Goal: Task Accomplishment & Management: Manage account settings

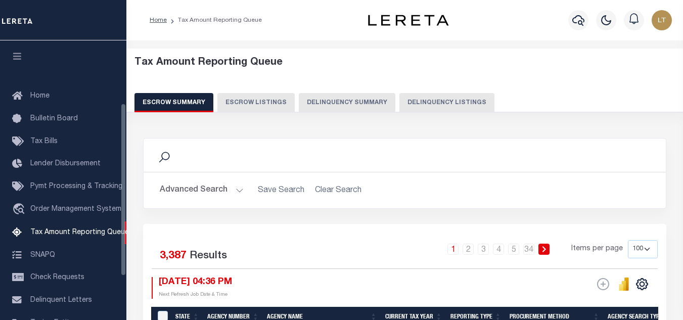
click at [385, 105] on button "Delinquency Summary" at bounding box center [347, 102] width 97 height 19
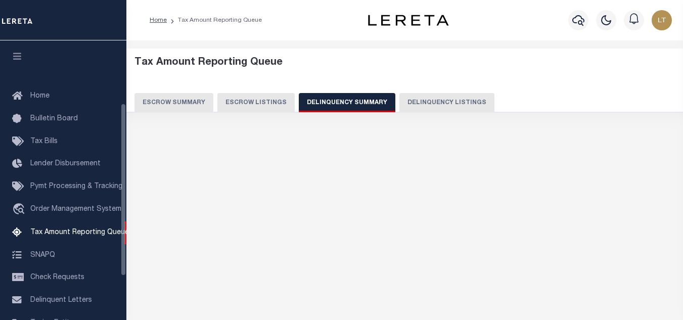
click at [426, 107] on button "Delinquency Listings" at bounding box center [446, 102] width 95 height 19
select select "100"
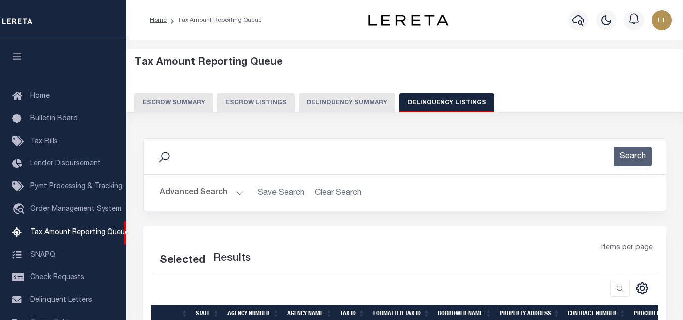
scroll to position [102, 0]
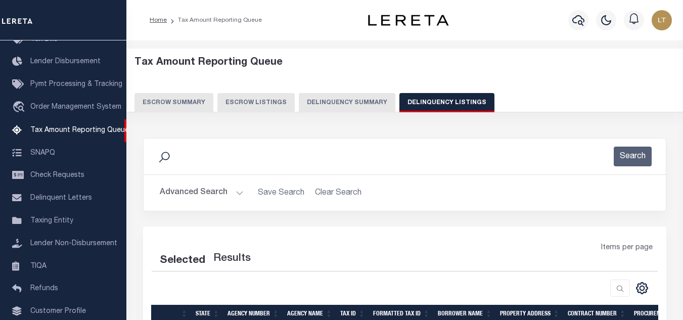
select select "100"
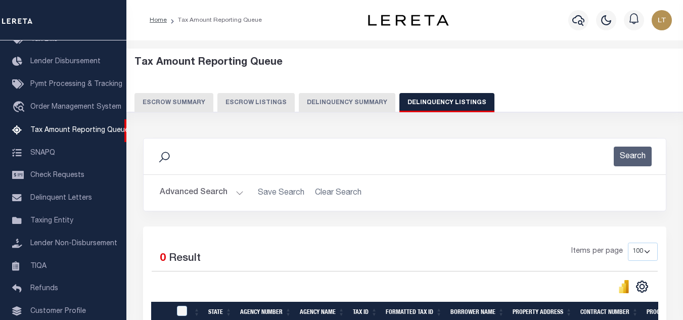
click at [208, 191] on button "Advanced Search" at bounding box center [202, 193] width 84 height 20
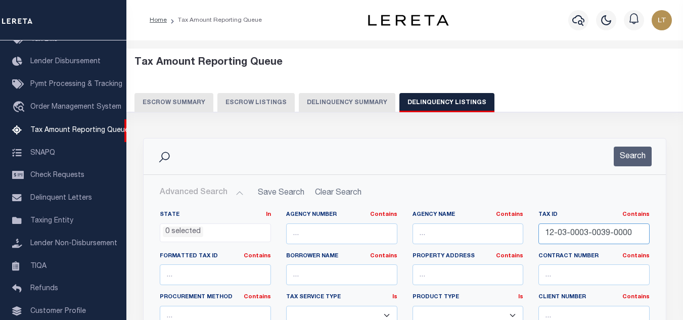
drag, startPoint x: 626, startPoint y: 233, endPoint x: 514, endPoint y: 243, distance: 112.6
click at [514, 243] on div "State In In AK AL AR AZ CA CO CT DC DE FL GA GU HI IA ID IL IN KS KY LA MA MD M…" at bounding box center [404, 314] width 505 height 206
paste input "17-54-0"
type input "17-54-0"
click at [628, 161] on button "Search" at bounding box center [632, 157] width 38 height 20
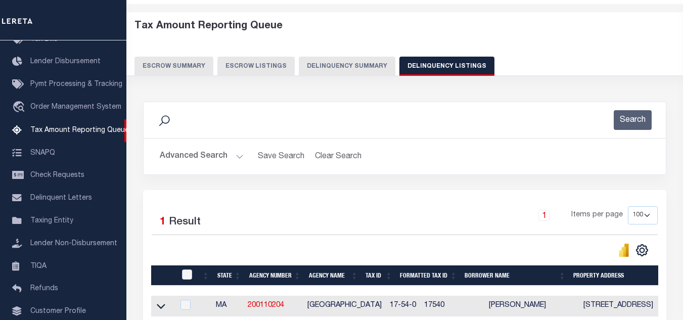
scroll to position [140, 0]
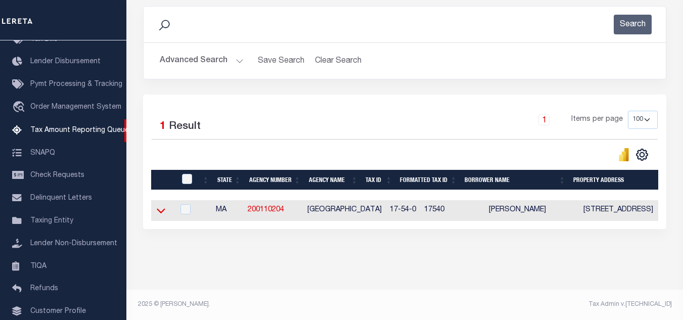
click at [158, 205] on icon at bounding box center [161, 210] width 9 height 11
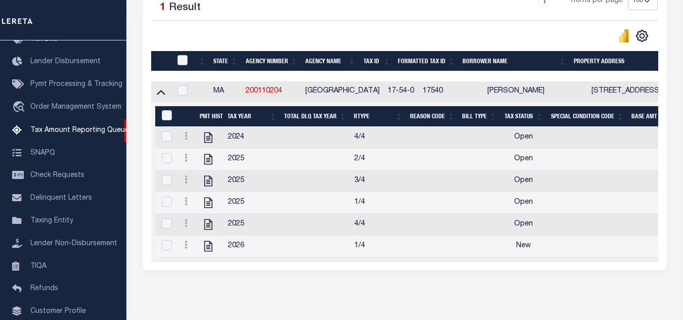
scroll to position [253, 0]
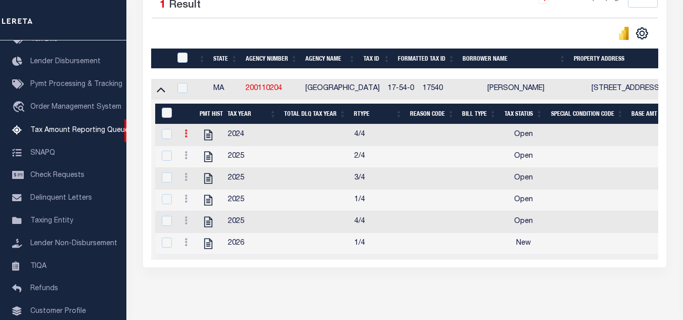
click at [186, 137] on icon at bounding box center [185, 133] width 3 height 8
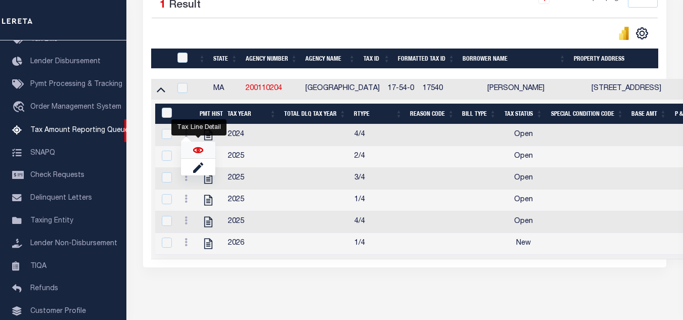
click at [197, 154] on img "" at bounding box center [198, 150] width 10 height 10
checkbox input "true"
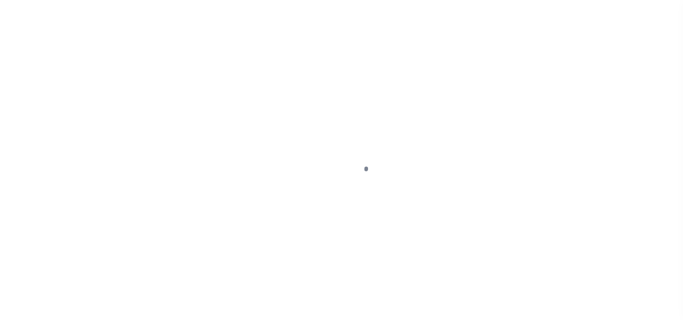
select select "OP2"
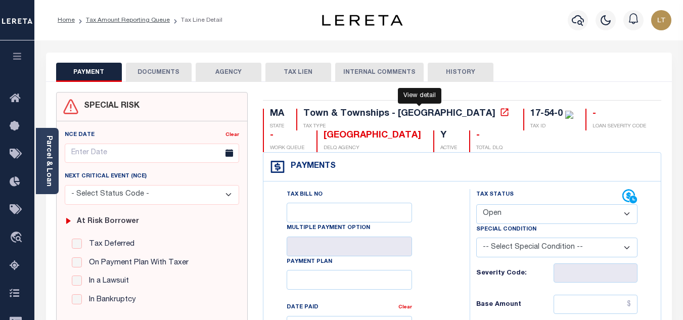
click at [499, 113] on icon at bounding box center [504, 112] width 10 height 10
click at [162, 75] on button "DOCUMENTS" at bounding box center [159, 72] width 66 height 19
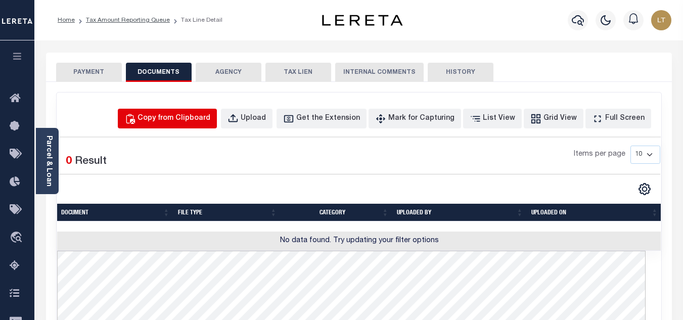
click at [174, 119] on div "Copy from Clipboard" at bounding box center [173, 118] width 73 height 11
select select "POP"
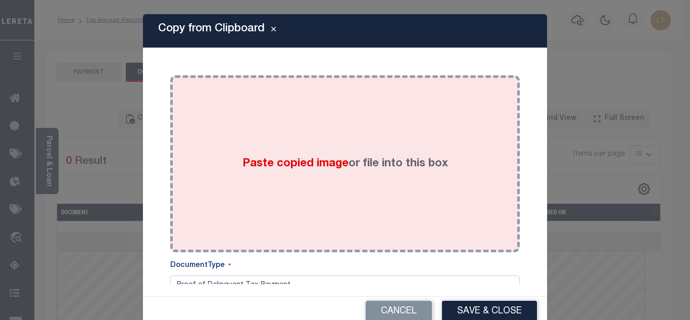
drag, startPoint x: 265, startPoint y: 153, endPoint x: 268, endPoint y: 157, distance: 5.5
click at [269, 157] on div "Paste copied image or file into this box" at bounding box center [345, 164] width 335 height 162
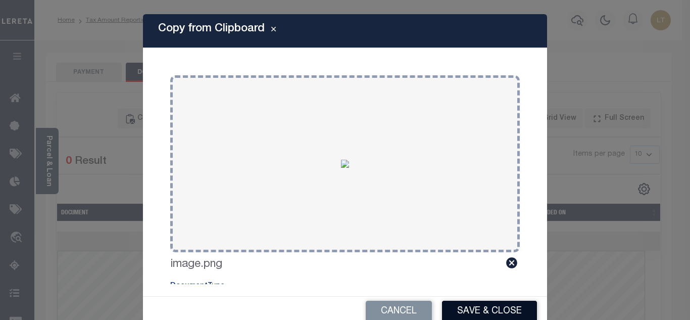
click at [476, 311] on button "Save & Close" at bounding box center [489, 312] width 95 height 22
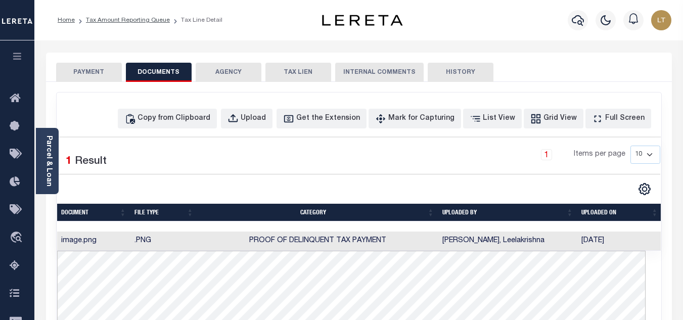
click at [94, 69] on button "PAYMENT" at bounding box center [89, 72] width 66 height 19
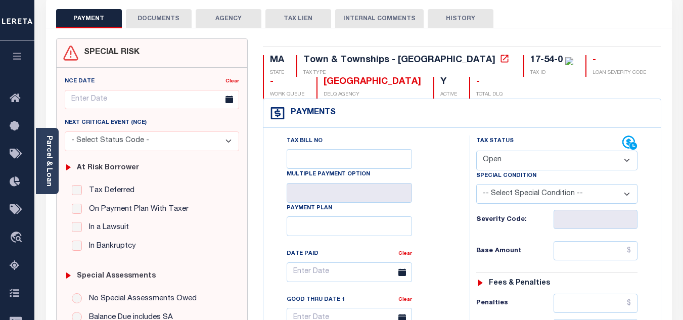
scroll to position [101, 0]
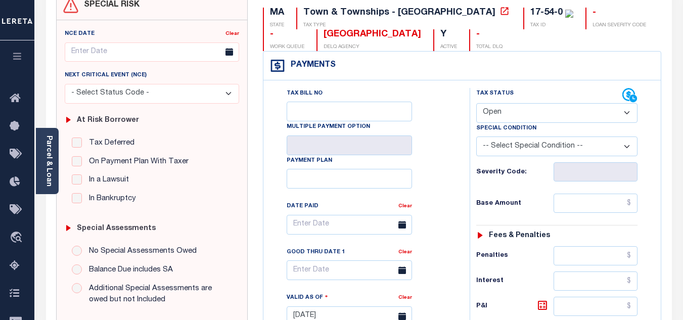
click at [503, 119] on select "- Select Status Code - Open Due/Unpaid Paid Incomplete No Tax Due Internal Refu…" at bounding box center [556, 113] width 161 height 20
select select "PYD"
click at [476, 104] on select "- Select Status Code - Open Due/Unpaid Paid Incomplete No Tax Due Internal Refu…" at bounding box center [556, 113] width 161 height 20
type input "[DATE]"
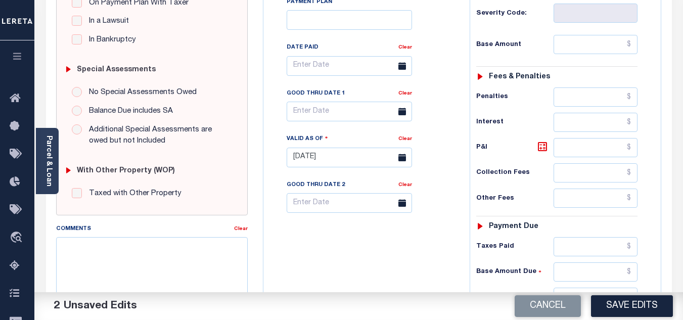
scroll to position [303, 0]
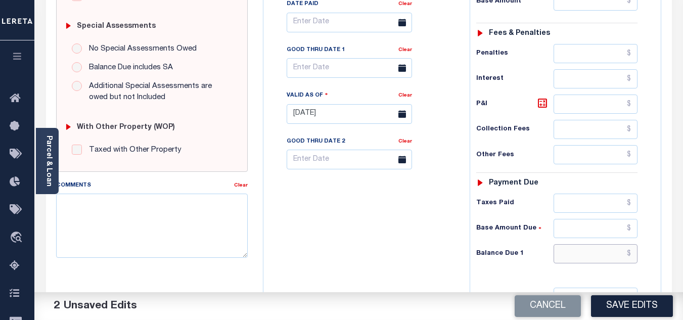
click at [635, 254] on input "text" at bounding box center [595, 253] width 84 height 19
type input "$0.00"
click at [635, 302] on button "Save Edits" at bounding box center [632, 306] width 82 height 22
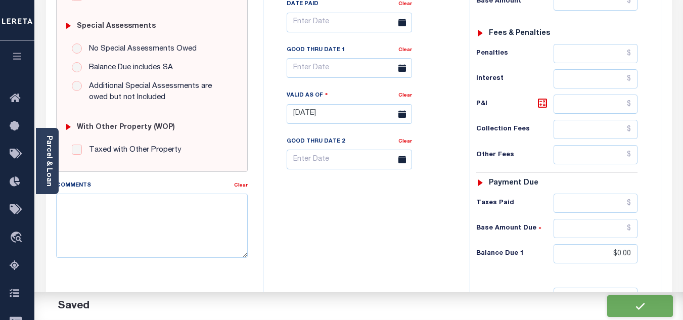
checkbox input "false"
type input "$0"
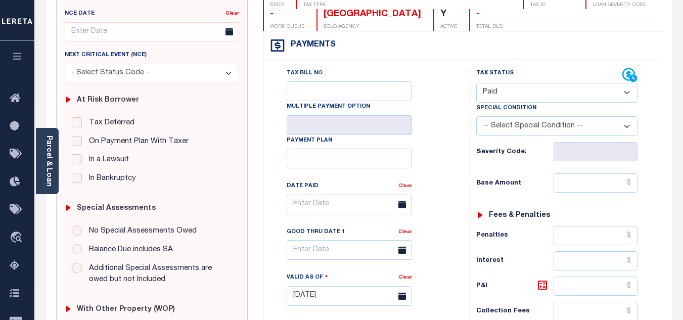
scroll to position [0, 0]
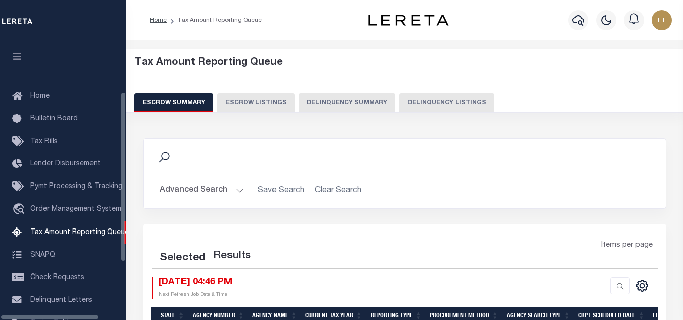
select select "100"
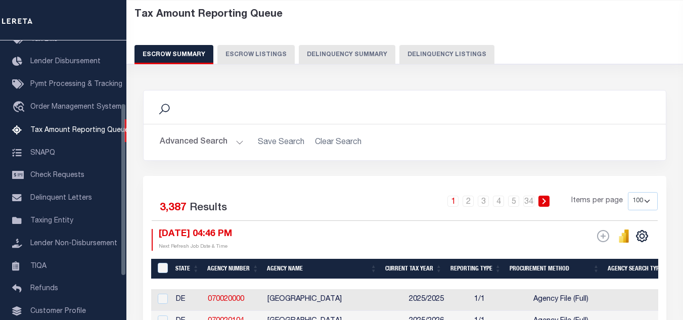
scroll to position [48, 0]
click at [437, 45] on button "Delinquency Listings" at bounding box center [446, 54] width 95 height 19
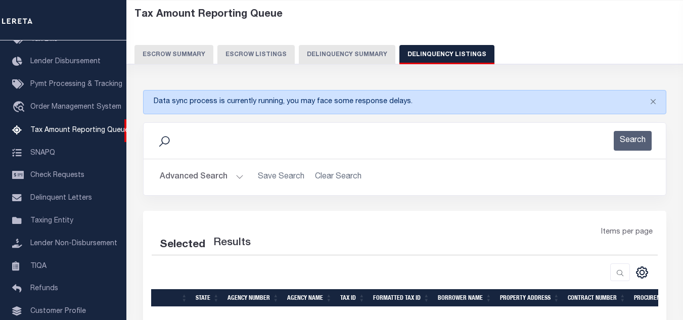
click at [427, 51] on button "Delinquency Listings" at bounding box center [446, 54] width 95 height 19
select select
select select "100"
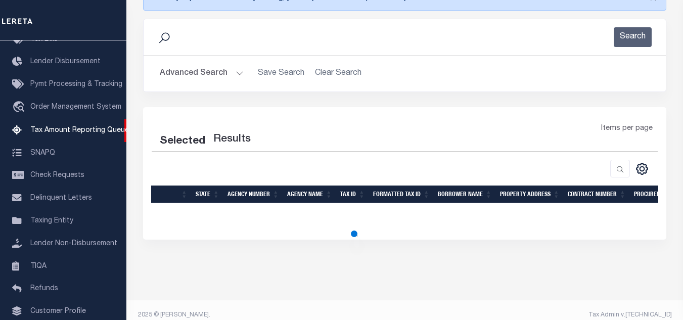
scroll to position [162, 0]
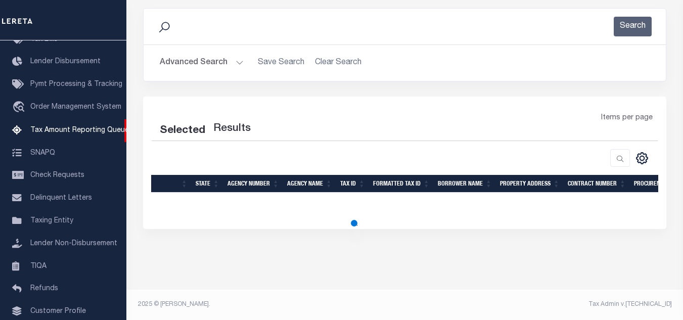
select select "100"
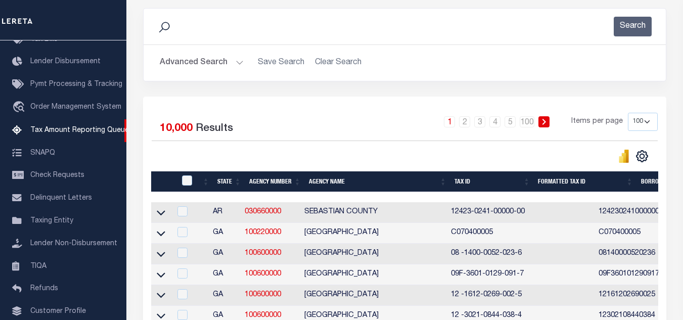
click at [227, 65] on button "Advanced Search" at bounding box center [202, 63] width 84 height 20
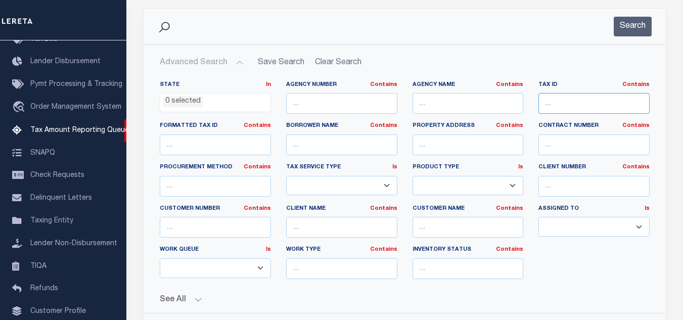
click at [552, 113] on input "text" at bounding box center [593, 103] width 111 height 21
type input "17-54-0"
click at [632, 25] on button "Search" at bounding box center [632, 27] width 38 height 20
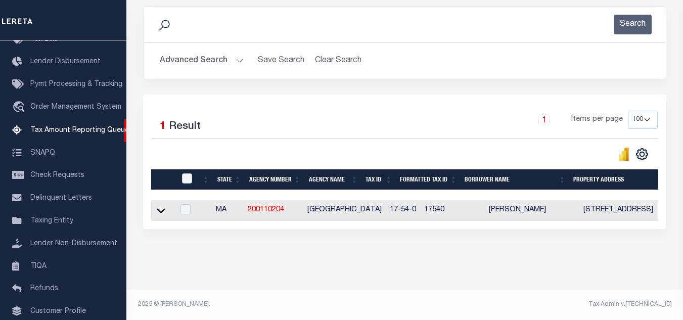
scroll to position [173, 0]
click at [161, 205] on icon at bounding box center [161, 210] width 9 height 11
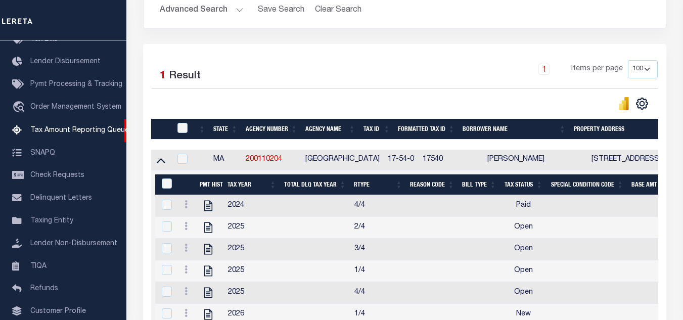
scroll to position [223, 0]
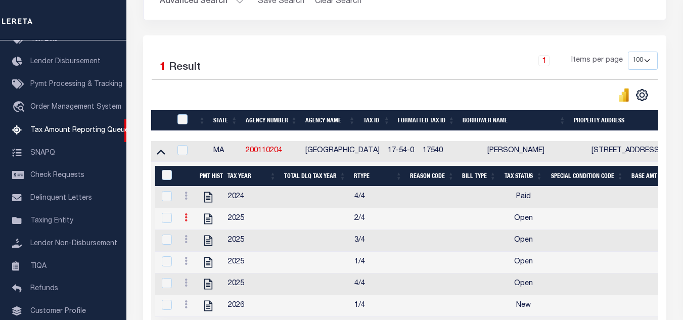
click at [183, 221] on link at bounding box center [185, 219] width 11 height 8
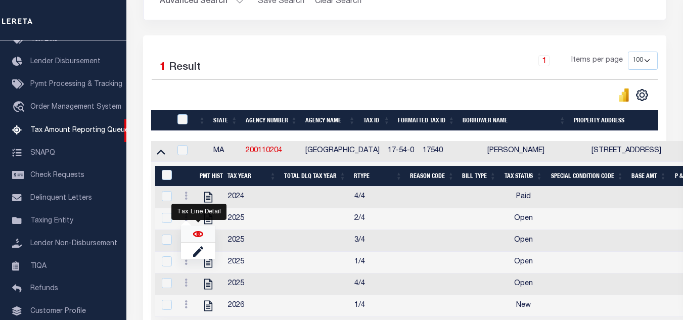
click at [201, 239] on img "" at bounding box center [198, 234] width 10 height 10
checkbox input "true"
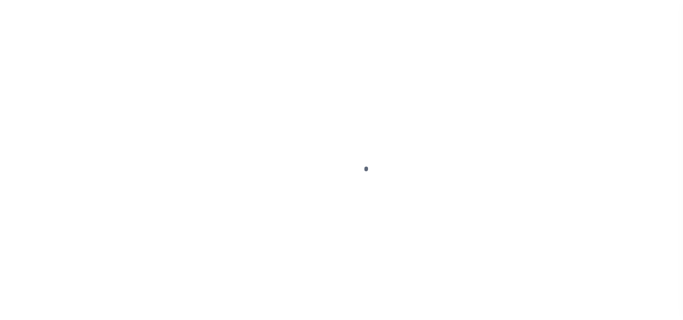
select select "OP2"
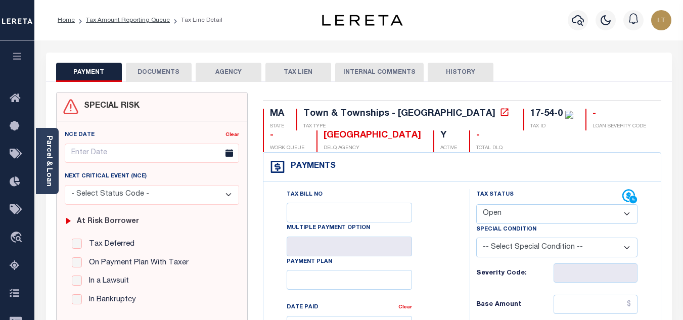
click at [178, 73] on button "DOCUMENTS" at bounding box center [159, 72] width 66 height 19
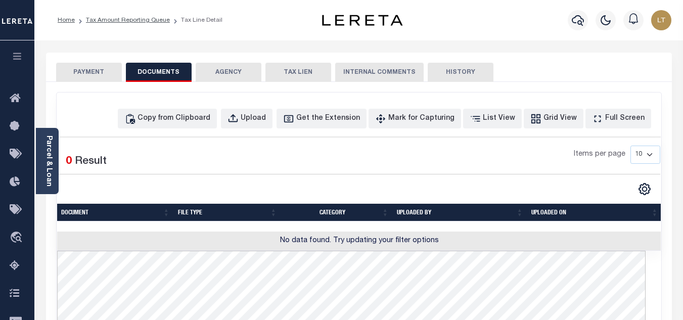
click at [199, 133] on div "Copy from Clipboard Upload Get the Extension Mark for Capturing Got it List Vie…" at bounding box center [359, 322] width 604 height 461
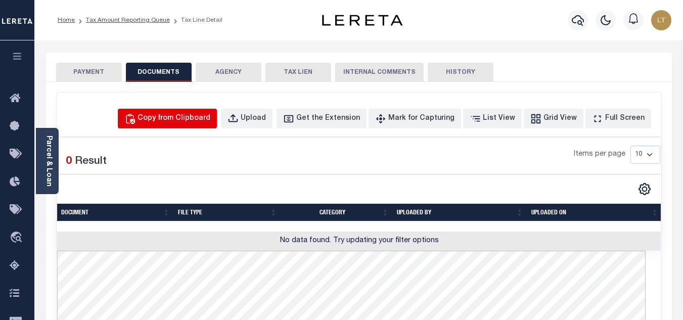
click at [200, 121] on div "Copy from Clipboard" at bounding box center [173, 118] width 73 height 11
select select "POP"
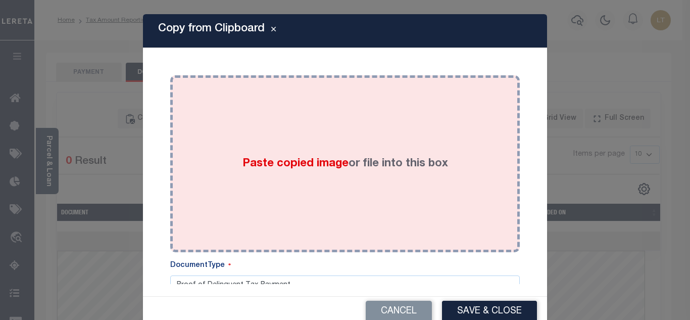
click at [243, 158] on span "Paste copied image" at bounding box center [296, 163] width 106 height 11
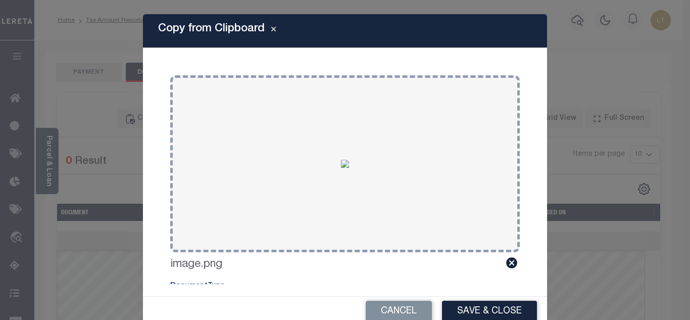
click at [472, 316] on button "Save & Close" at bounding box center [489, 312] width 95 height 22
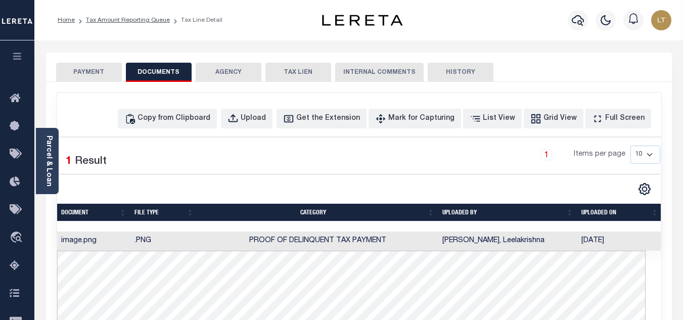
click at [96, 78] on button "PAYMENT" at bounding box center [89, 72] width 66 height 19
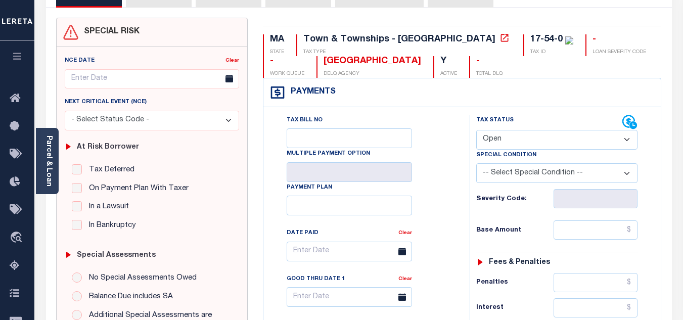
scroll to position [101, 0]
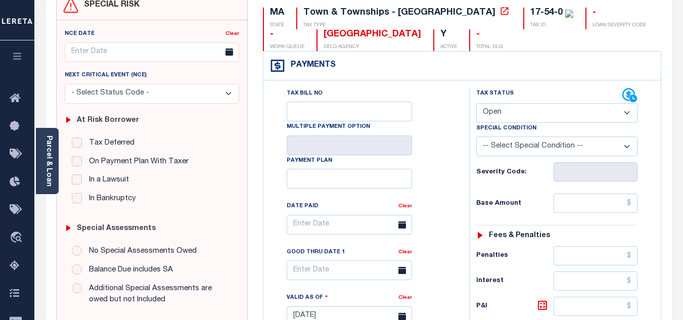
click at [509, 115] on select "- Select Status Code - Open Due/Unpaid Paid Incomplete No Tax Due Internal Refu…" at bounding box center [556, 113] width 161 height 20
select select "PYD"
click at [476, 104] on select "- Select Status Code - Open Due/Unpaid Paid Incomplete No Tax Due Internal Refu…" at bounding box center [556, 113] width 161 height 20
type input "[DATE]"
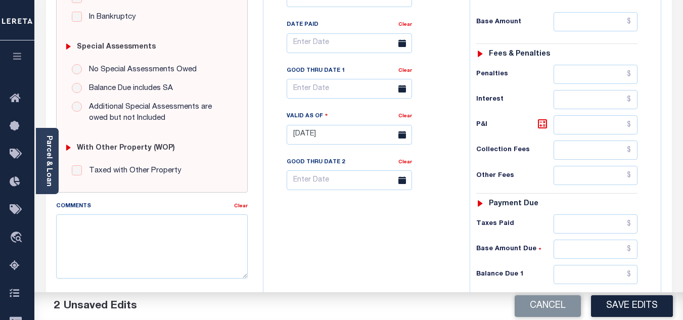
scroll to position [303, 0]
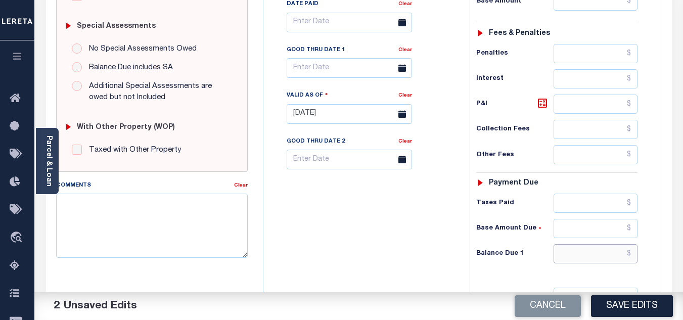
click at [632, 257] on input "text" at bounding box center [595, 253] width 84 height 19
type input "$0.00"
click at [625, 308] on button "Save Edits" at bounding box center [632, 306] width 82 height 22
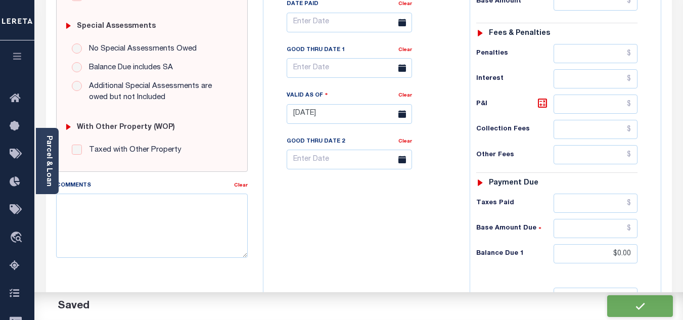
checkbox input "false"
type input "$0"
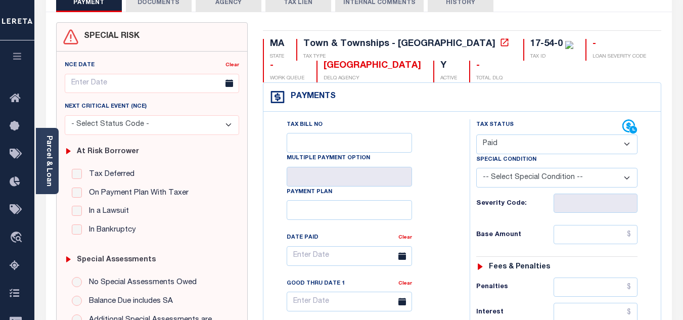
scroll to position [0, 0]
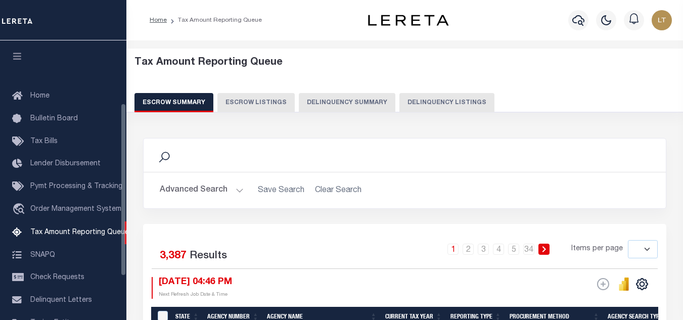
select select
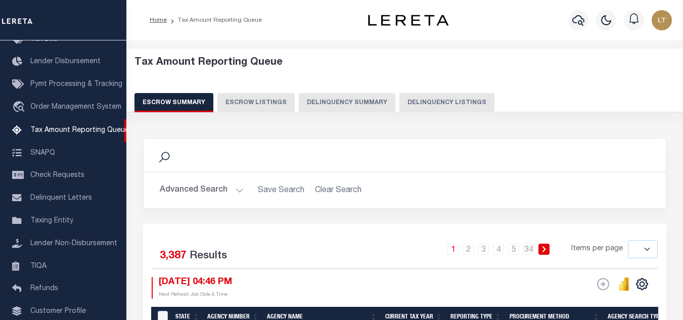
click at [456, 102] on button "Delinquency Listings" at bounding box center [446, 102] width 95 height 19
select select "100"
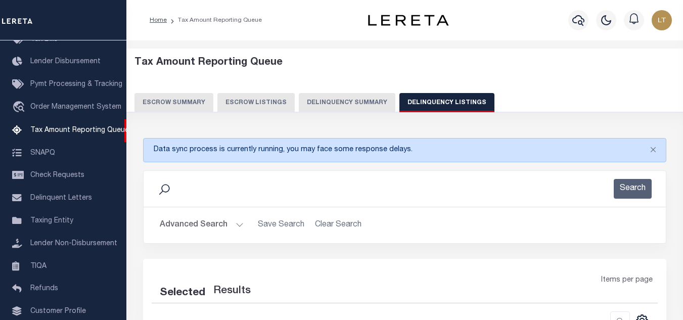
select select "100"
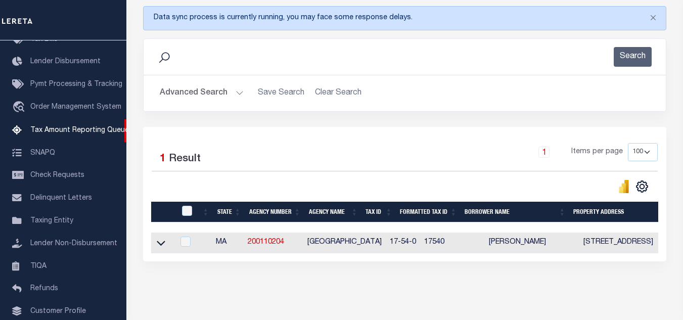
scroll to position [173, 0]
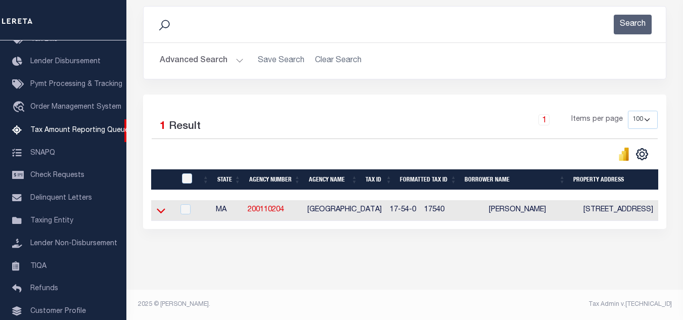
click at [159, 208] on icon at bounding box center [161, 210] width 9 height 5
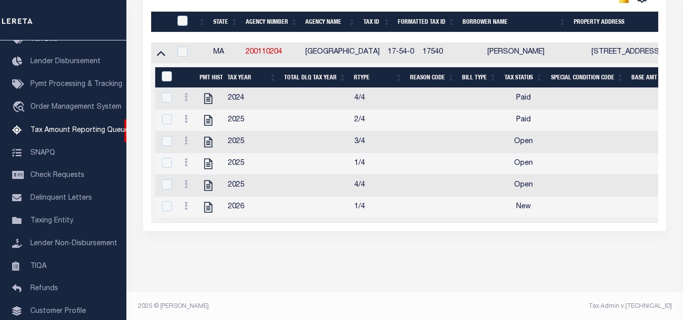
scroll to position [324, 0]
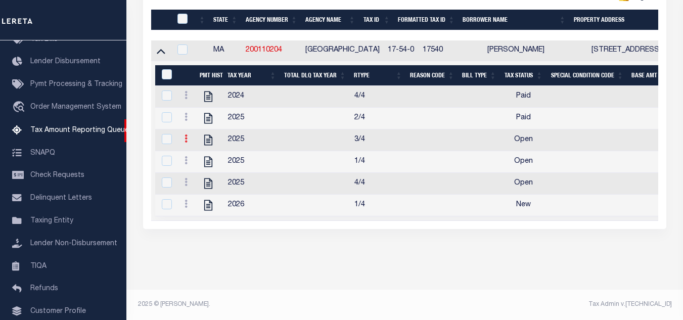
click at [184, 144] on link at bounding box center [185, 140] width 11 height 8
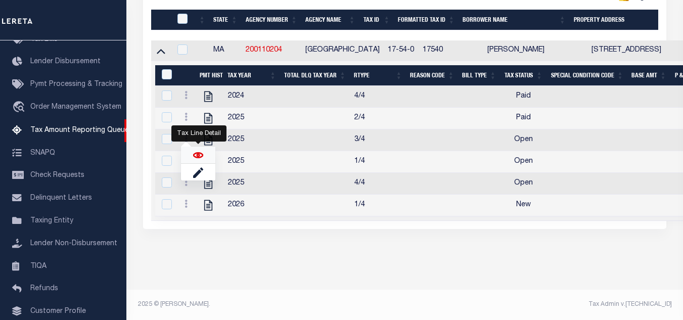
click at [201, 160] on img "" at bounding box center [198, 155] width 10 height 10
checkbox input "true"
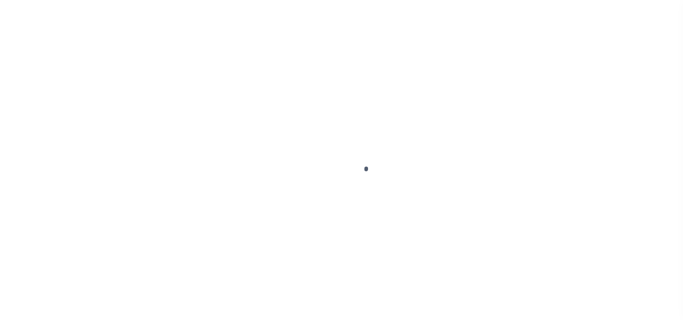
select select "OP2"
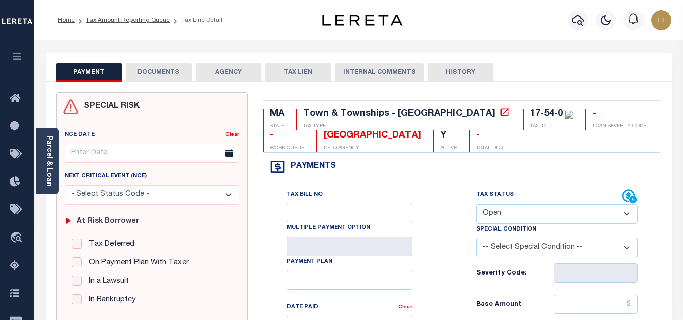
click at [155, 71] on button "DOCUMENTS" at bounding box center [159, 72] width 66 height 19
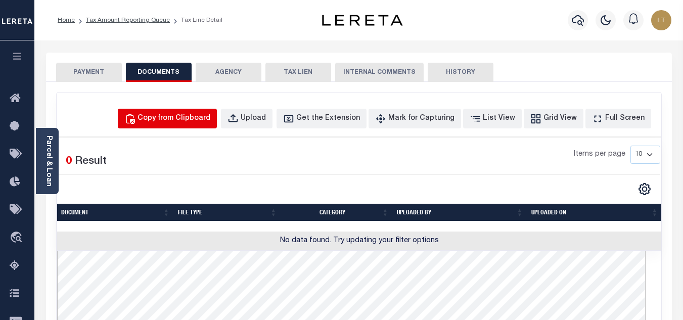
click at [206, 120] on div "Copy from Clipboard" at bounding box center [173, 118] width 73 height 11
select select "POP"
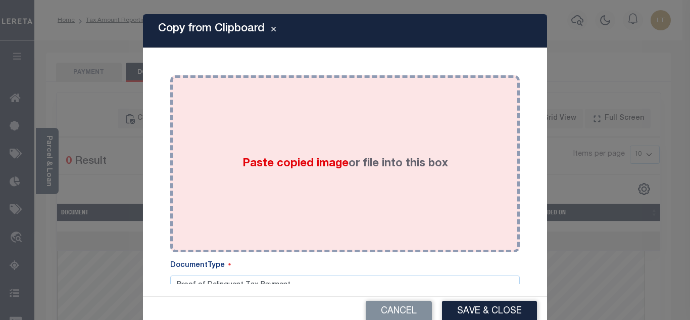
click at [275, 125] on div "Paste copied image or file into this box" at bounding box center [345, 164] width 335 height 162
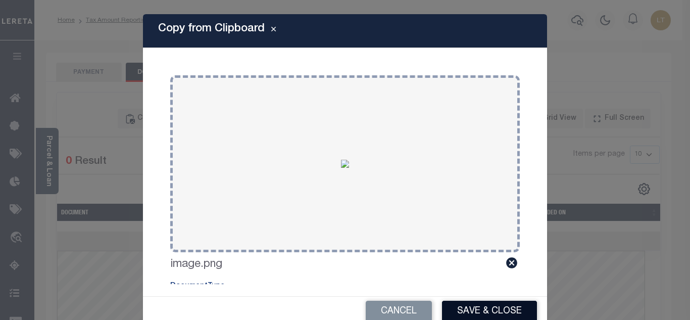
click at [488, 309] on button "Save & Close" at bounding box center [489, 312] width 95 height 22
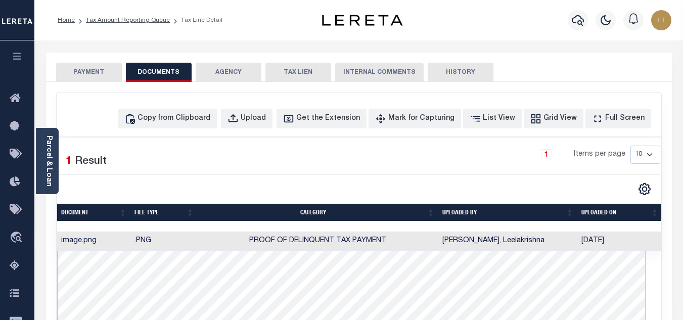
click at [89, 74] on button "PAYMENT" at bounding box center [89, 72] width 66 height 19
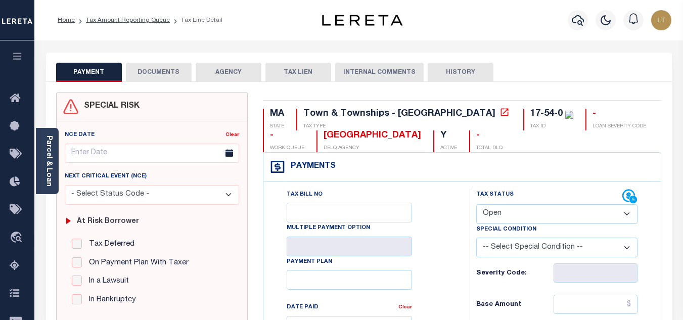
click at [500, 219] on select "- Select Status Code - Open Due/Unpaid Paid Incomplete No Tax Due Internal Refu…" at bounding box center [556, 214] width 161 height 20
select select "PYD"
click at [476, 205] on select "- Select Status Code - Open Due/Unpaid Paid Incomplete No Tax Due Internal Refu…" at bounding box center [556, 214] width 161 height 20
type input "[DATE]"
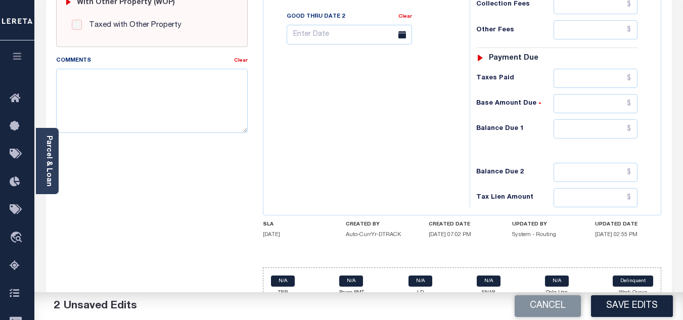
scroll to position [443, 0]
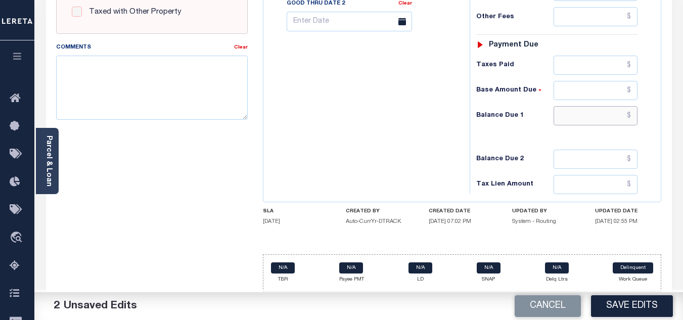
click at [632, 115] on input "text" at bounding box center [595, 115] width 84 height 19
type input "$0.00"
click at [635, 307] on button "Save Edits" at bounding box center [632, 306] width 82 height 22
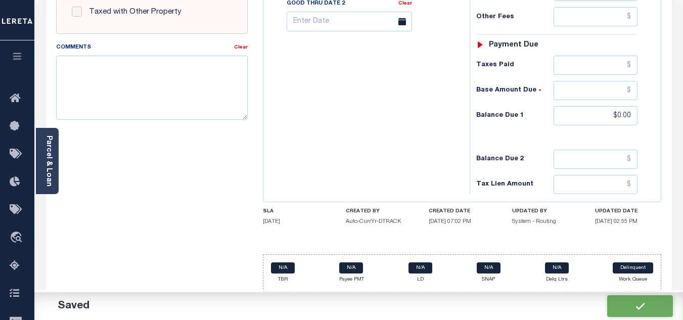
checkbox input "false"
type input "$0"
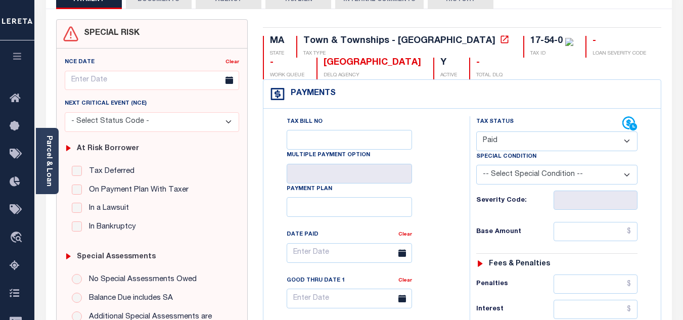
scroll to position [0, 0]
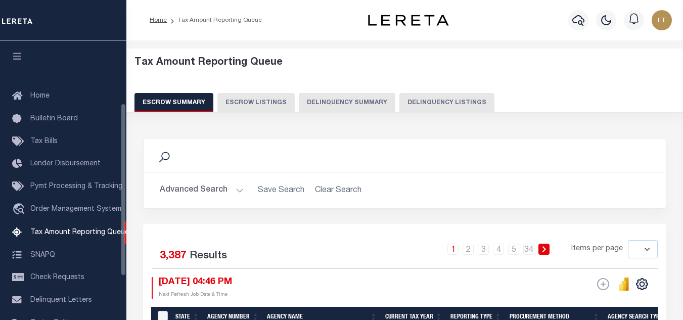
select select
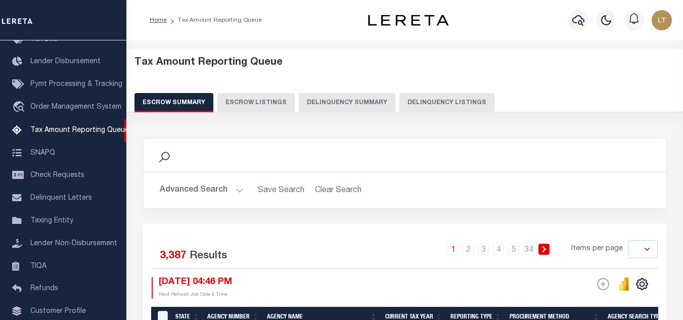
drag, startPoint x: 444, startPoint y: 105, endPoint x: 405, endPoint y: 133, distance: 48.8
click at [444, 105] on button "Delinquency Listings" at bounding box center [446, 102] width 95 height 19
select select "100"
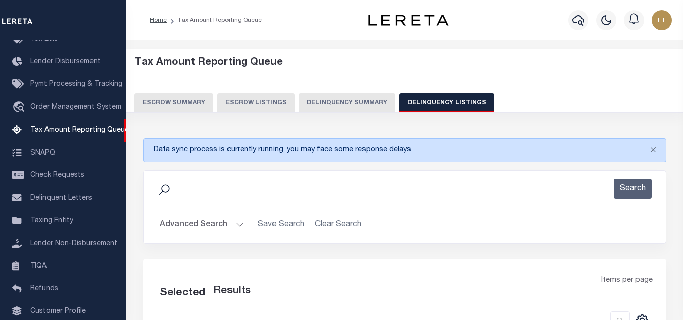
select select "100"
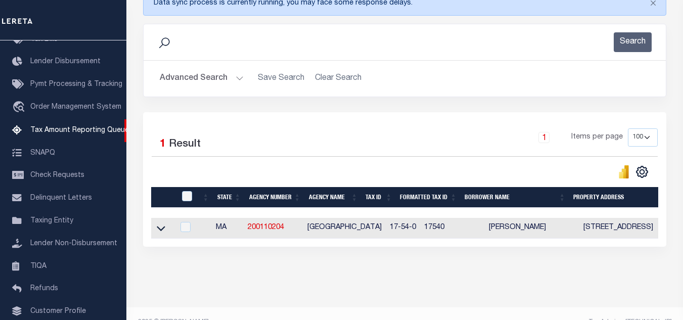
scroll to position [152, 0]
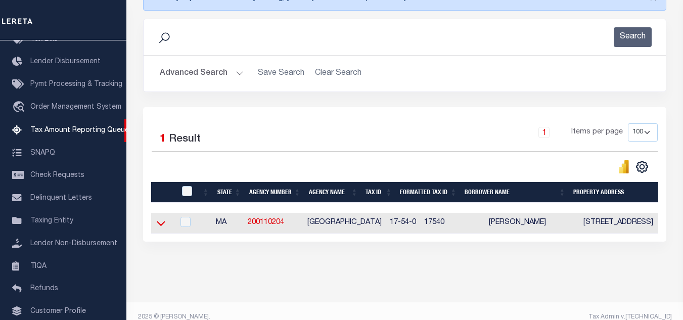
click at [162, 223] on icon at bounding box center [161, 223] width 9 height 11
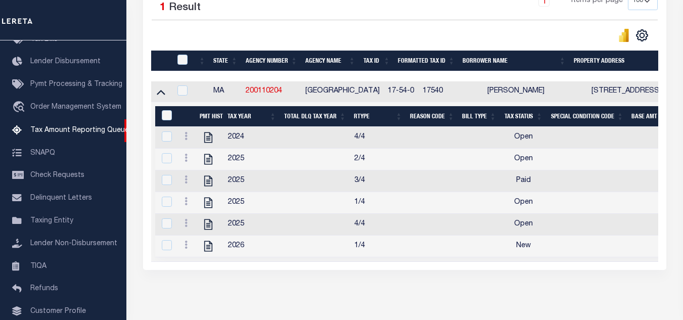
scroll to position [285, 0]
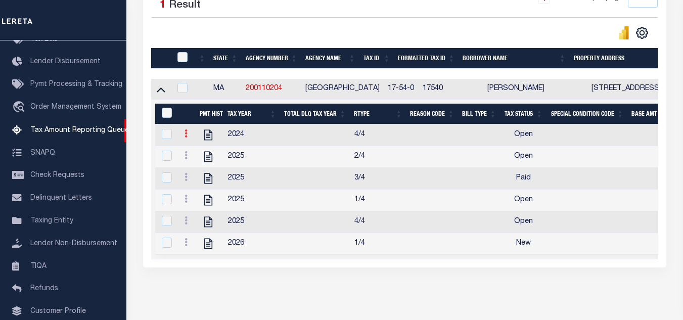
click at [186, 137] on icon at bounding box center [185, 133] width 3 height 8
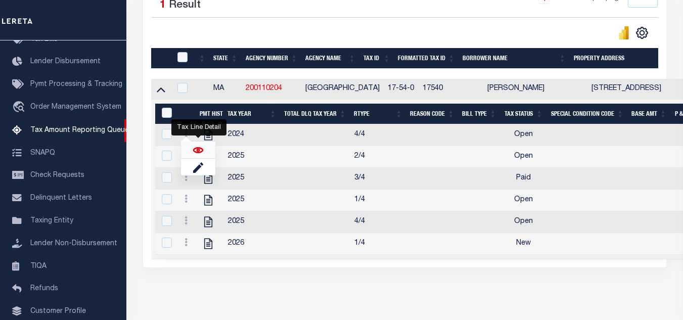
click at [197, 154] on img "" at bounding box center [198, 150] width 10 height 10
checkbox input "true"
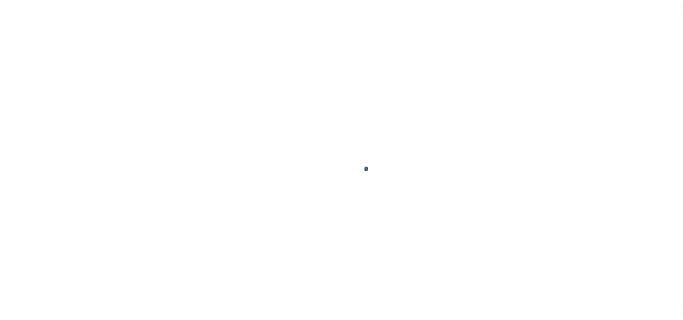
select select "PYD"
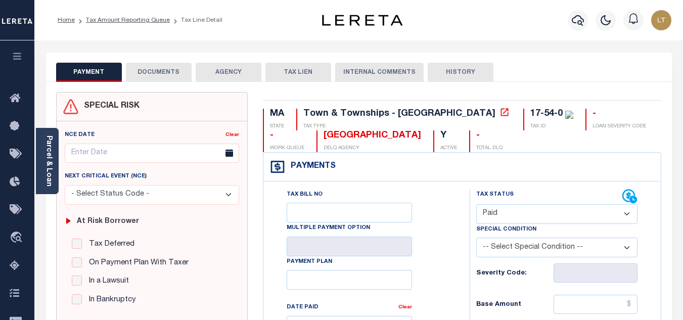
click at [165, 72] on button "DOCUMENTS" at bounding box center [159, 72] width 66 height 19
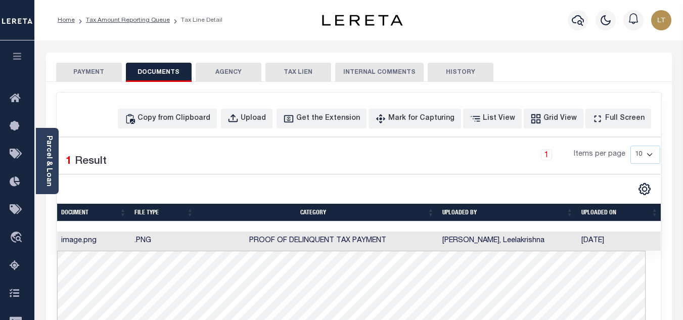
click at [96, 70] on button "PAYMENT" at bounding box center [89, 72] width 66 height 19
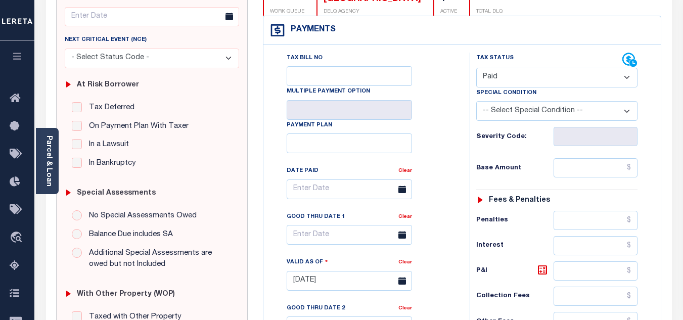
scroll to position [101, 0]
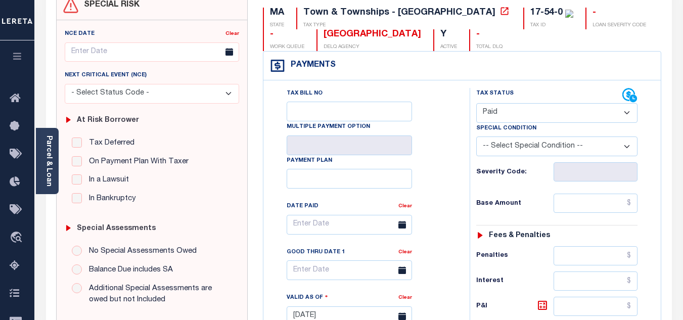
click at [535, 118] on select "- Select Status Code - Open Due/Unpaid Paid Incomplete No Tax Due Internal Refu…" at bounding box center [556, 113] width 161 height 20
click at [476, 104] on select "- Select Status Code - Open Due/Unpaid Paid Incomplete No Tax Due Internal Refu…" at bounding box center [556, 113] width 161 height 20
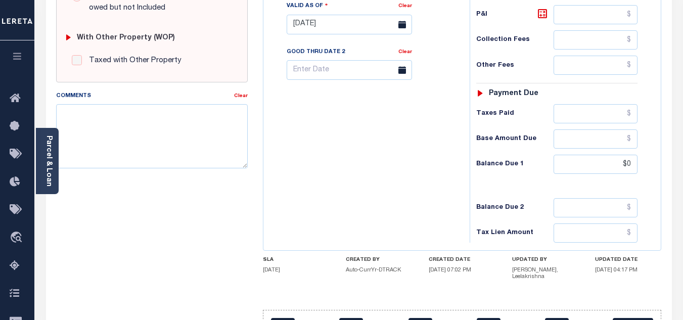
scroll to position [404, 0]
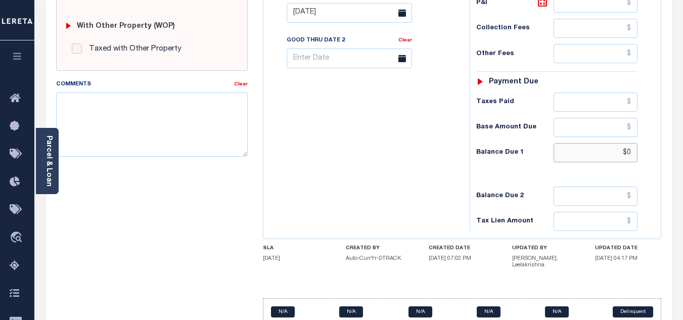
click at [630, 154] on input "$0" at bounding box center [595, 152] width 84 height 19
type input "$0.00"
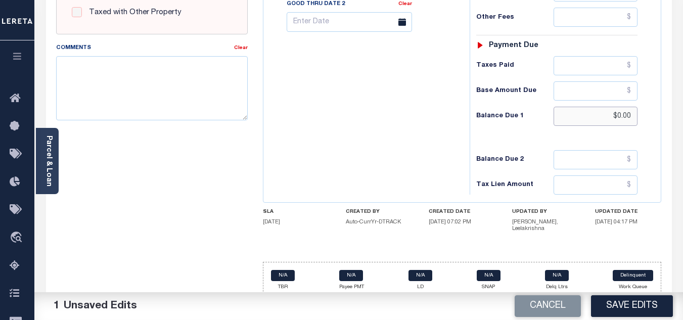
scroll to position [443, 0]
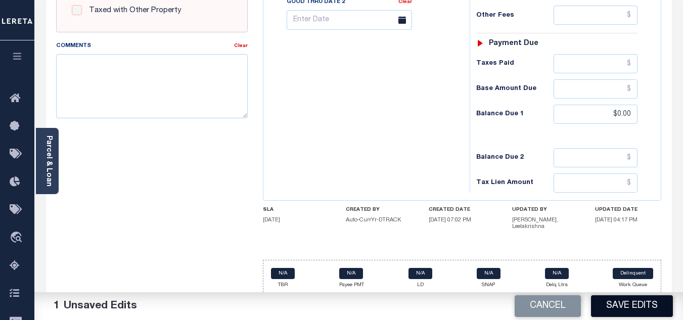
click at [639, 302] on button "Save Edits" at bounding box center [632, 306] width 82 height 22
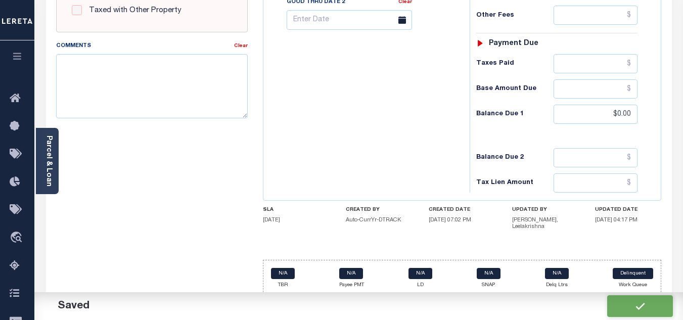
checkbox input "false"
type input "$0"
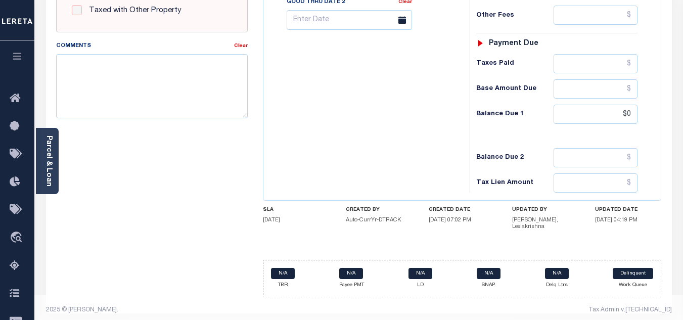
scroll to position [241, 0]
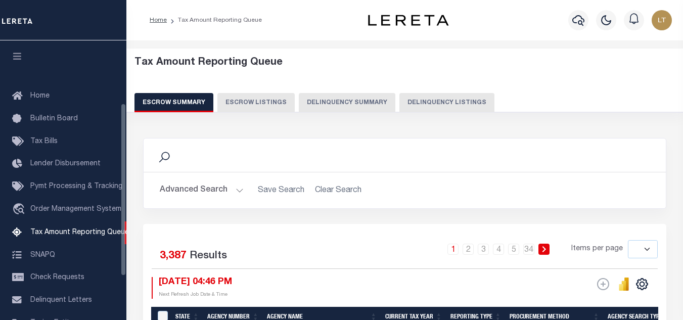
select select
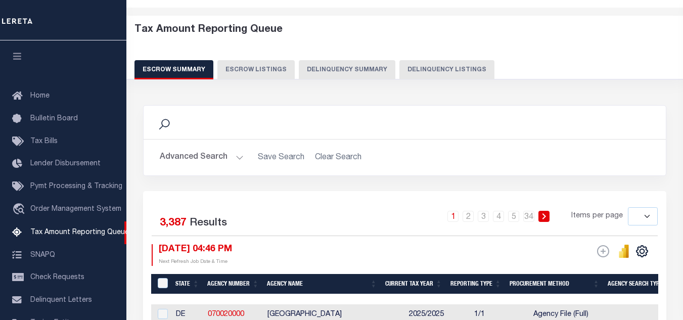
scroll to position [102, 0]
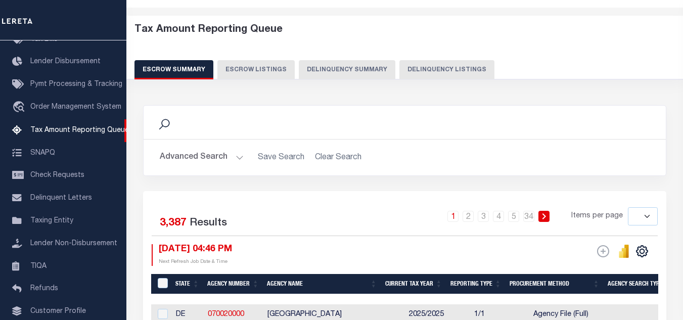
click at [438, 72] on button "Delinquency Listings" at bounding box center [446, 69] width 95 height 19
select select "100"
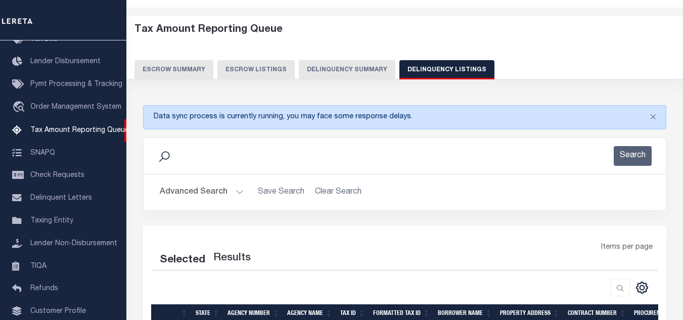
select select "100"
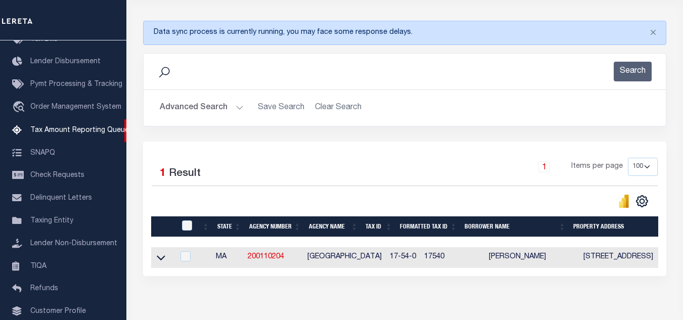
scroll to position [173, 0]
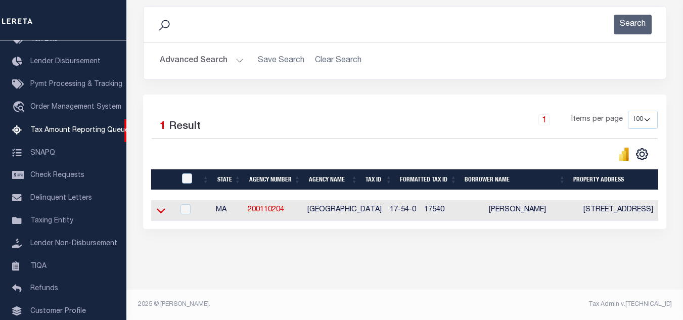
click at [162, 205] on icon at bounding box center [161, 210] width 9 height 11
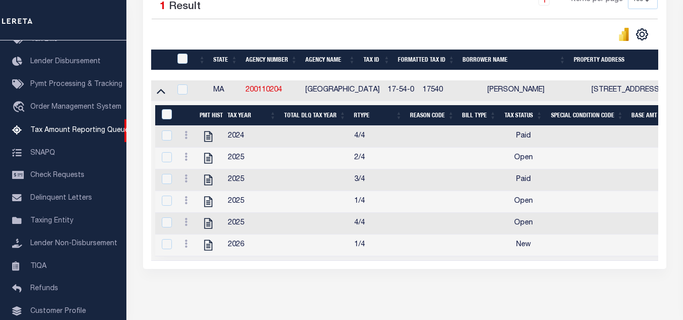
scroll to position [324, 0]
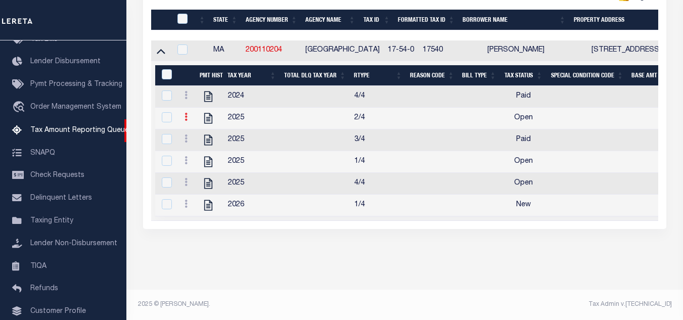
click at [184, 121] on icon at bounding box center [185, 117] width 3 height 8
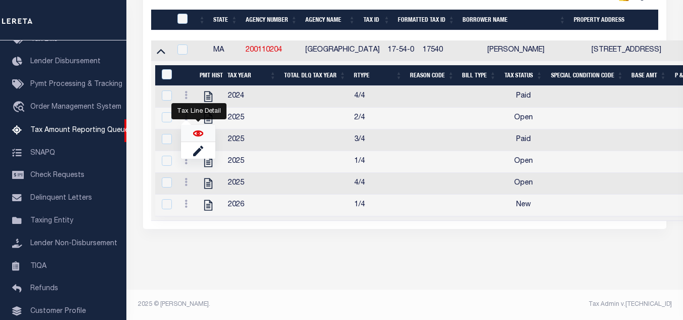
click at [193, 135] on img "" at bounding box center [198, 133] width 10 height 10
checkbox input "true"
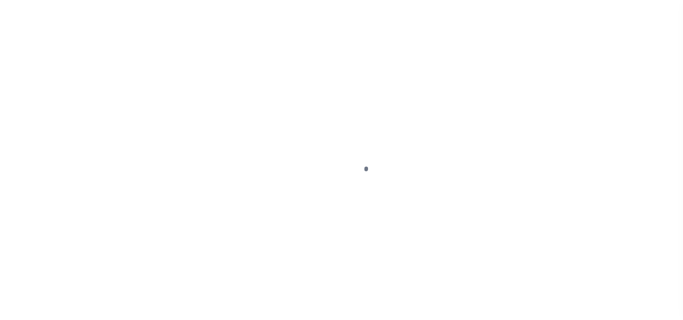
select select "PYD"
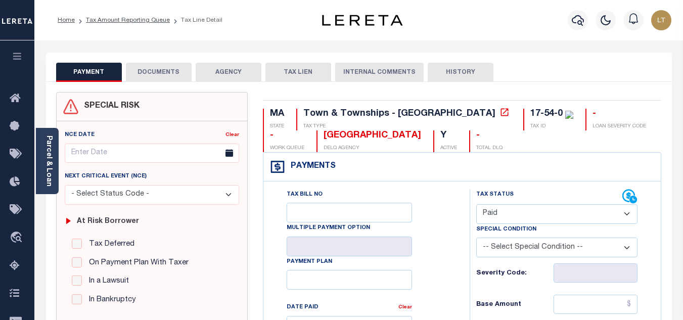
click at [146, 74] on button "DOCUMENTS" at bounding box center [159, 72] width 66 height 19
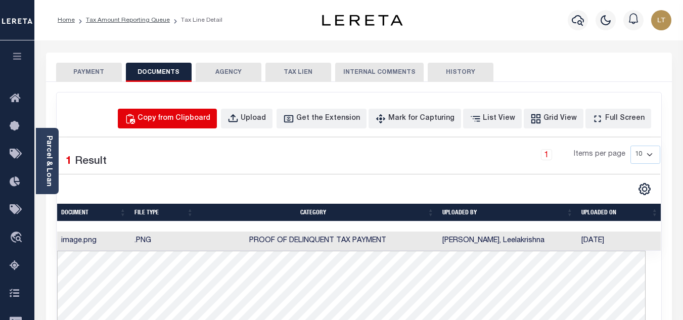
click at [167, 123] on div "Copy from Clipboard" at bounding box center [173, 118] width 73 height 11
select select "POP"
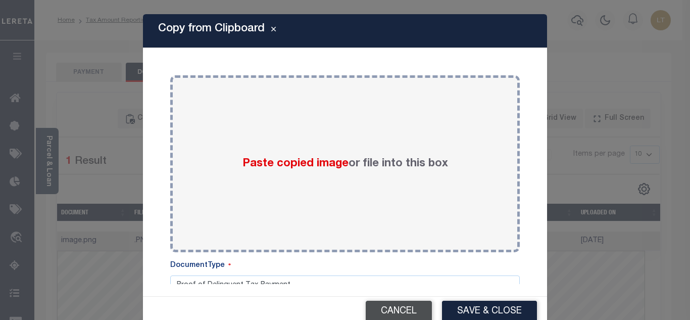
click at [417, 310] on button "Cancel" at bounding box center [399, 312] width 66 height 22
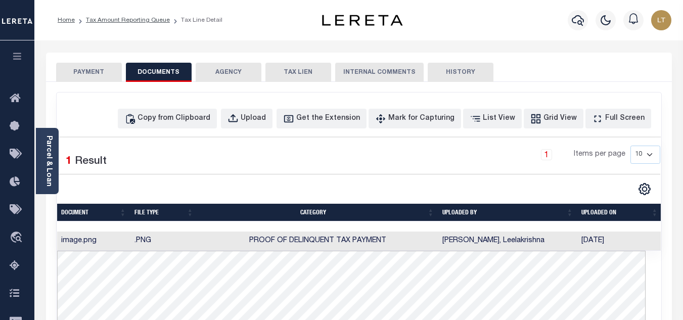
click at [98, 76] on button "PAYMENT" at bounding box center [89, 72] width 66 height 19
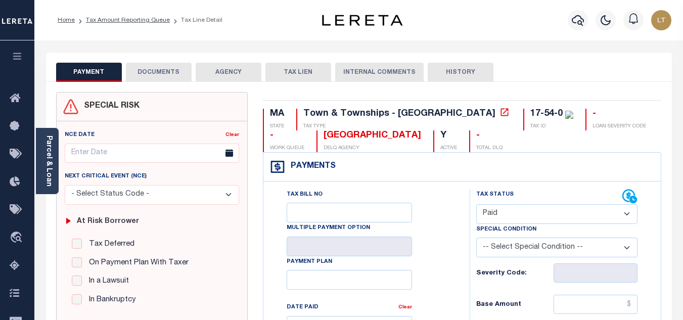
click at [504, 214] on select "- Select Status Code - Open Due/Unpaid Paid Incomplete No Tax Due Internal Refu…" at bounding box center [556, 214] width 161 height 20
click at [476, 205] on select "- Select Status Code - Open Due/Unpaid Paid Incomplete No Tax Due Internal Refu…" at bounding box center [556, 214] width 161 height 20
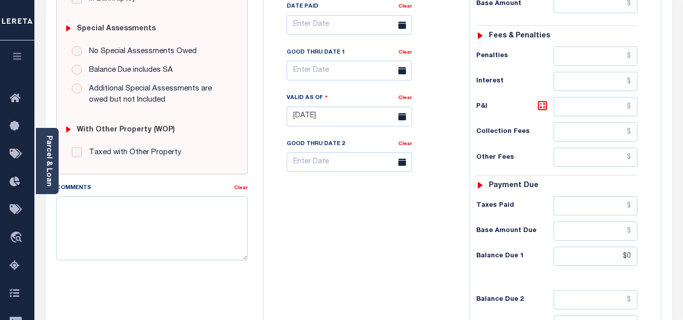
scroll to position [303, 0]
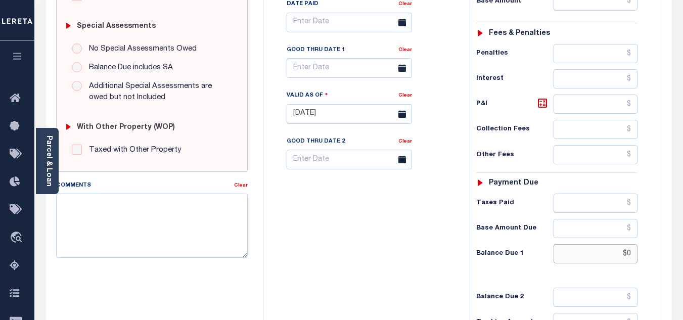
click at [629, 253] on input "$0" at bounding box center [595, 253] width 84 height 19
type input "$0.00"
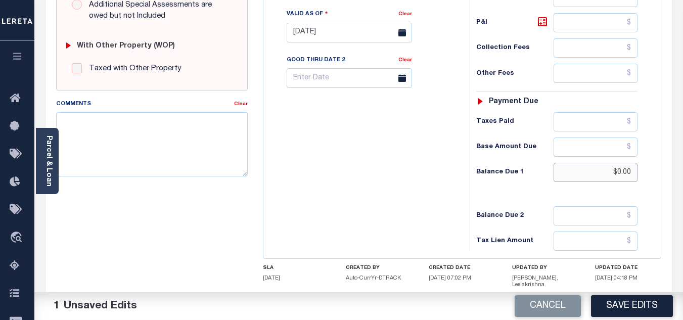
scroll to position [443, 0]
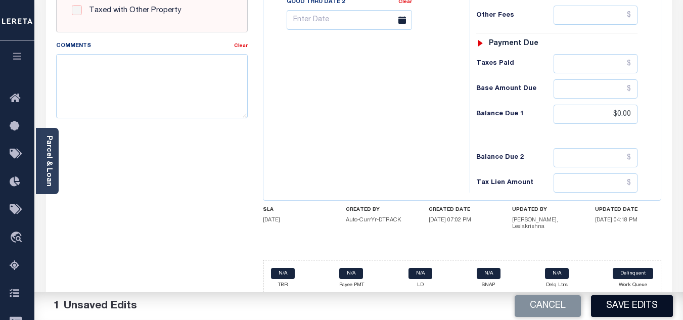
click at [631, 301] on button "Save Edits" at bounding box center [632, 306] width 82 height 22
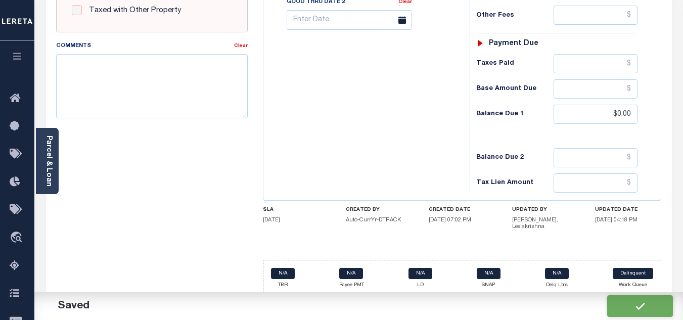
checkbox input "false"
type input "$0"
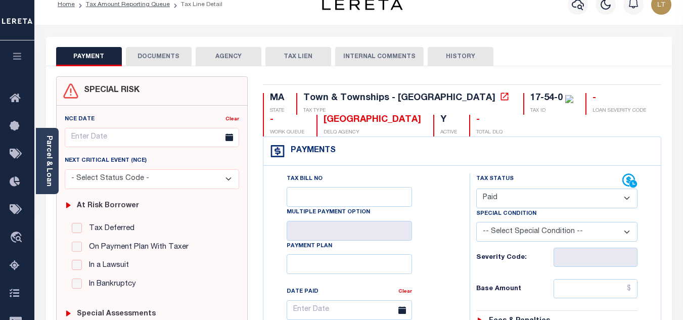
scroll to position [0, 0]
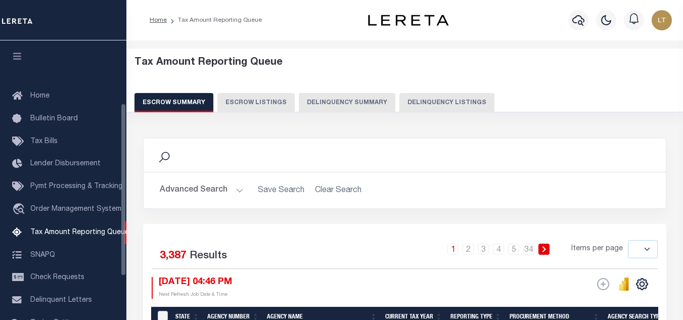
select select
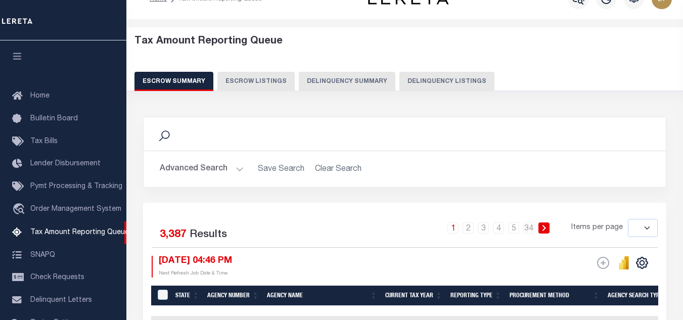
scroll to position [102, 0]
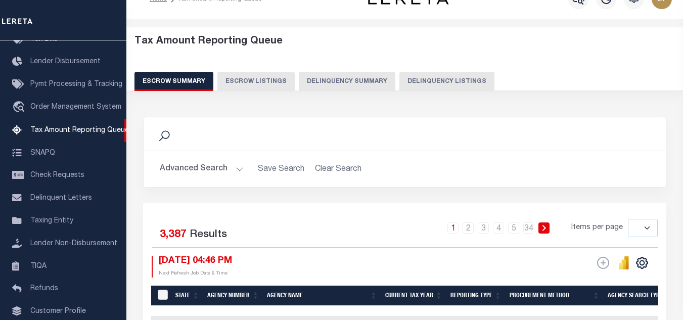
click at [439, 74] on button "Delinquency Listings" at bounding box center [446, 81] width 95 height 19
select select "100"
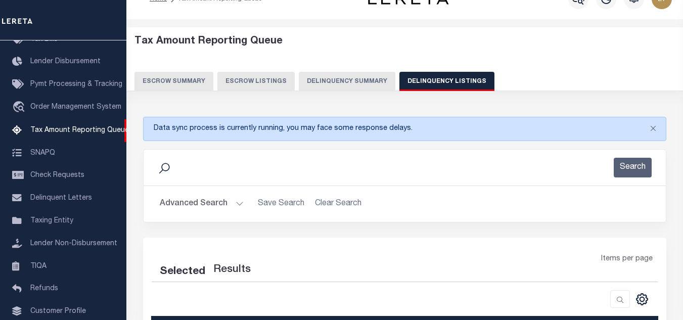
select select "100"
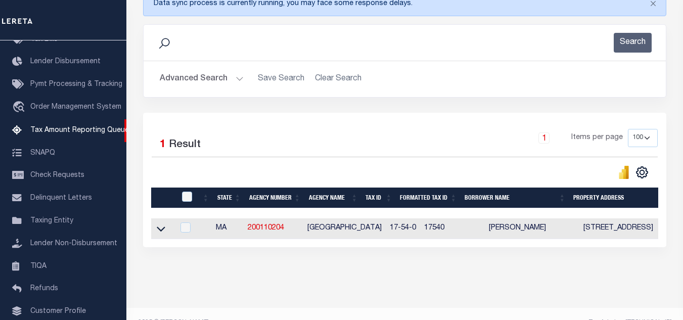
scroll to position [173, 0]
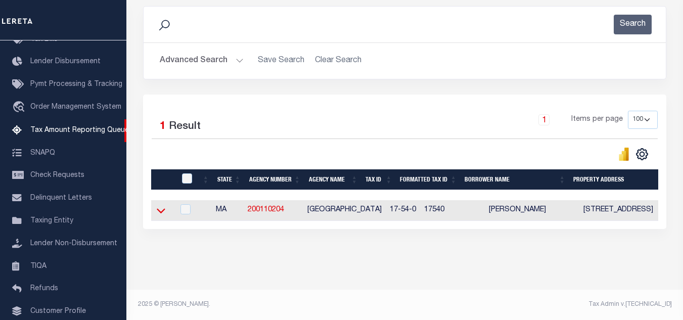
click at [160, 205] on icon at bounding box center [161, 210] width 9 height 11
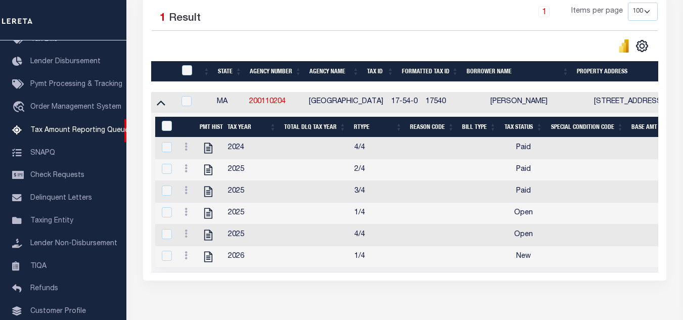
scroll to position [274, 0]
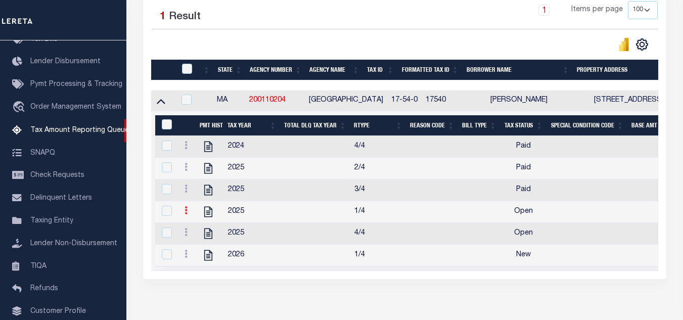
click at [186, 214] on icon at bounding box center [185, 210] width 3 height 8
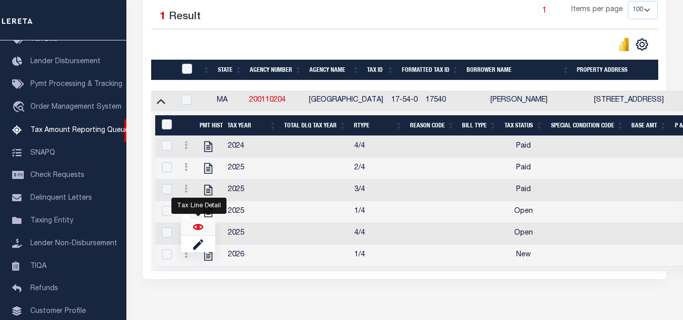
click at [200, 231] on img "" at bounding box center [198, 227] width 10 height 10
checkbox input "true"
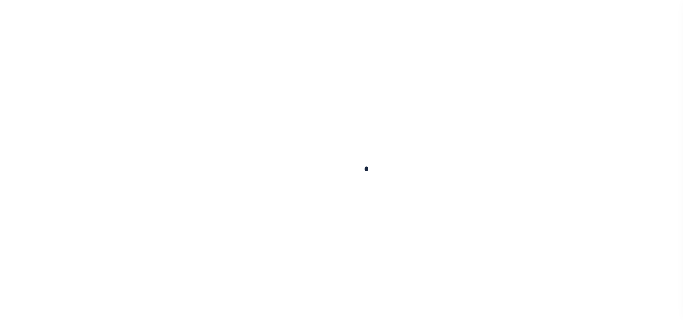
select select "OP2"
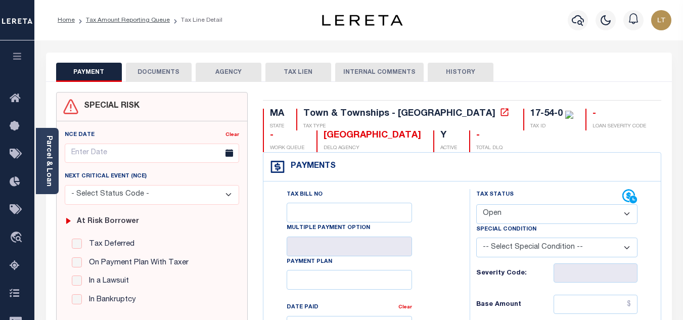
click at [156, 66] on button "DOCUMENTS" at bounding box center [159, 72] width 66 height 19
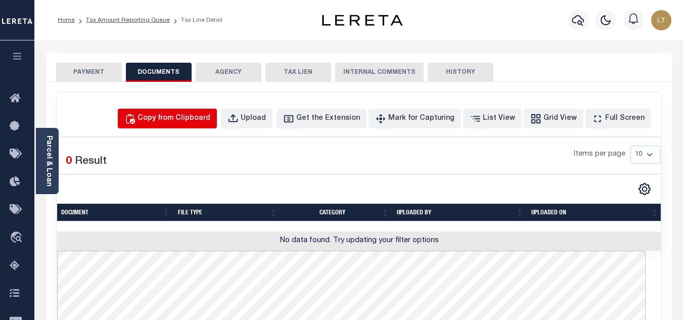
click at [190, 114] on div "Copy from Clipboard" at bounding box center [173, 118] width 73 height 11
select select "POP"
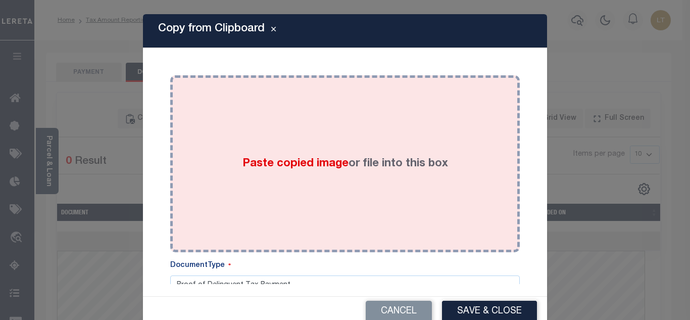
click at [279, 171] on label "Paste copied image or file into this box" at bounding box center [346, 164] width 206 height 17
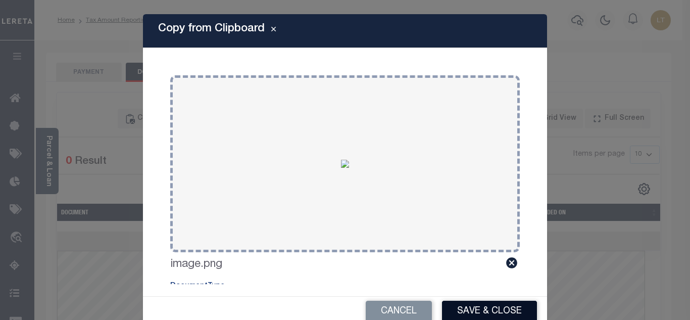
click at [491, 305] on button "Save & Close" at bounding box center [489, 312] width 95 height 22
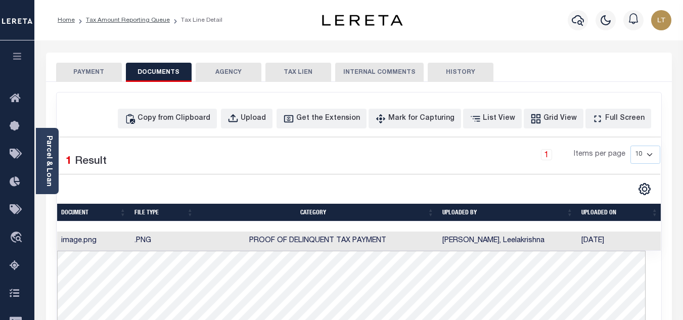
click at [105, 73] on button "PAYMENT" at bounding box center [89, 72] width 66 height 19
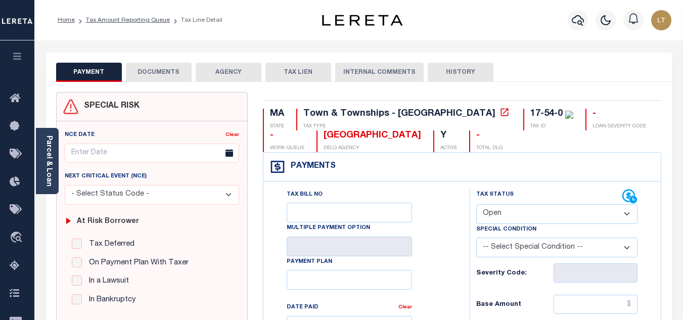
click at [508, 215] on select "- Select Status Code - Open Due/Unpaid Paid Incomplete No Tax Due Internal Refu…" at bounding box center [556, 214] width 161 height 20
select select "PYD"
click at [476, 205] on select "- Select Status Code - Open Due/Unpaid Paid Incomplete No Tax Due Internal Refu…" at bounding box center [556, 214] width 161 height 20
type input "[DATE]"
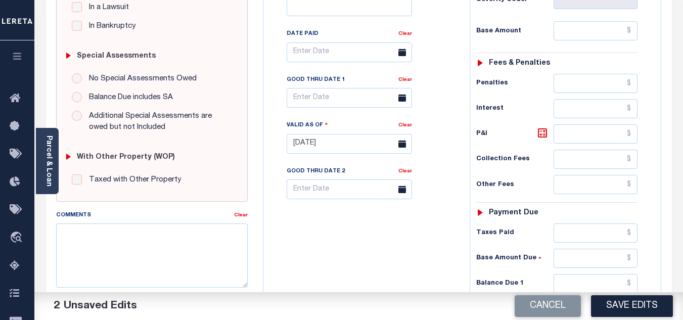
scroll to position [303, 0]
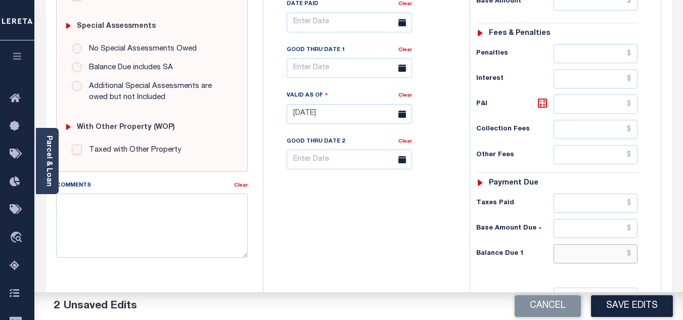
click at [632, 255] on input "text" at bounding box center [595, 253] width 84 height 19
type input "$0.00"
click at [617, 305] on button "Save Edits" at bounding box center [632, 306] width 82 height 22
checkbox input "false"
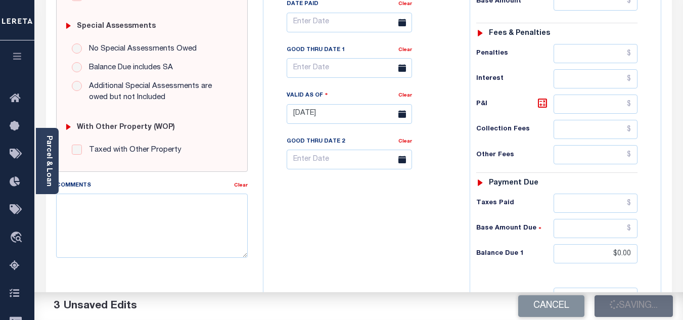
checkbox input "false"
type input "$0"
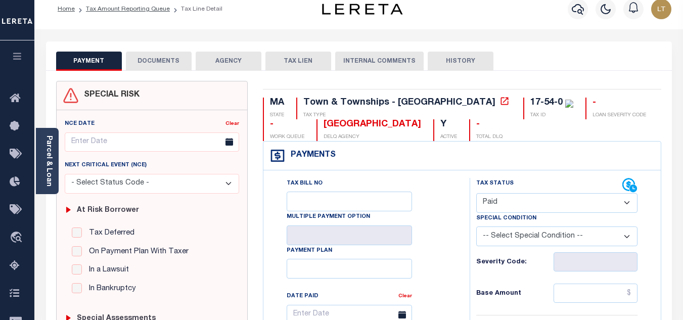
scroll to position [0, 0]
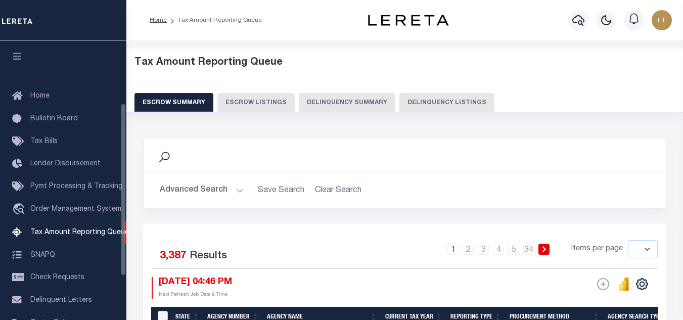
select select
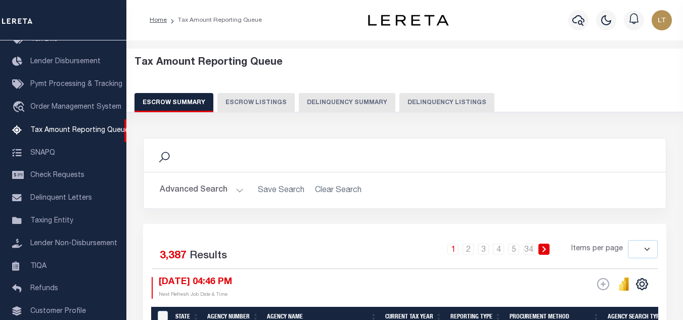
click at [454, 101] on button "Delinquency Listings" at bounding box center [446, 102] width 95 height 19
select select "100"
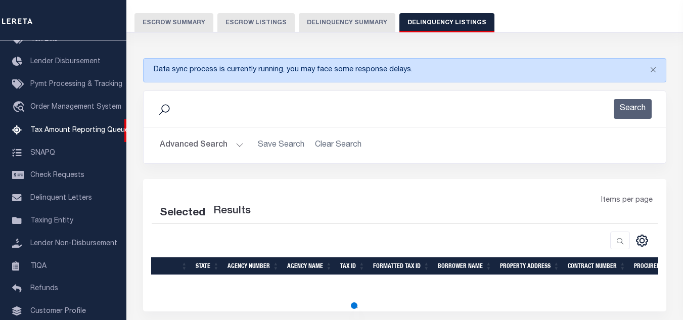
scroll to position [152, 0]
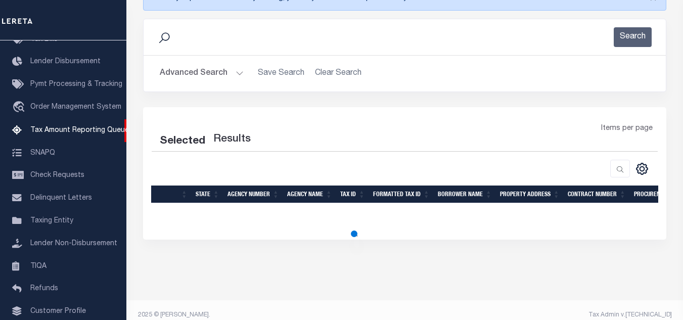
select select "100"
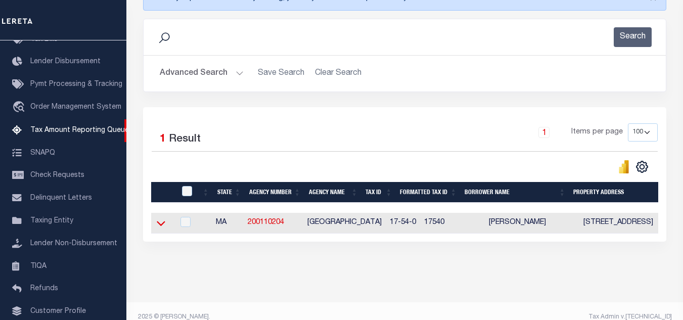
drag, startPoint x: 160, startPoint y: 221, endPoint x: 227, endPoint y: 221, distance: 66.7
click at [160, 221] on icon at bounding box center [161, 223] width 9 height 11
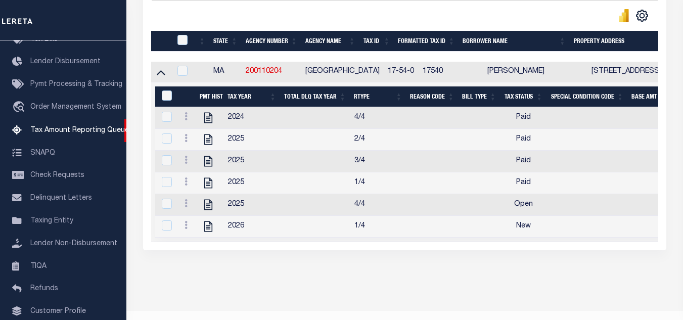
scroll to position [303, 0]
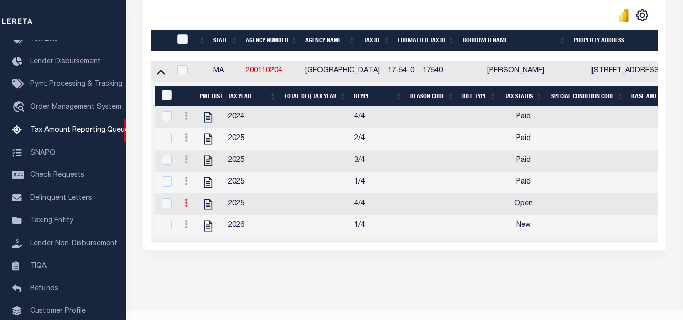
click at [184, 208] on link at bounding box center [185, 204] width 11 height 8
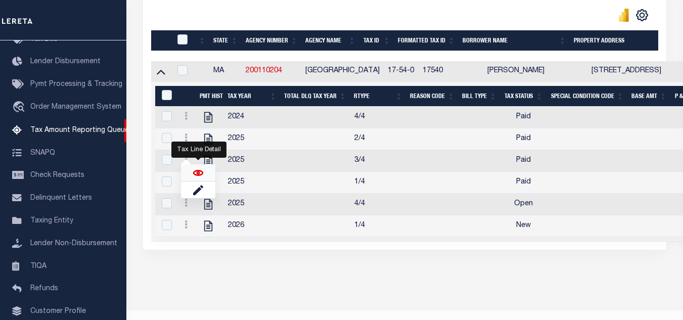
click at [201, 173] on img "" at bounding box center [198, 173] width 10 height 10
checkbox input "true"
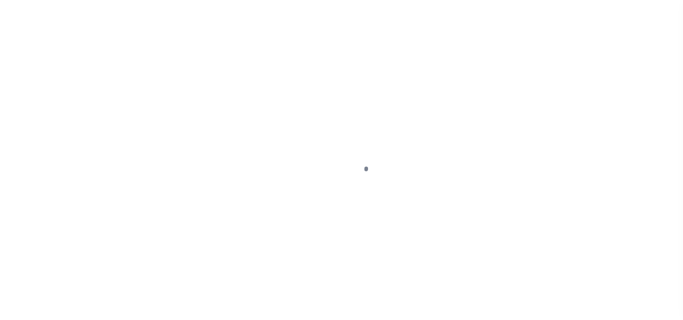
select select "OP2"
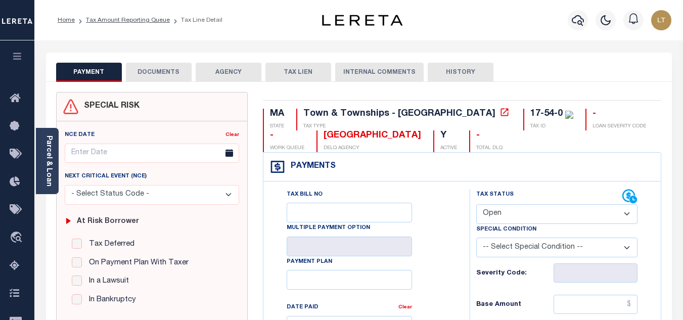
click at [164, 73] on button "DOCUMENTS" at bounding box center [159, 72] width 66 height 19
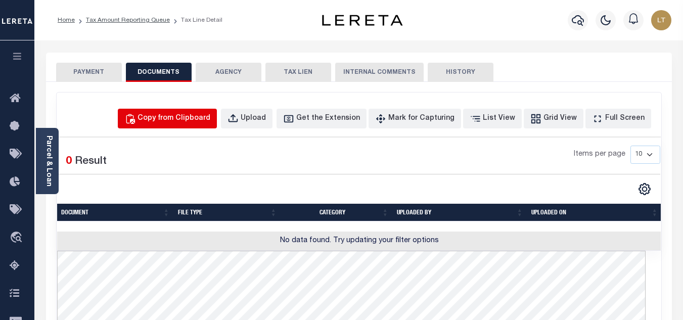
click at [202, 121] on div "Copy from Clipboard" at bounding box center [173, 118] width 73 height 11
select select "POP"
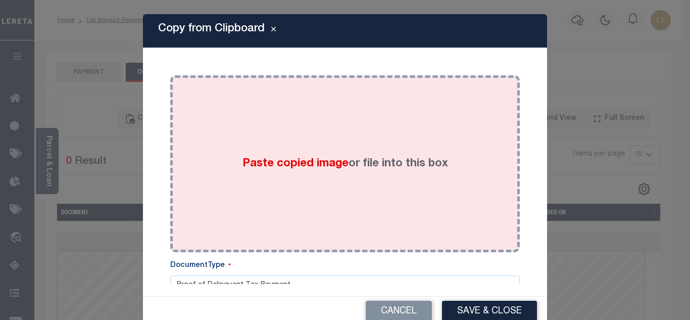
click at [311, 128] on div "Paste copied image or file into this box" at bounding box center [345, 164] width 335 height 162
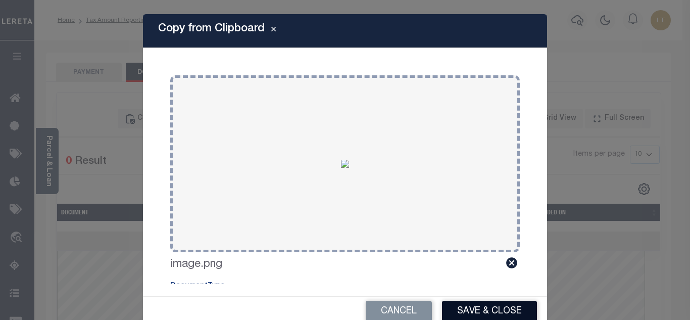
click at [479, 302] on button "Save & Close" at bounding box center [489, 312] width 95 height 22
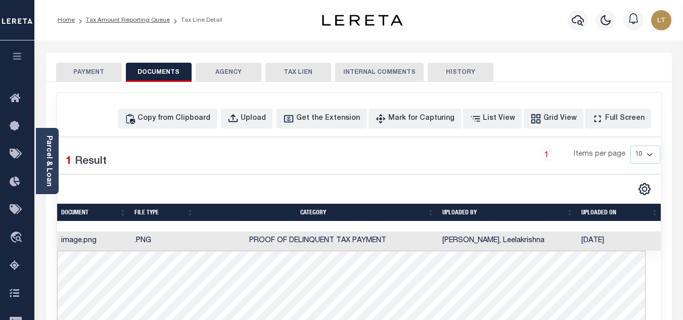
click at [91, 75] on button "PAYMENT" at bounding box center [89, 72] width 66 height 19
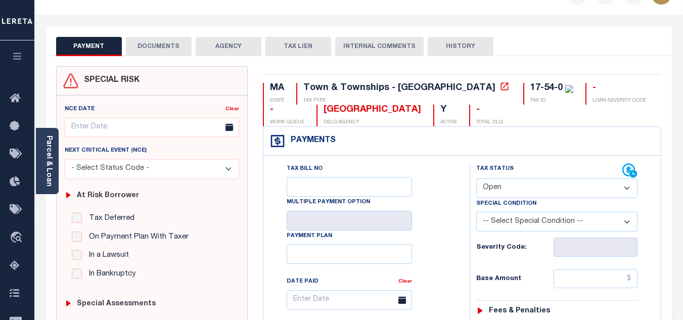
scroll to position [51, 0]
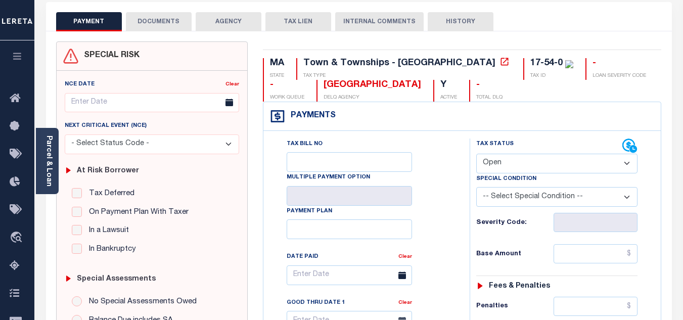
click at [494, 162] on select "- Select Status Code - Open Due/Unpaid Paid Incomplete No Tax Due Internal Refu…" at bounding box center [556, 164] width 161 height 20
select select "PYD"
click at [476, 154] on select "- Select Status Code - Open Due/Unpaid Paid Incomplete No Tax Due Internal Refu…" at bounding box center [556, 164] width 161 height 20
type input "[DATE]"
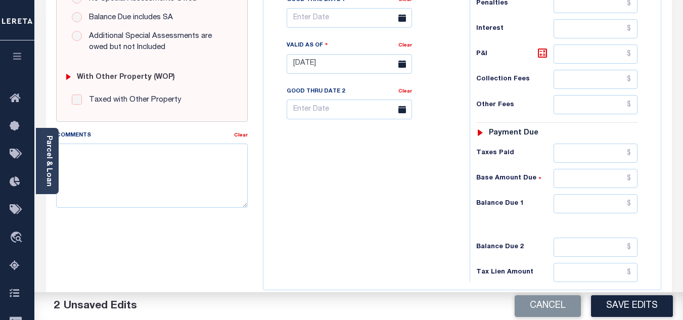
scroll to position [354, 0]
click at [634, 206] on input "text" at bounding box center [595, 203] width 84 height 19
type input "$0.00"
click at [621, 299] on button "Save Edits" at bounding box center [632, 306] width 82 height 22
checkbox input "false"
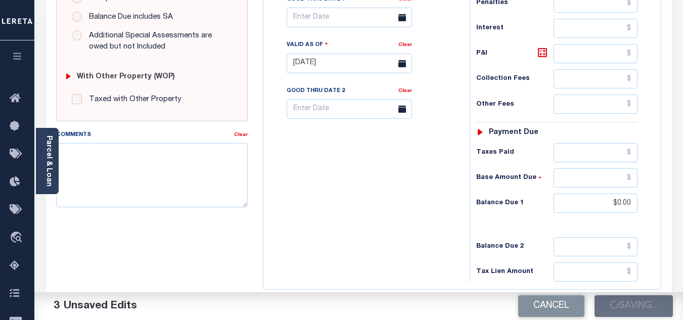
checkbox input "false"
type input "$0"
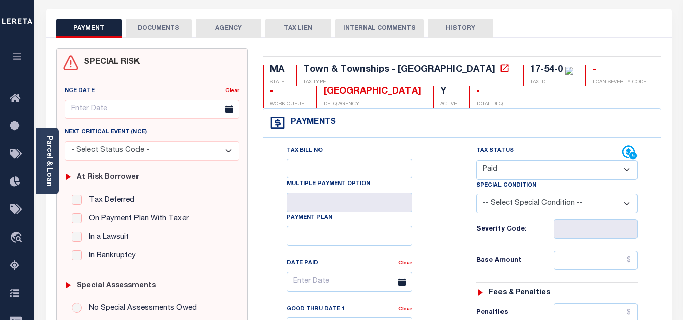
scroll to position [0, 0]
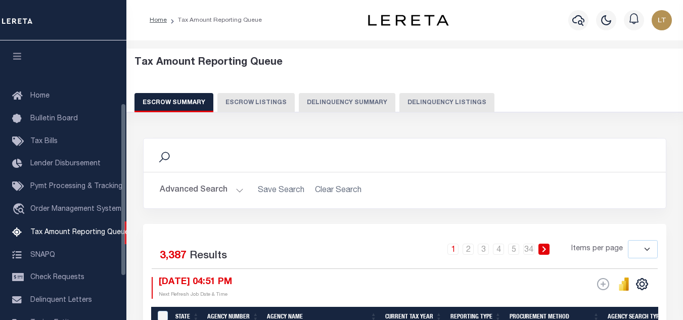
select select
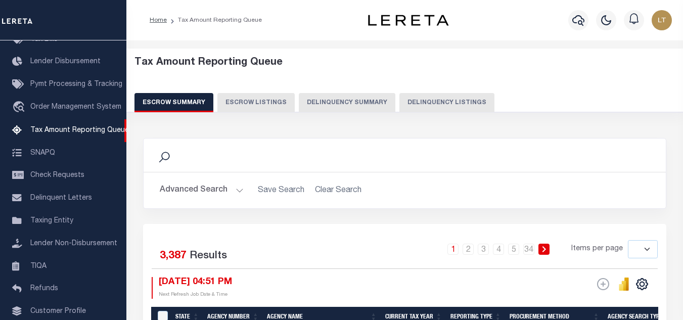
click at [432, 101] on button "Delinquency Listings" at bounding box center [446, 102] width 95 height 19
select select "100"
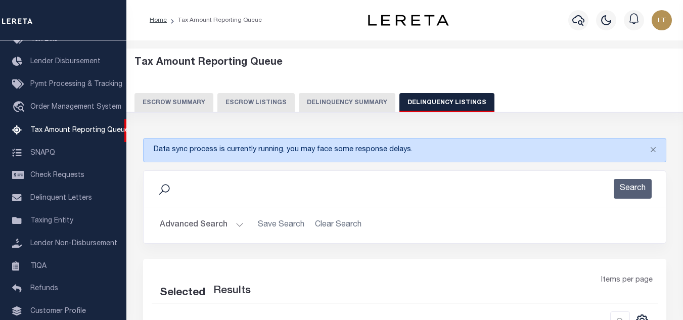
select select "100"
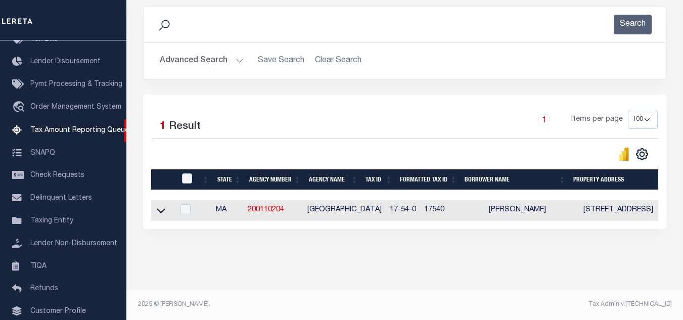
scroll to position [173, 0]
click at [160, 205] on icon at bounding box center [161, 210] width 9 height 11
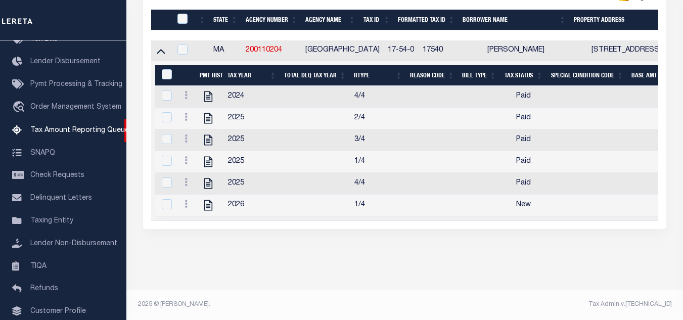
scroll to position [336, 0]
click at [183, 201] on link at bounding box center [185, 205] width 11 height 8
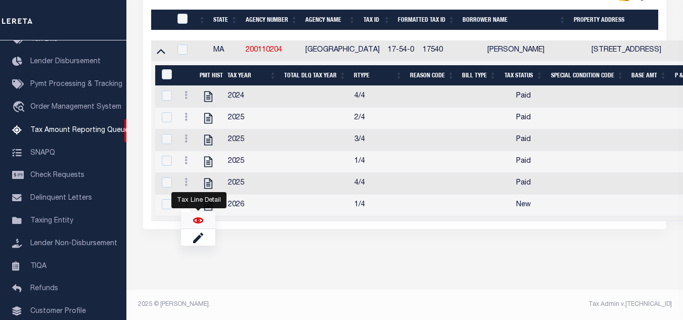
click at [196, 222] on img "" at bounding box center [198, 220] width 10 height 10
checkbox input "true"
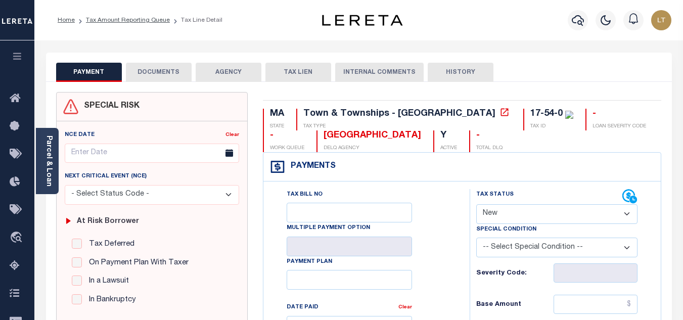
click at [168, 71] on button "DOCUMENTS" at bounding box center [159, 72] width 66 height 19
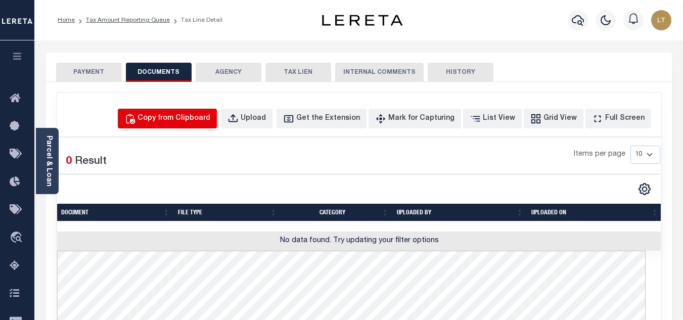
click at [193, 121] on div "Copy from Clipboard" at bounding box center [173, 118] width 73 height 11
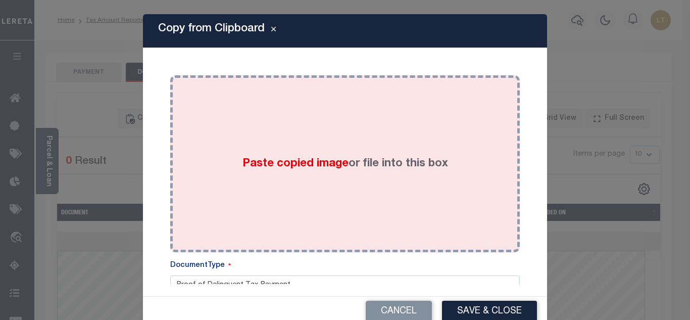
drag, startPoint x: 266, startPoint y: 153, endPoint x: 265, endPoint y: 163, distance: 10.7
click at [266, 153] on div "Paste copied image or file into this box" at bounding box center [345, 164] width 335 height 162
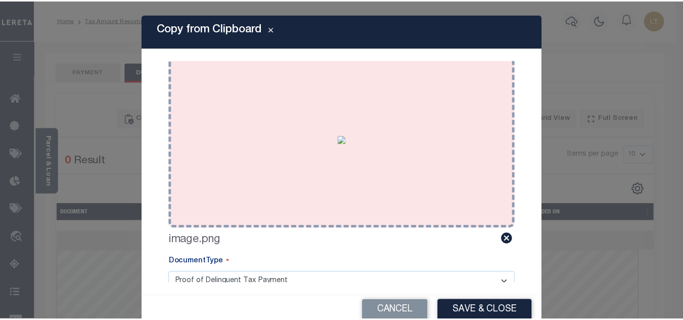
scroll to position [47, 0]
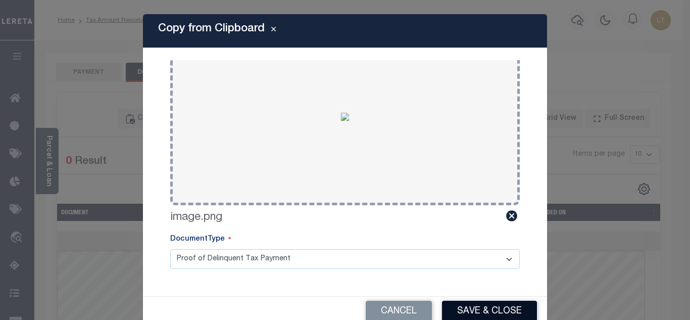
click at [483, 309] on button "Save & Close" at bounding box center [489, 312] width 95 height 22
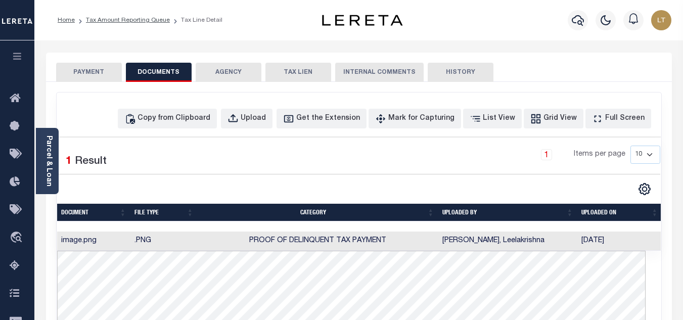
click at [98, 65] on button "PAYMENT" at bounding box center [89, 72] width 66 height 19
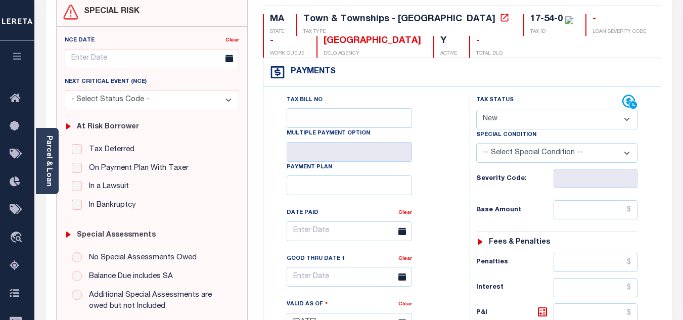
scroll to position [101, 0]
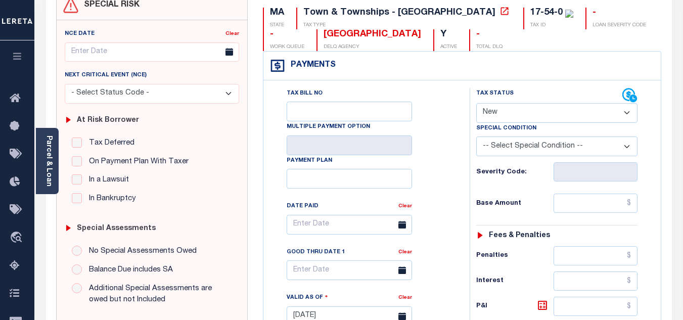
click at [494, 117] on select "- Select Status Code - Open Due/Unpaid Paid Incomplete No Tax Due Internal Refu…" at bounding box center [556, 113] width 161 height 20
select select "PYD"
click at [476, 104] on select "- Select Status Code - Open Due/Unpaid Paid Incomplete No Tax Due Internal Refu…" at bounding box center [556, 113] width 161 height 20
type input "[DATE]"
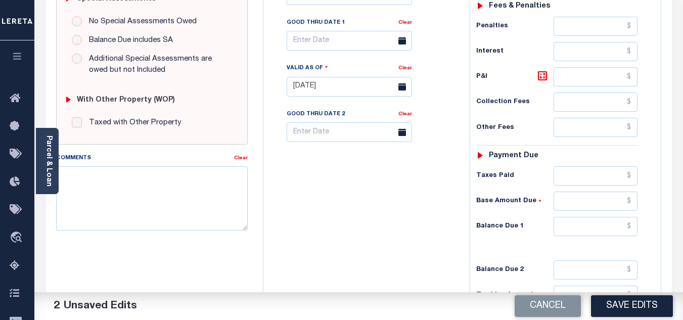
scroll to position [354, 0]
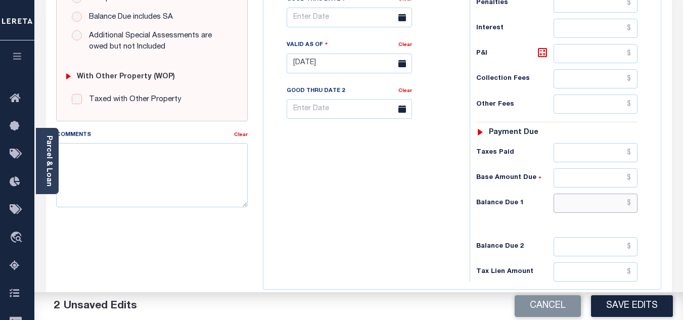
click at [632, 206] on input "text" at bounding box center [595, 203] width 84 height 19
type input "$0.00"
click at [622, 305] on button "Save Edits" at bounding box center [632, 306] width 82 height 22
checkbox input "false"
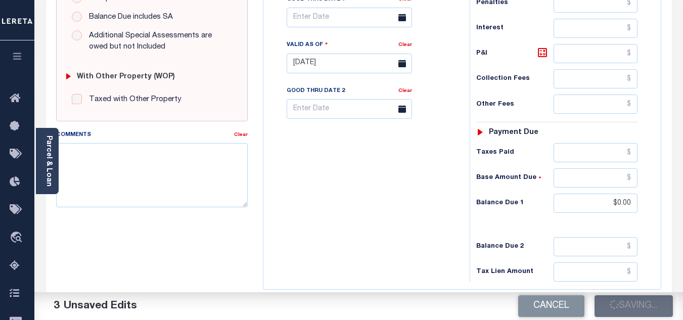
checkbox input "false"
type input "$0"
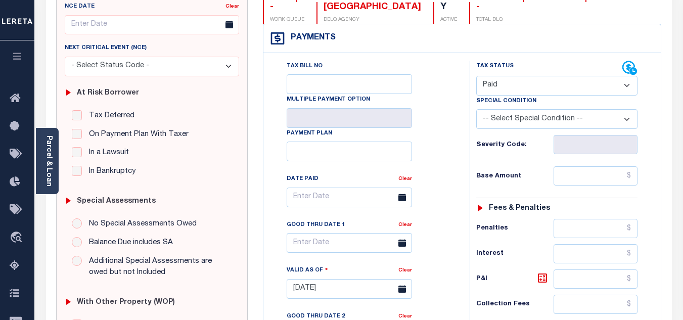
scroll to position [0, 0]
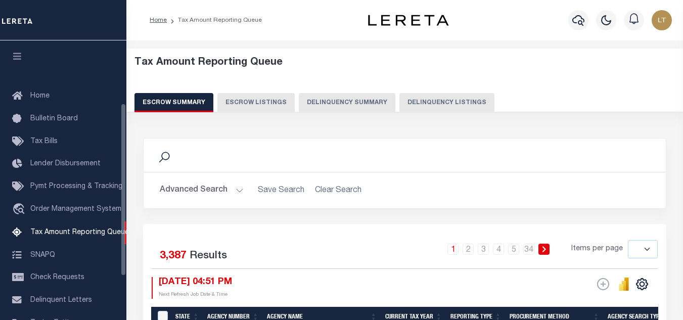
select select
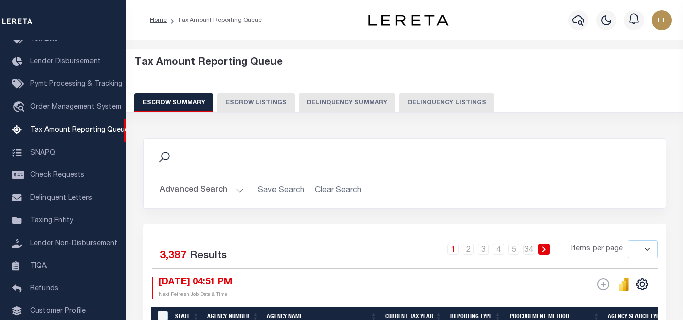
drag, startPoint x: 433, startPoint y: 102, endPoint x: 420, endPoint y: 116, distance: 18.6
click at [433, 102] on button "Delinquency Listings" at bounding box center [446, 102] width 95 height 19
select select "100"
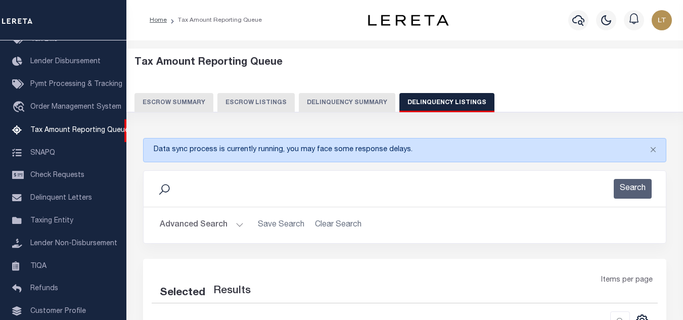
select select "100"
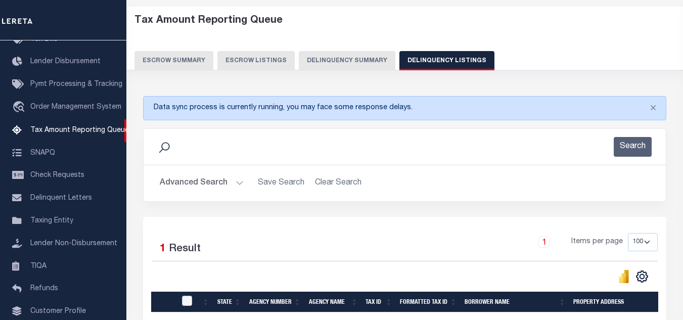
scroll to position [101, 0]
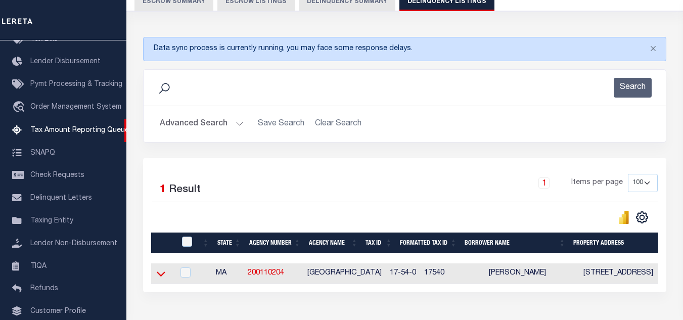
click at [161, 276] on icon at bounding box center [161, 273] width 9 height 11
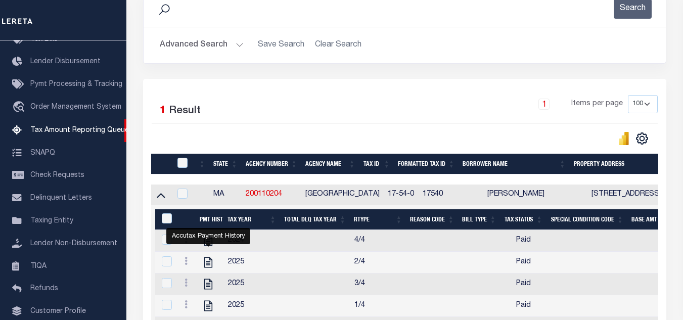
scroll to position [134, 0]
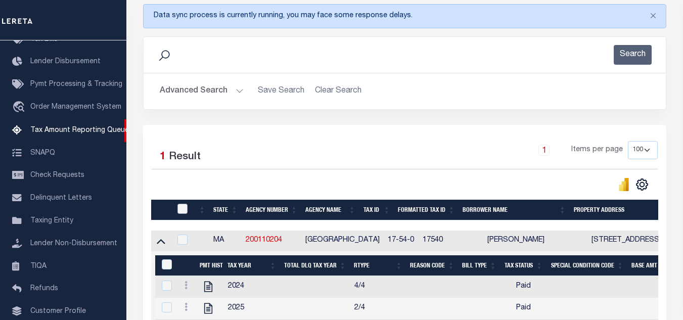
drag, startPoint x: 186, startPoint y: 212, endPoint x: 232, endPoint y: 197, distance: 47.9
click at [186, 212] on input "checkbox" at bounding box center [182, 209] width 10 height 10
checkbox input "true"
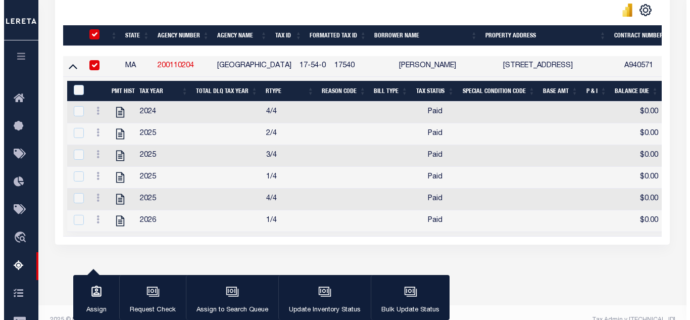
scroll to position [334, 0]
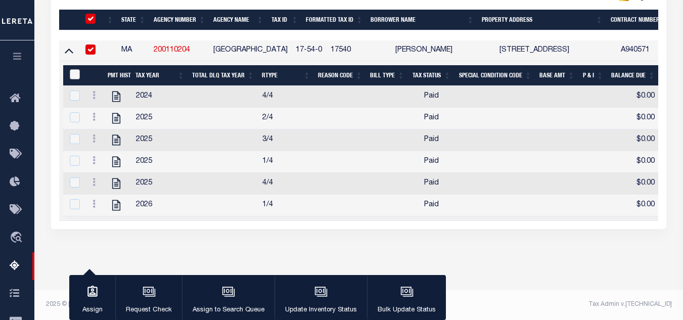
click at [77, 69] on input "&nbsp;" at bounding box center [75, 74] width 10 height 10
checkbox input "true"
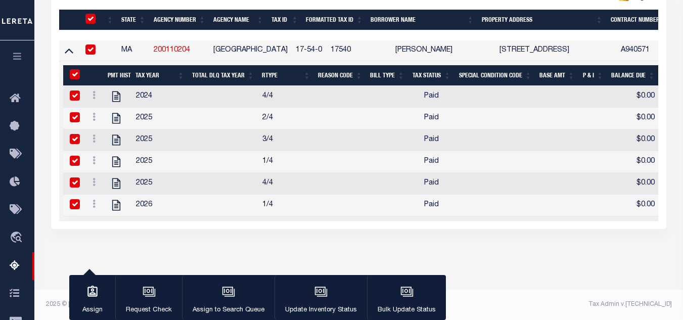
checkbox input "true"
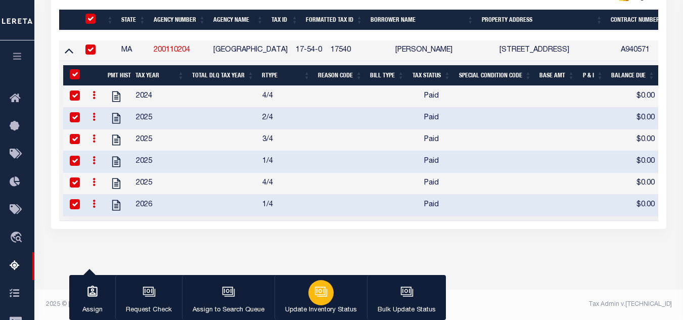
click at [309, 285] on div "button" at bounding box center [320, 292] width 25 height 25
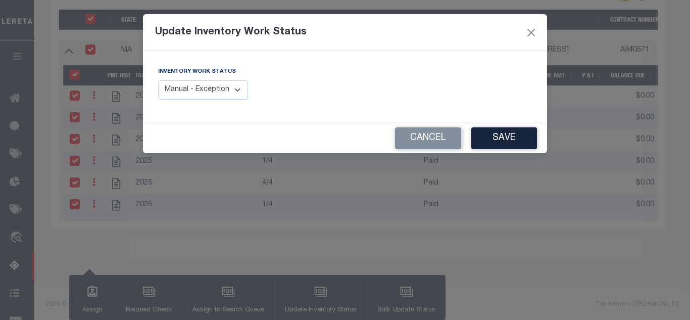
click at [208, 84] on select "Manual - Exception Pended - Awaiting Search Late Add Exception Completed" at bounding box center [203, 90] width 90 height 20
select select "4"
click at [158, 80] on select "Manual - Exception Pended - Awaiting Search Late Add Exception Completed" at bounding box center [203, 90] width 90 height 20
click at [504, 140] on button "Save" at bounding box center [504, 138] width 66 height 22
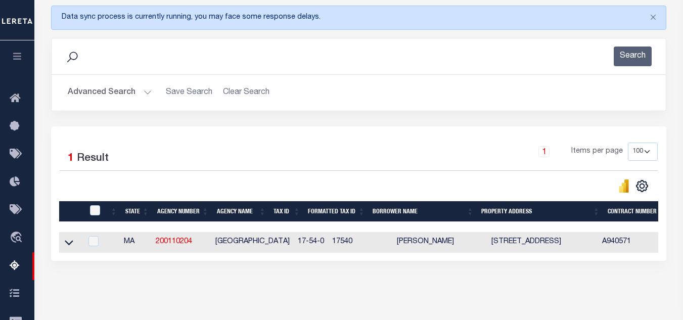
scroll to position [152, 0]
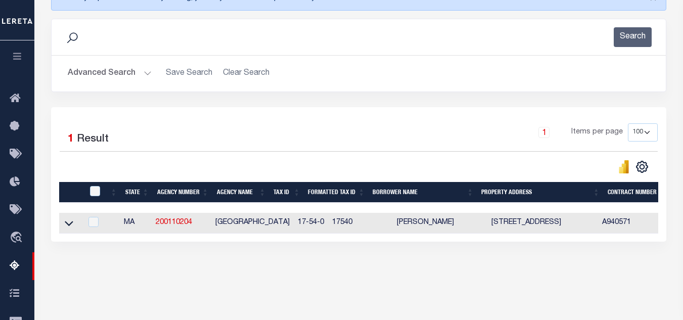
drag, startPoint x: 113, startPoint y: 71, endPoint x: 119, endPoint y: 71, distance: 5.6
click at [113, 71] on button "Advanced Search" at bounding box center [110, 74] width 84 height 20
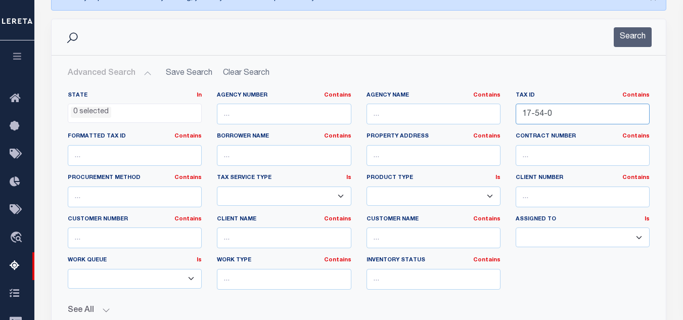
drag, startPoint x: 585, startPoint y: 119, endPoint x: 506, endPoint y: 119, distance: 78.3
click at [506, 119] on div "State In In AK AL AR AZ CA CO CT DC DE FL GA GU HI IA ID IL IN KS [GEOGRAPHIC_D…" at bounding box center [358, 194] width 597 height 206
paste input "18-8-D"
type input "18-8-D"
click at [639, 26] on div "Search" at bounding box center [359, 37] width 614 height 36
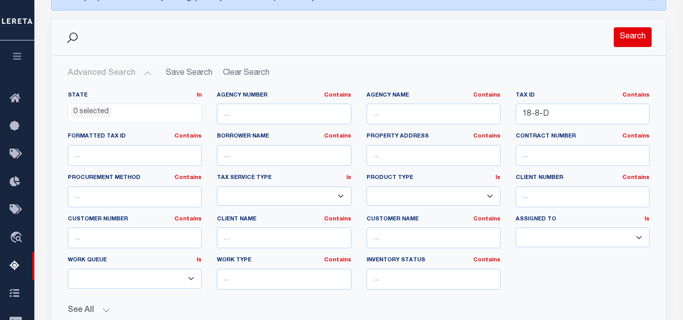
click at [634, 39] on button "Search" at bounding box center [632, 37] width 38 height 20
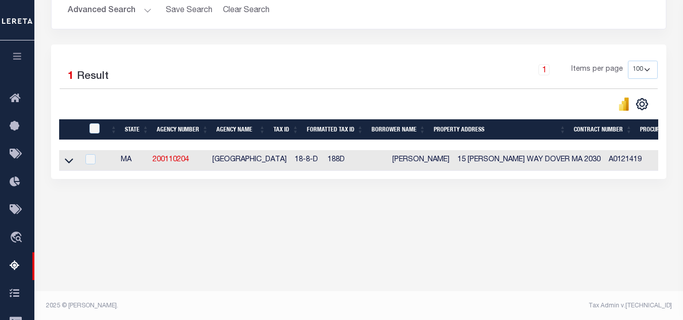
scroll to position [216, 0]
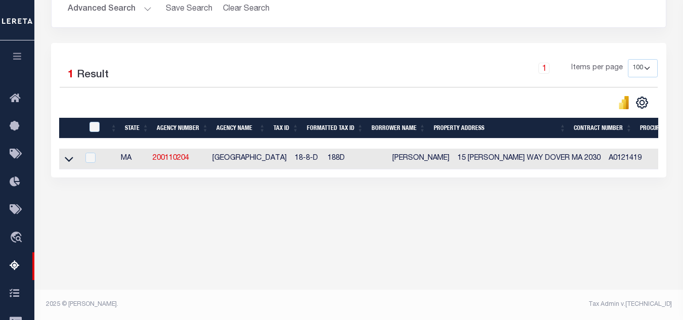
click at [64, 161] on link at bounding box center [69, 158] width 12 height 7
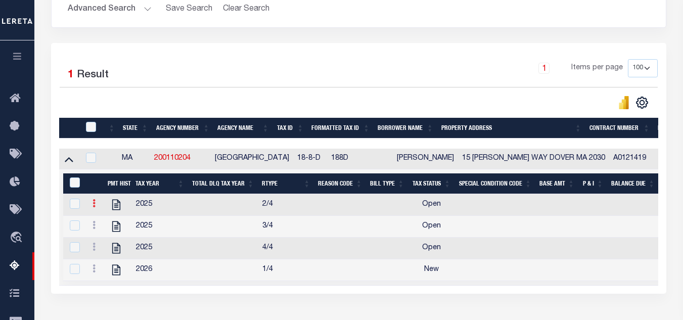
click at [92, 206] on icon at bounding box center [93, 203] width 3 height 8
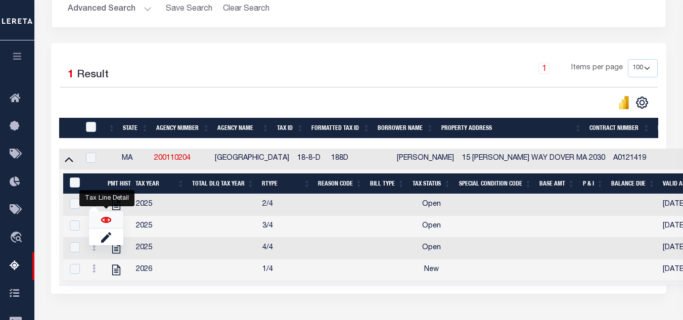
click at [105, 218] on img "" at bounding box center [106, 220] width 10 height 10
checkbox input "false"
checkbox input "true"
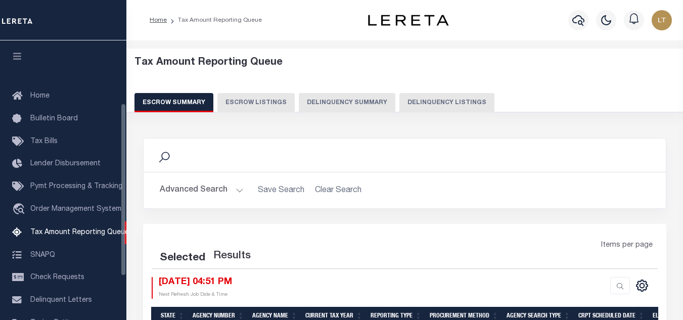
click at [436, 97] on button "Delinquency Listings" at bounding box center [446, 102] width 95 height 19
select select "100"
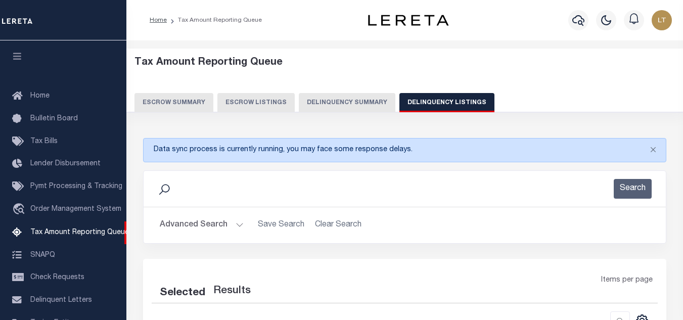
scroll to position [102, 0]
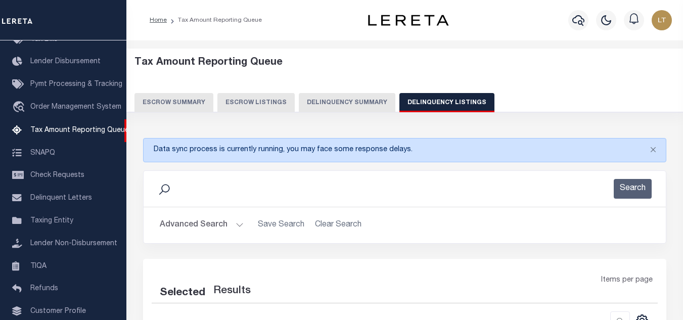
select select "100"
click at [184, 222] on button "Advanced Search" at bounding box center [202, 225] width 84 height 20
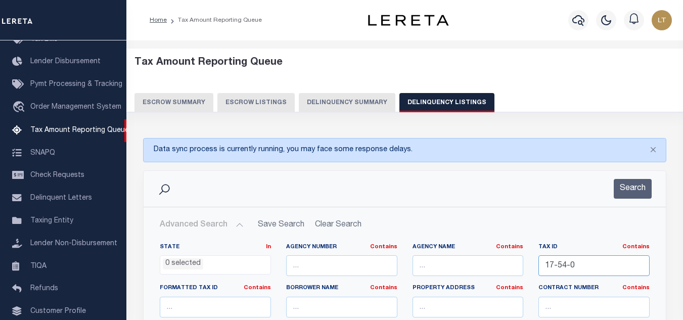
drag, startPoint x: 582, startPoint y: 259, endPoint x: 480, endPoint y: 270, distance: 102.6
paste input "18-51-0"
type input "18-51-0"
click at [643, 188] on button "Search" at bounding box center [632, 189] width 38 height 20
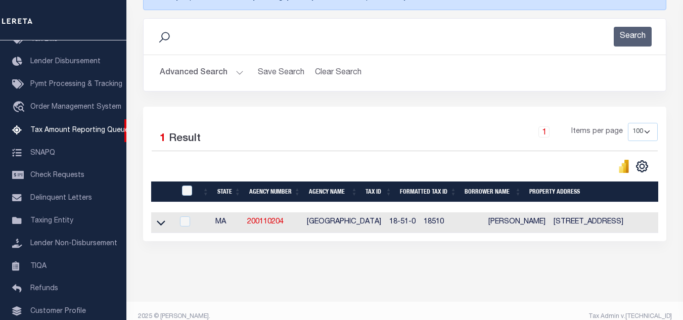
scroll to position [173, 0]
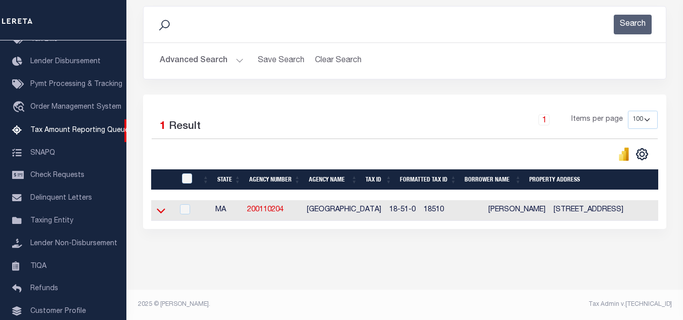
click at [164, 208] on icon at bounding box center [161, 210] width 9 height 5
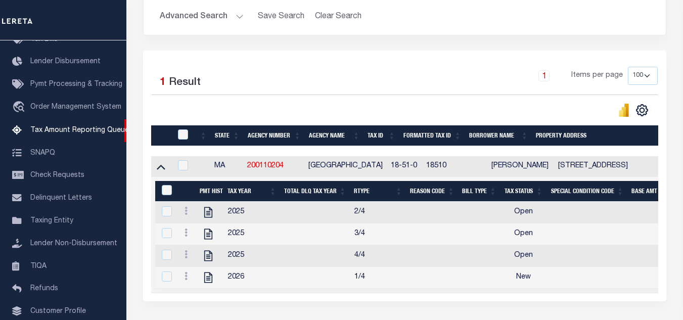
scroll to position [190, 0]
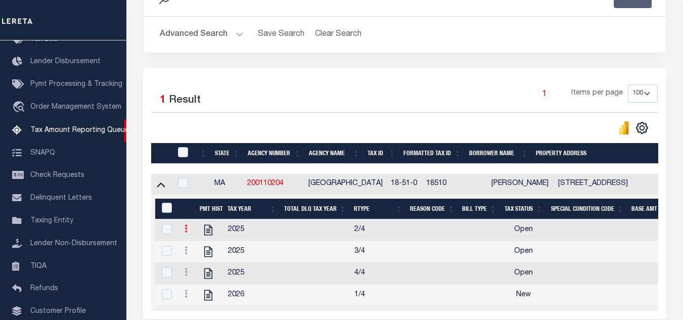
click at [186, 231] on icon at bounding box center [185, 228] width 3 height 8
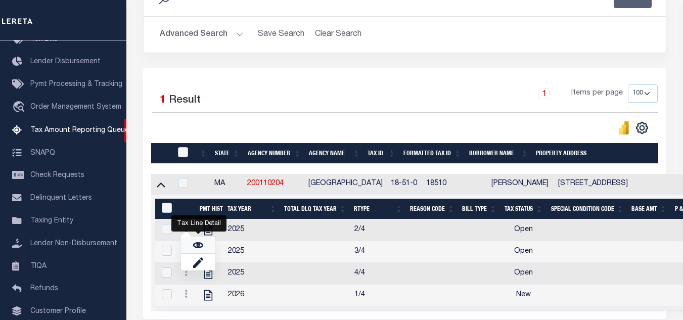
click at [204, 246] on link "" at bounding box center [198, 244] width 34 height 17
checkbox input "true"
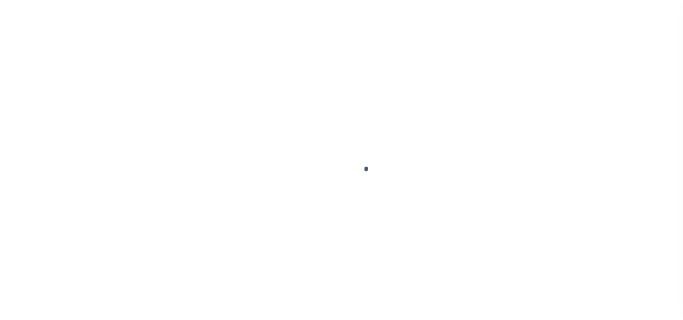
select select "OP2"
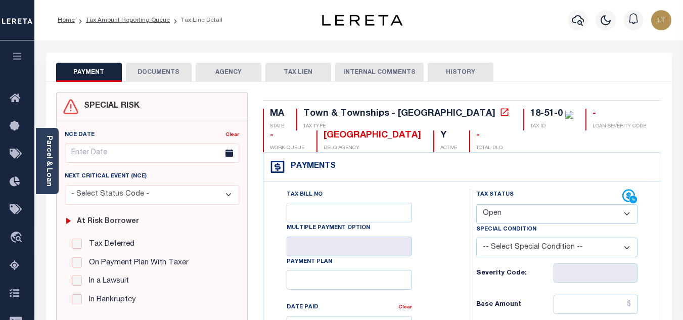
click at [141, 71] on button "DOCUMENTS" at bounding box center [159, 72] width 66 height 19
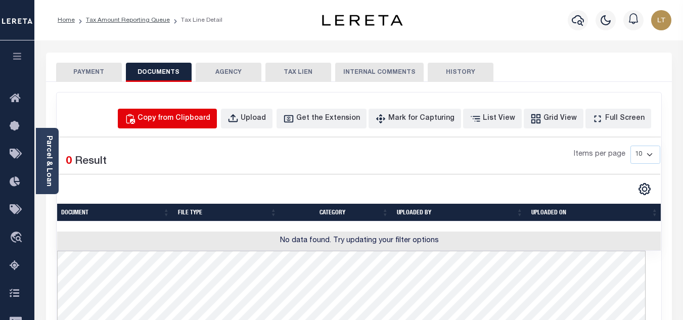
click at [183, 114] on div "Copy from Clipboard" at bounding box center [173, 118] width 73 height 11
select select "POP"
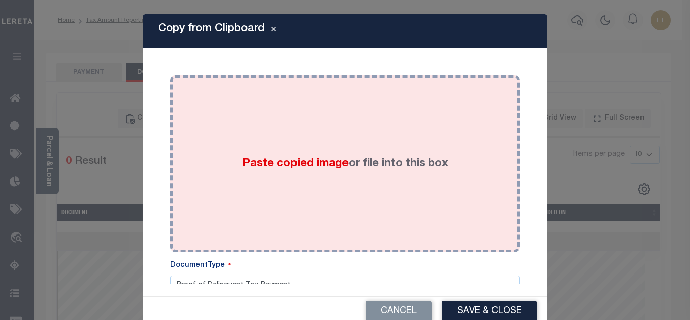
click at [203, 139] on div "Paste copied image or file into this box" at bounding box center [345, 164] width 335 height 162
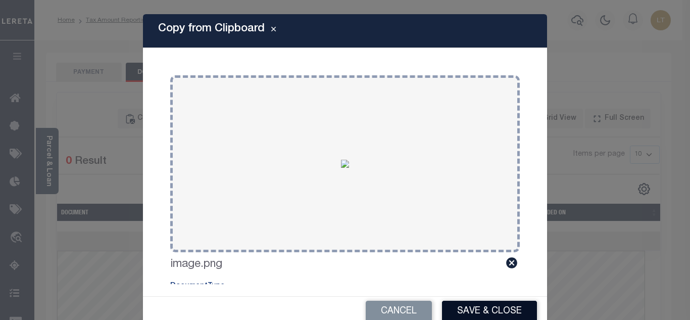
click at [479, 310] on button "Save & Close" at bounding box center [489, 312] width 95 height 22
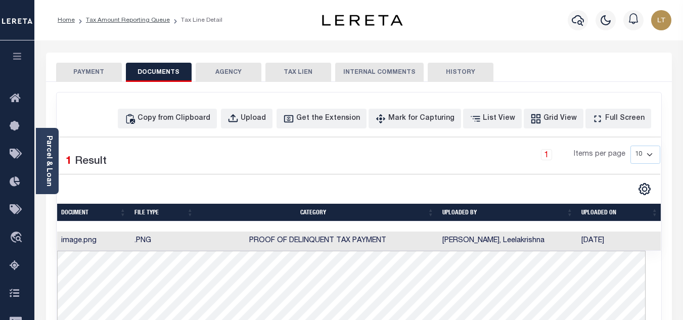
click at [97, 75] on button "PAYMENT" at bounding box center [89, 72] width 66 height 19
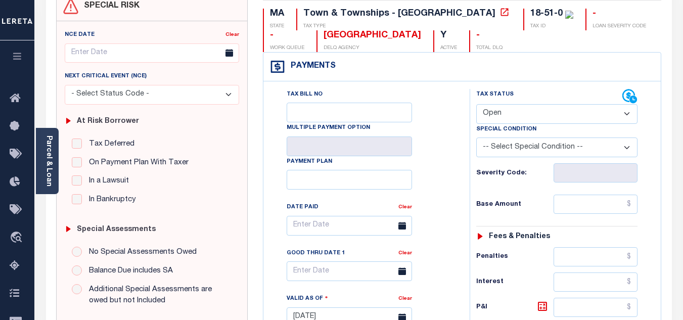
scroll to position [101, 0]
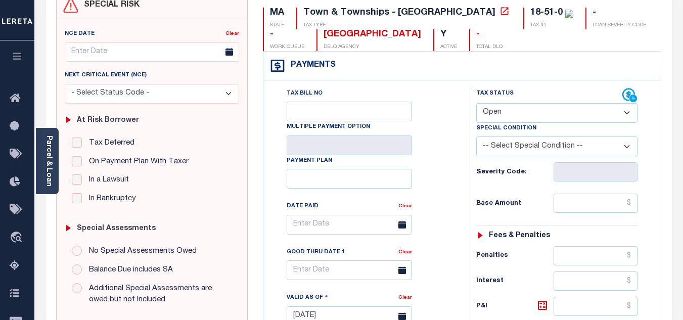
click at [504, 118] on select "- Select Status Code - Open Due/Unpaid Paid Incomplete No Tax Due Internal Refu…" at bounding box center [556, 113] width 161 height 20
select select "PYD"
click at [476, 104] on select "- Select Status Code - Open Due/Unpaid Paid Incomplete No Tax Due Internal Refu…" at bounding box center [556, 113] width 161 height 20
type input "[DATE]"
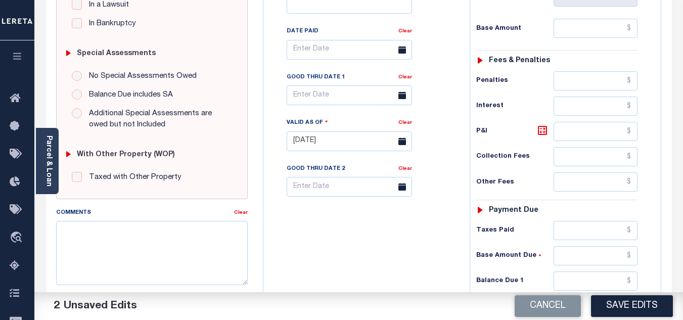
scroll to position [303, 0]
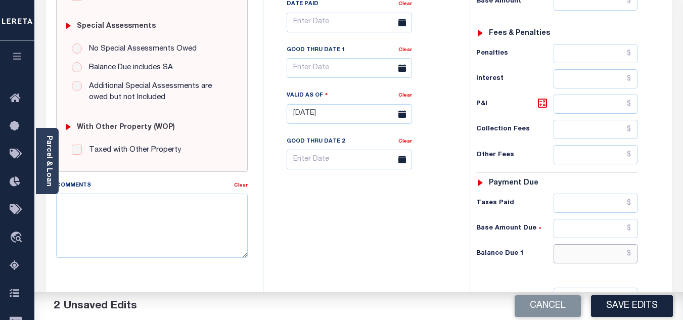
click at [633, 257] on input "text" at bounding box center [595, 253] width 84 height 19
type input "$0.00"
click at [614, 303] on button "Save Edits" at bounding box center [632, 306] width 82 height 22
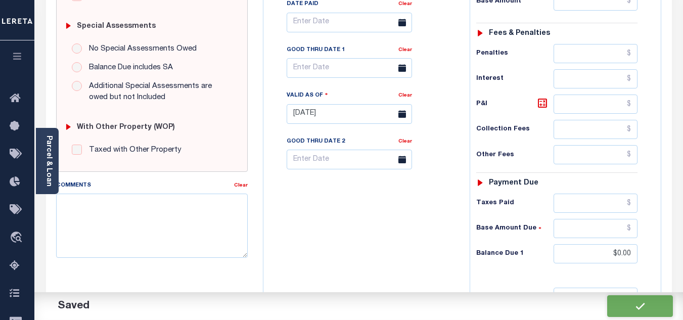
checkbox input "false"
type input "$0"
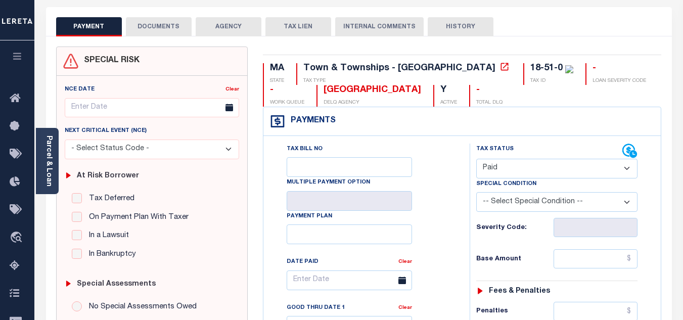
scroll to position [0, 0]
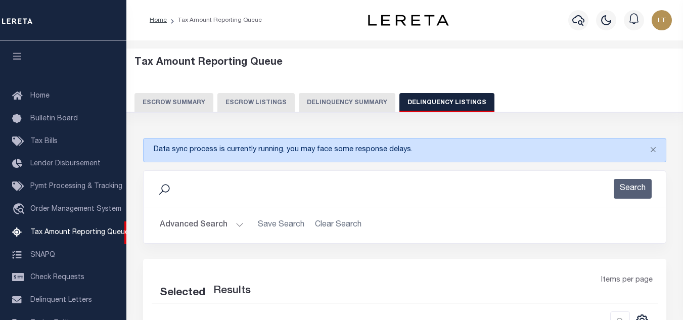
select select "100"
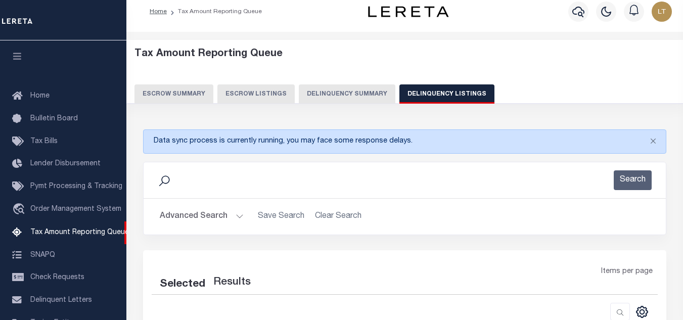
select select "100"
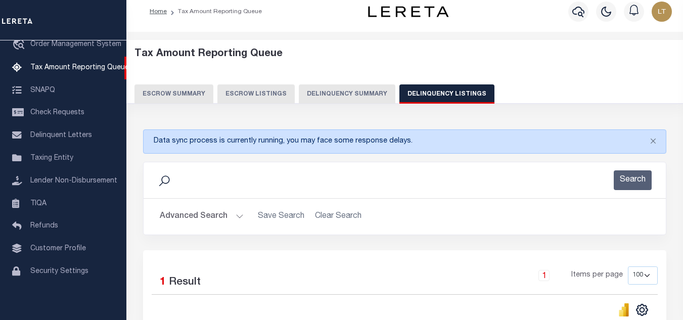
scroll to position [160, 0]
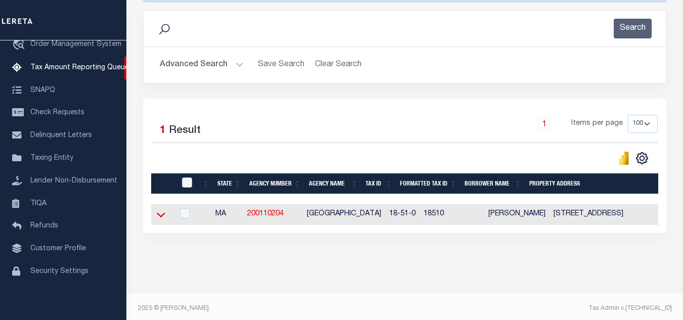
click at [159, 213] on icon at bounding box center [161, 214] width 9 height 11
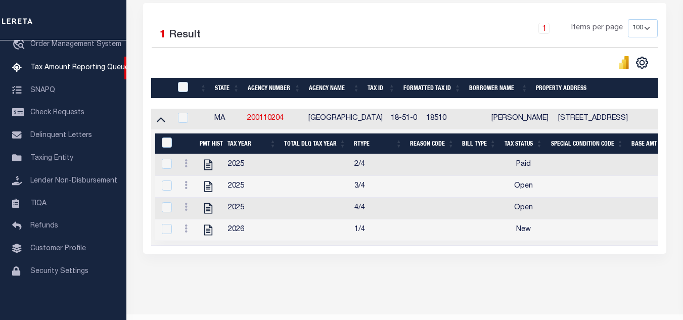
scroll to position [261, 0]
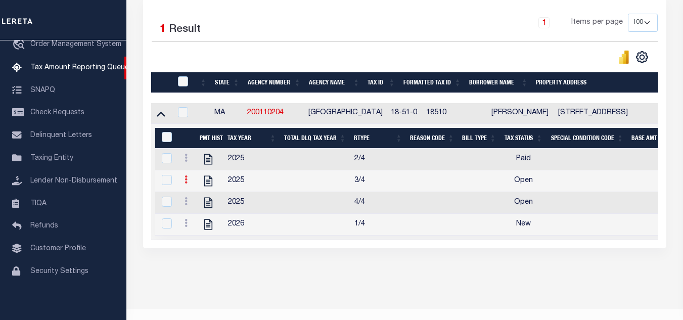
click at [185, 181] on icon at bounding box center [185, 179] width 3 height 8
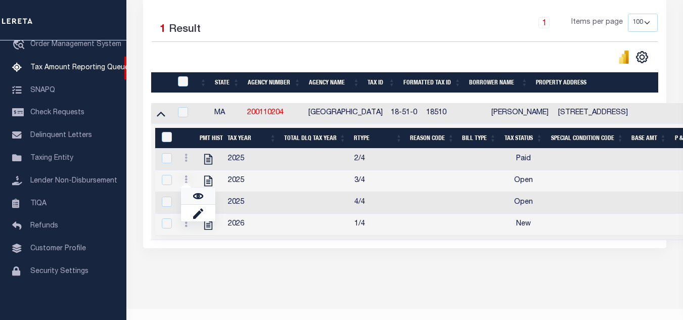
click at [203, 200] on link at bounding box center [198, 195] width 34 height 17
checkbox input "true"
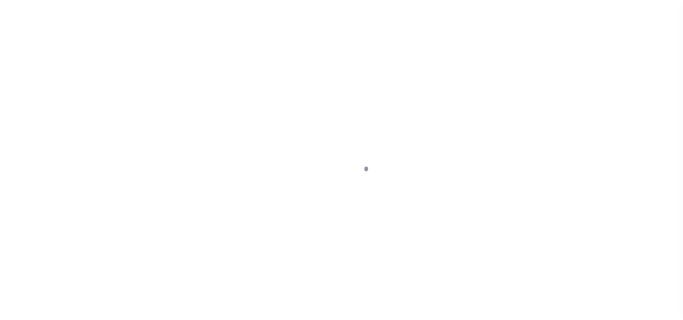
select select "OP2"
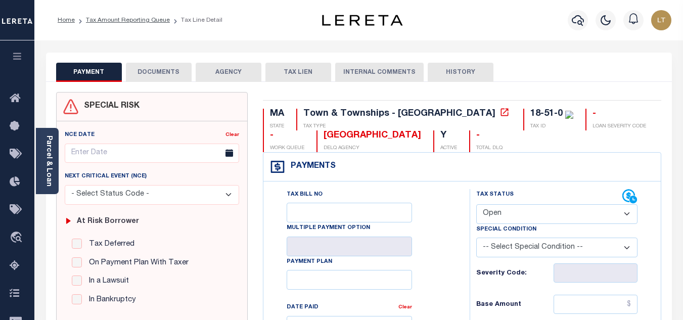
click at [165, 70] on button "DOCUMENTS" at bounding box center [159, 72] width 66 height 19
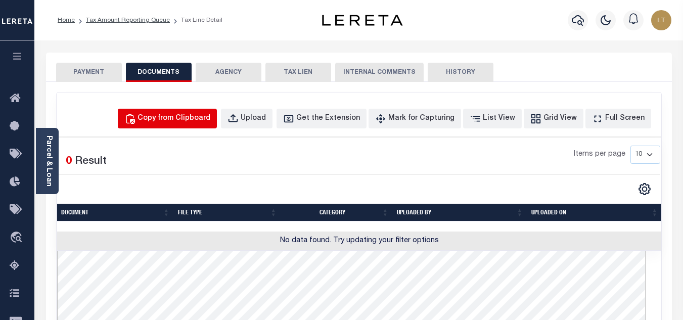
click at [195, 113] on div "Copy from Clipboard" at bounding box center [173, 118] width 73 height 11
select select "POP"
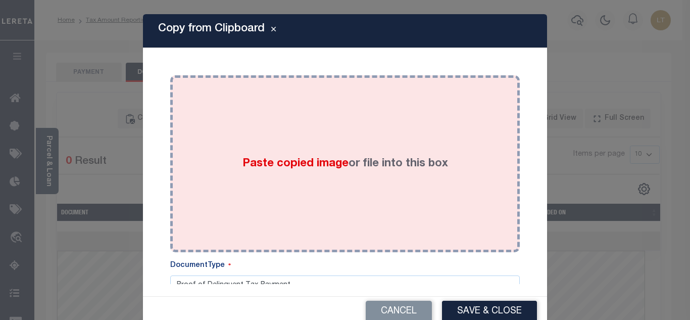
click at [296, 125] on div "Paste copied image or file into this box" at bounding box center [345, 164] width 335 height 162
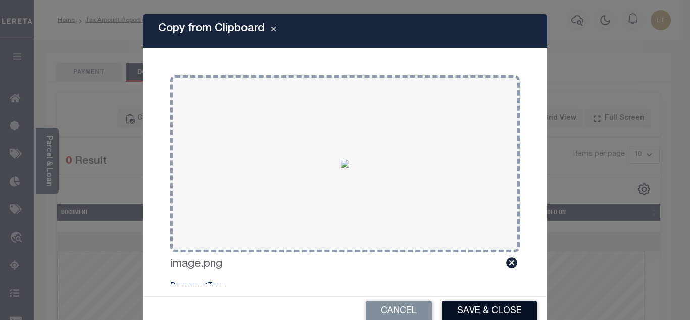
click at [490, 309] on button "Save & Close" at bounding box center [489, 312] width 95 height 22
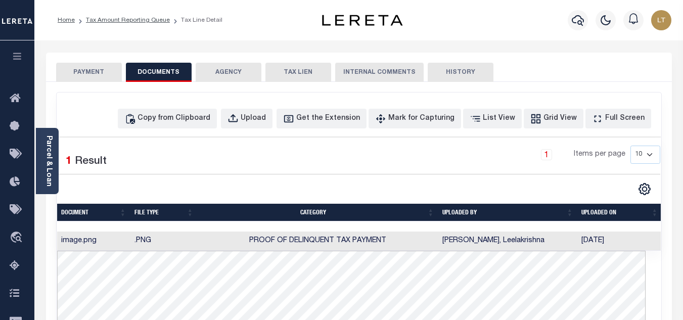
click at [87, 71] on button "PAYMENT" at bounding box center [89, 72] width 66 height 19
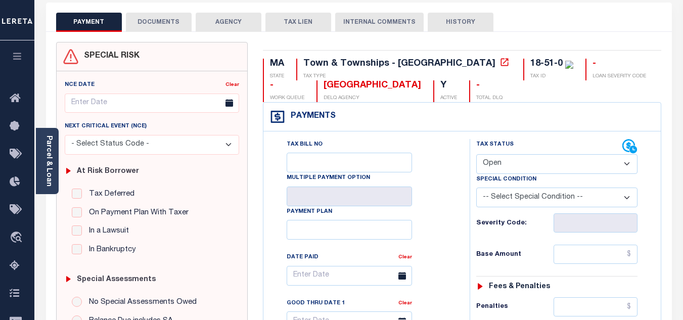
scroll to position [51, 0]
click at [505, 164] on select "- Select Status Code - Open Due/Unpaid Paid Incomplete No Tax Due Internal Refu…" at bounding box center [556, 164] width 161 height 20
select select "PYD"
click at [476, 154] on select "- Select Status Code - Open Due/Unpaid Paid Incomplete No Tax Due Internal Refu…" at bounding box center [556, 164] width 161 height 20
type input "[DATE]"
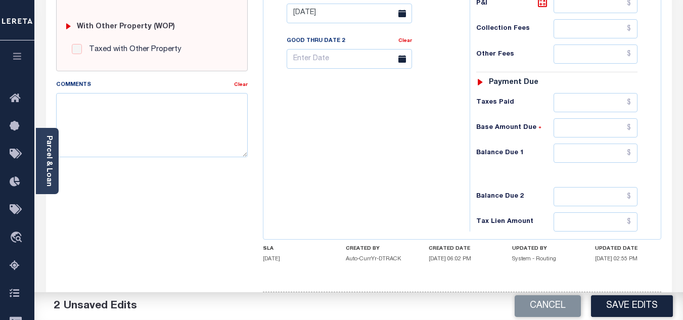
scroll to position [404, 0]
click at [633, 154] on input "text" at bounding box center [595, 152] width 84 height 19
type input "$0.00"
click at [618, 302] on button "Save Edits" at bounding box center [632, 306] width 82 height 22
checkbox input "false"
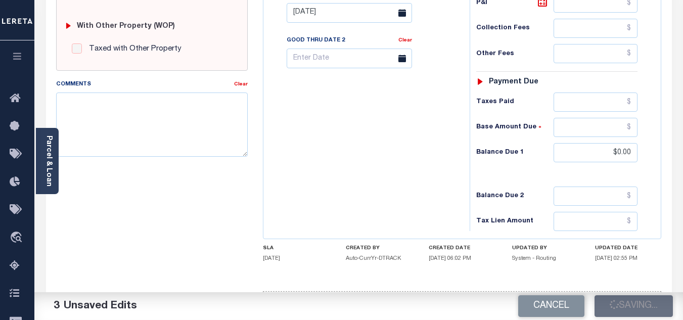
type input "$0"
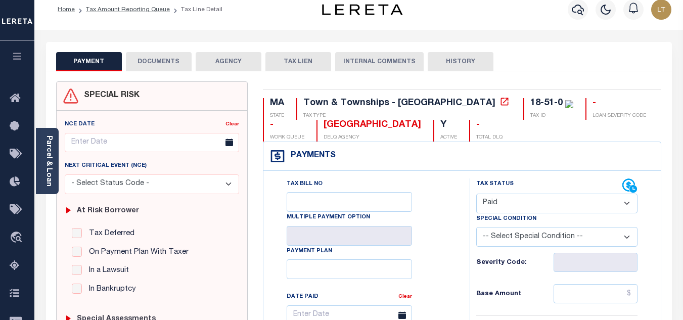
scroll to position [0, 0]
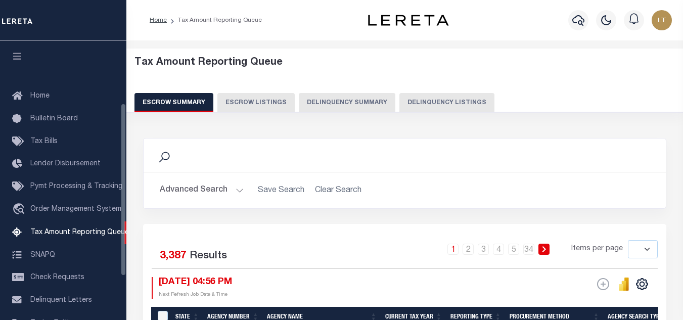
select select
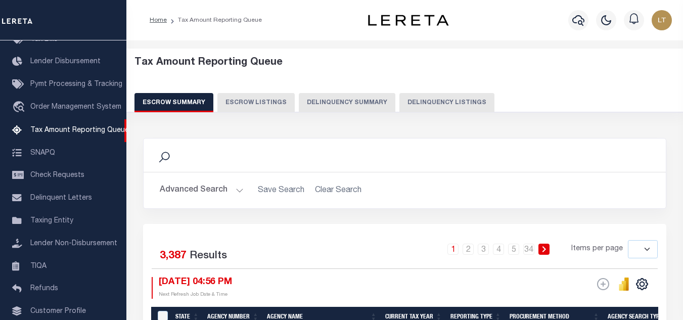
click at [445, 104] on button "Delinquency Listings" at bounding box center [446, 102] width 95 height 19
select select "100"
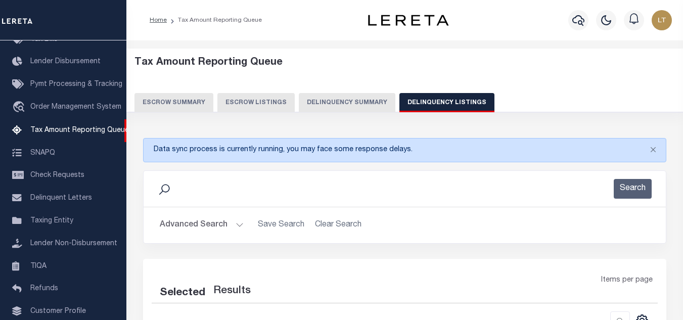
select select "100"
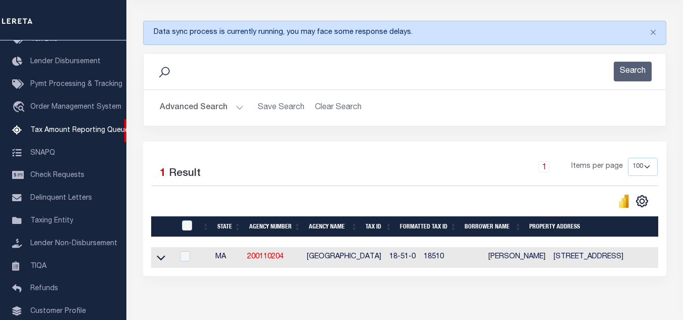
scroll to position [152, 0]
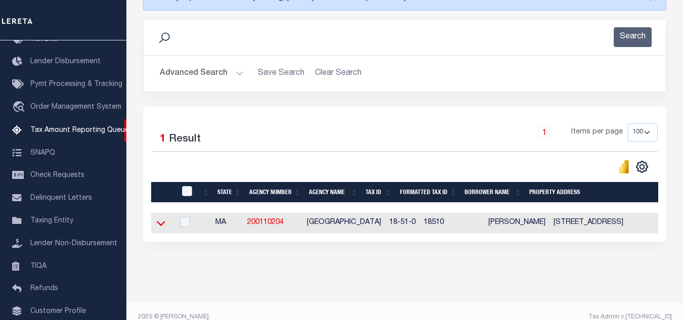
click at [157, 223] on icon at bounding box center [161, 223] width 9 height 11
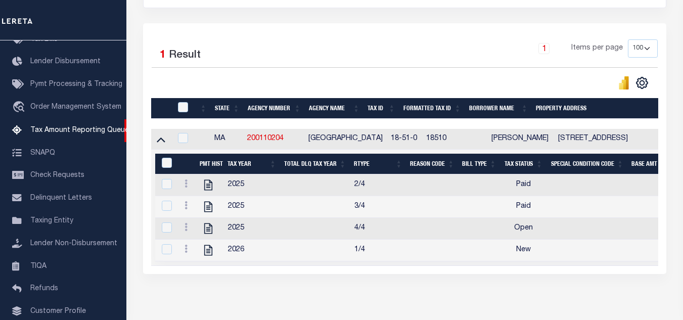
scroll to position [253, 0]
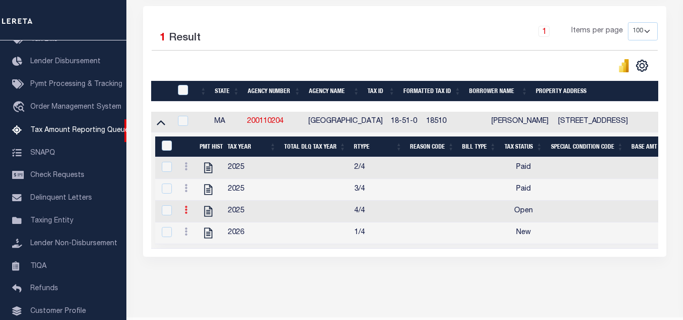
click at [184, 213] on icon at bounding box center [185, 210] width 3 height 8
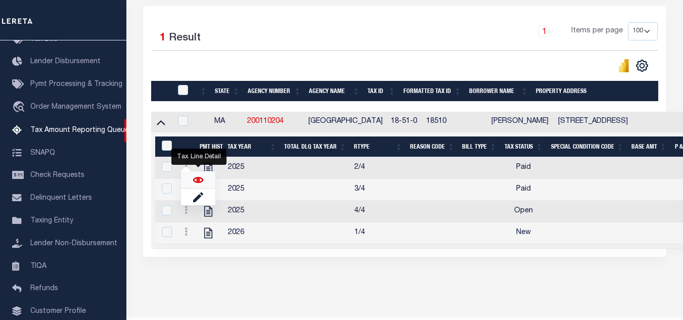
click at [201, 182] on img "" at bounding box center [198, 180] width 10 height 10
checkbox input "true"
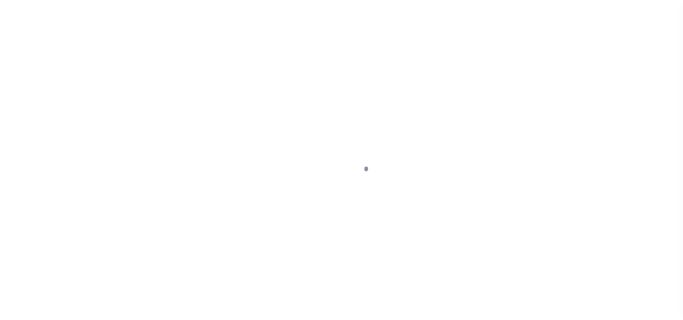
select select "OP2"
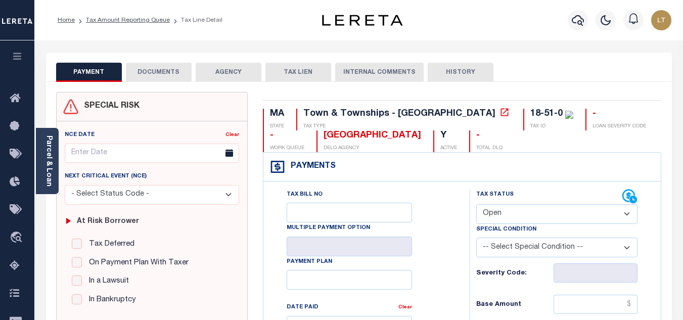
click at [175, 76] on button "DOCUMENTS" at bounding box center [159, 72] width 66 height 19
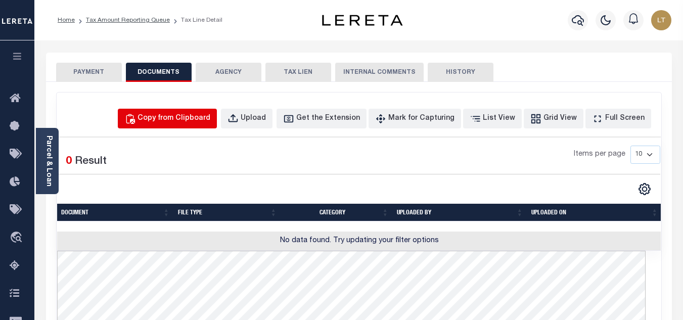
click at [198, 114] on div "Copy from Clipboard" at bounding box center [173, 118] width 73 height 11
select select "POP"
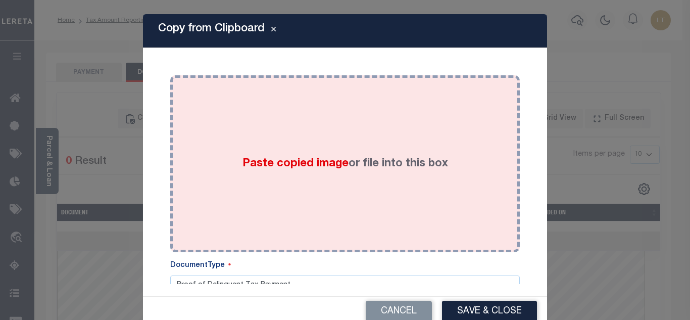
click at [260, 132] on div "Paste copied image or file into this box" at bounding box center [345, 164] width 335 height 162
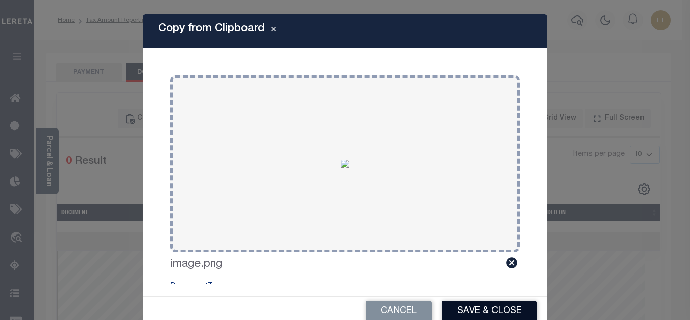
click at [475, 308] on button "Save & Close" at bounding box center [489, 312] width 95 height 22
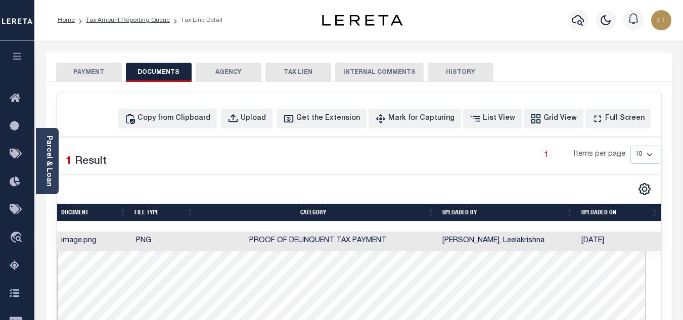
click at [87, 73] on button "PAYMENT" at bounding box center [89, 72] width 66 height 19
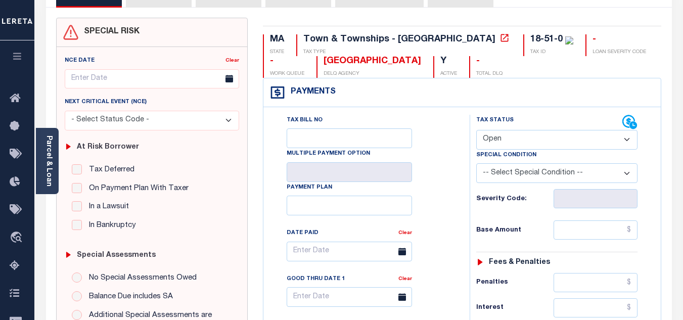
scroll to position [101, 0]
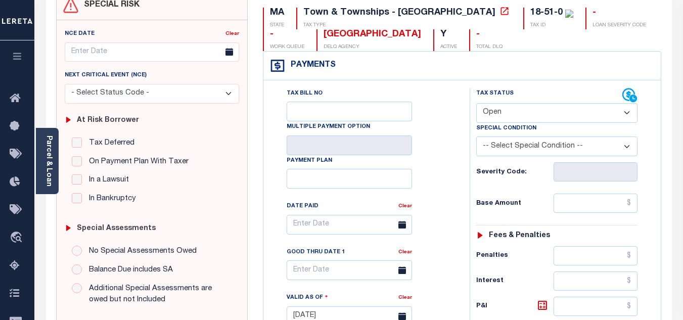
click at [499, 113] on select "- Select Status Code - Open Due/Unpaid Paid Incomplete No Tax Due Internal Refu…" at bounding box center [556, 113] width 161 height 20
select select "PYD"
click at [476, 104] on select "- Select Status Code - Open Due/Unpaid Paid Incomplete No Tax Due Internal Refu…" at bounding box center [556, 113] width 161 height 20
type input "[DATE]"
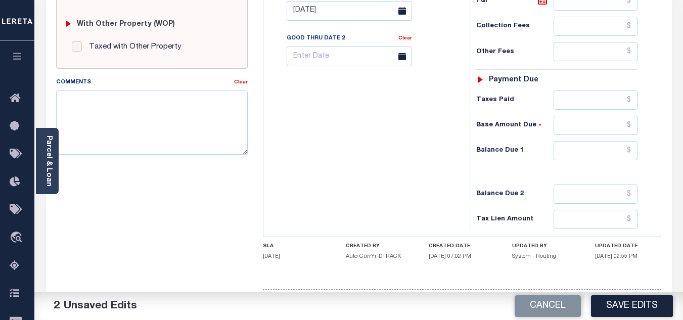
scroll to position [443, 0]
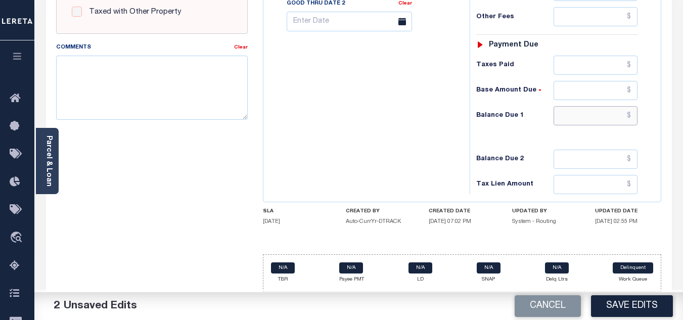
click at [632, 117] on input "text" at bounding box center [595, 115] width 84 height 19
type input "$0.00"
click at [616, 303] on button "Save Edits" at bounding box center [632, 306] width 82 height 22
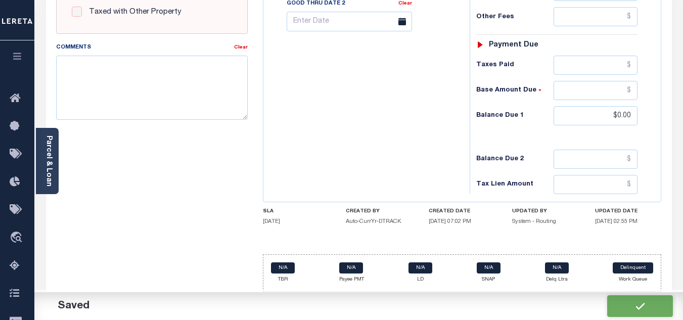
checkbox input "false"
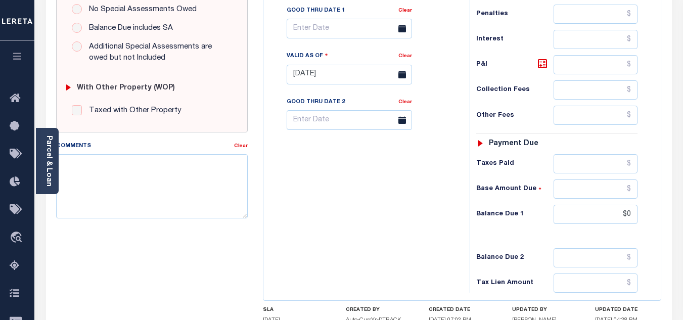
scroll to position [342, 0]
click at [629, 215] on input "$0" at bounding box center [595, 215] width 84 height 19
type input "$0.00"
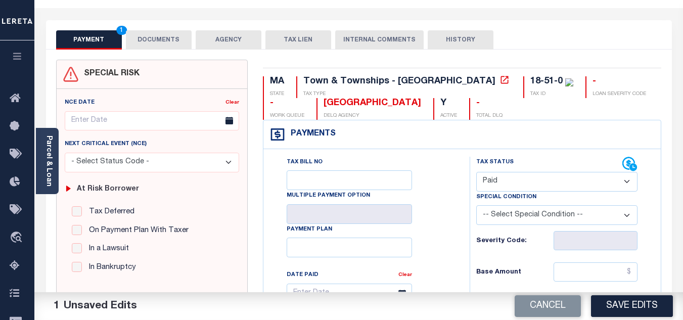
scroll to position [0, 0]
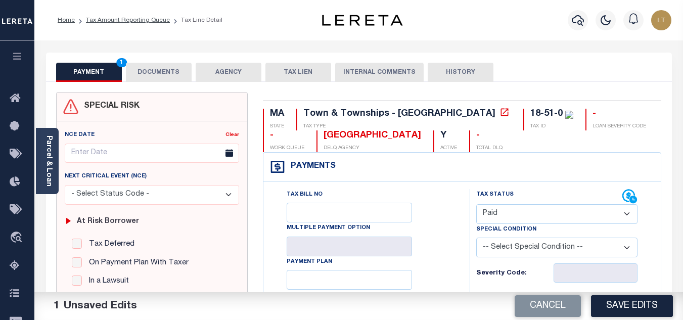
click at [157, 71] on button "DOCUMENTS" at bounding box center [159, 72] width 66 height 19
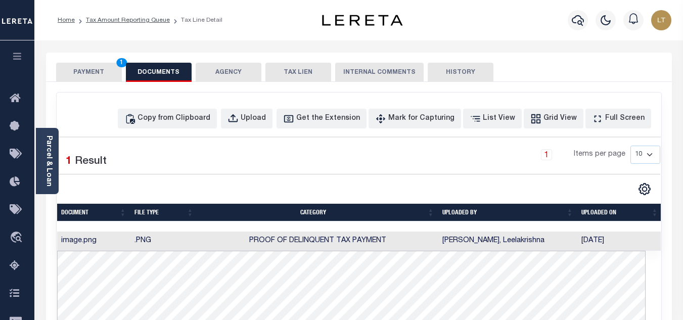
click at [94, 72] on button "PAYMENT 1" at bounding box center [89, 72] width 66 height 19
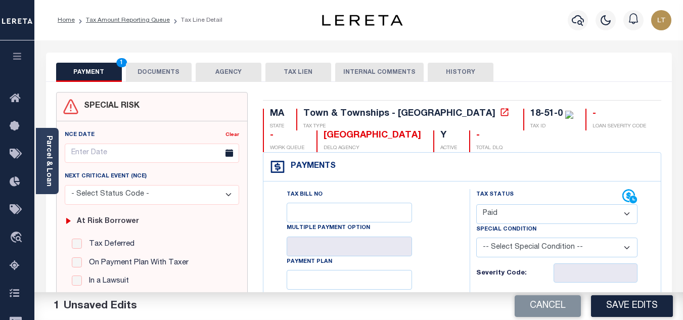
scroll to position [152, 0]
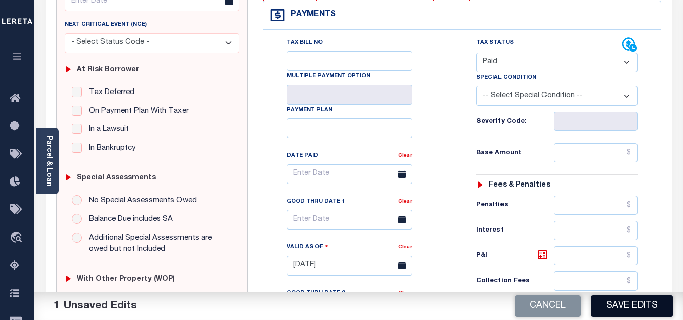
click at [630, 305] on button "Save Edits" at bounding box center [632, 306] width 82 height 22
checkbox input "false"
type input "$0"
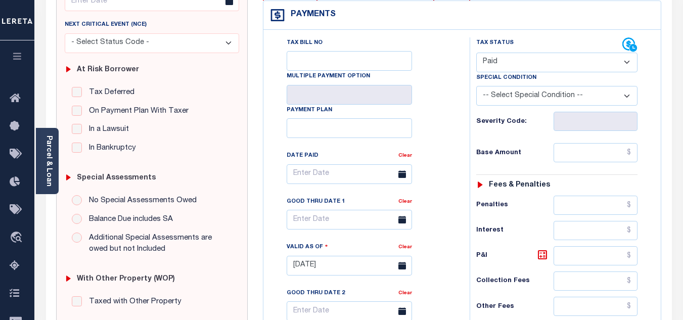
scroll to position [0, 0]
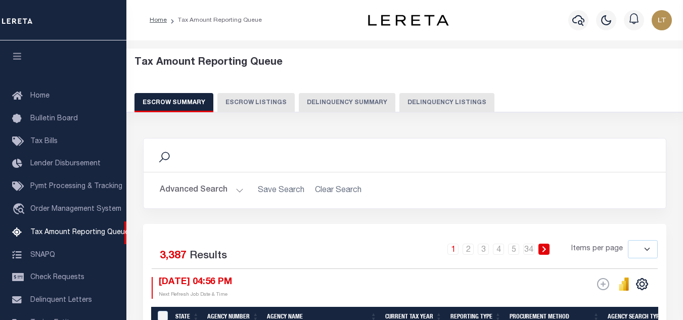
select select
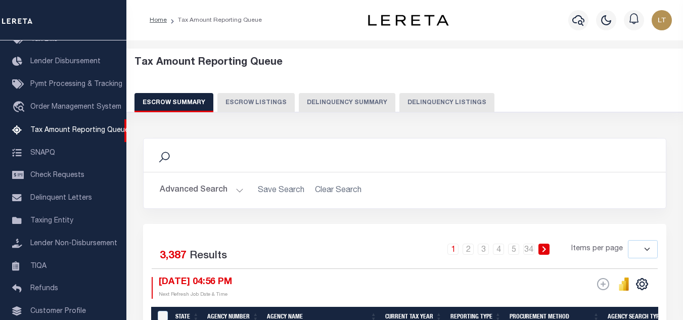
click at [442, 97] on button "Delinquency Listings" at bounding box center [446, 102] width 95 height 19
select select "100"
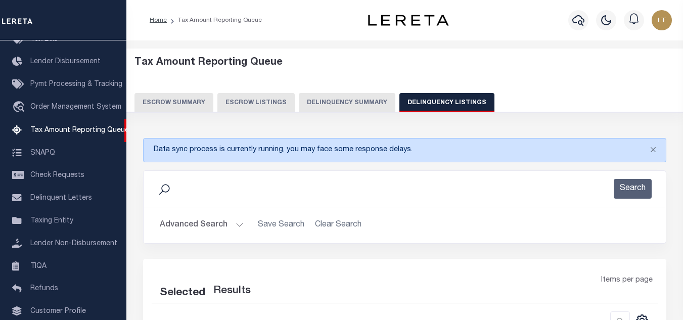
select select "100"
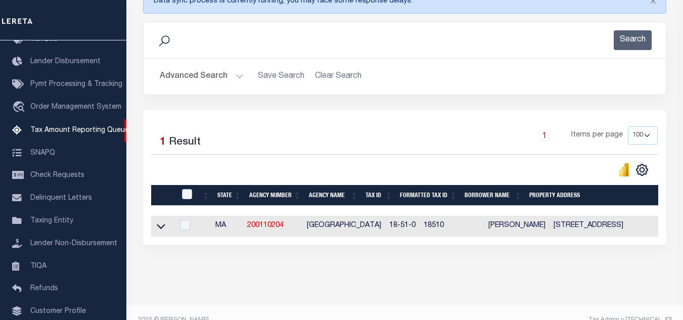
scroll to position [152, 0]
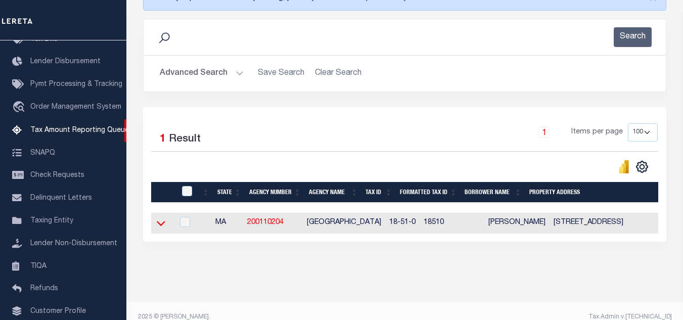
click at [163, 222] on icon at bounding box center [161, 223] width 9 height 11
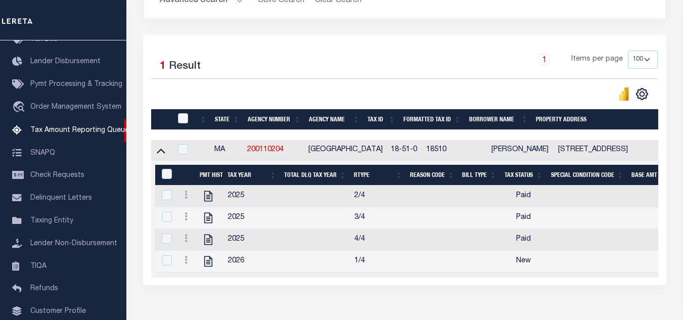
scroll to position [253, 0]
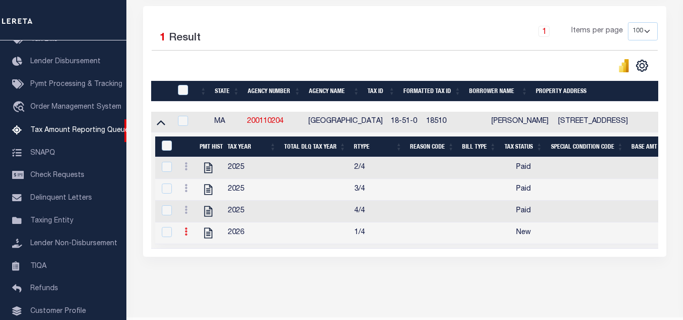
click at [187, 235] on icon at bounding box center [185, 231] width 3 height 8
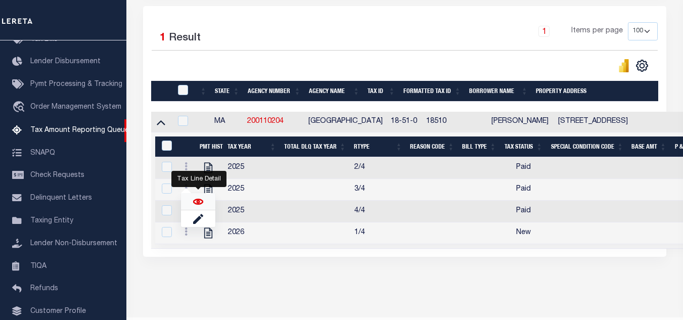
click at [200, 206] on img "" at bounding box center [198, 202] width 10 height 10
checkbox input "true"
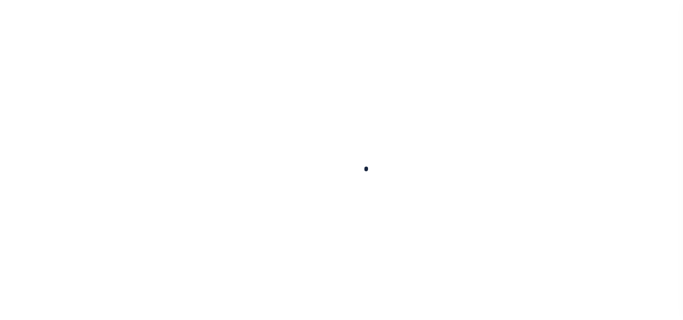
select select "NW2"
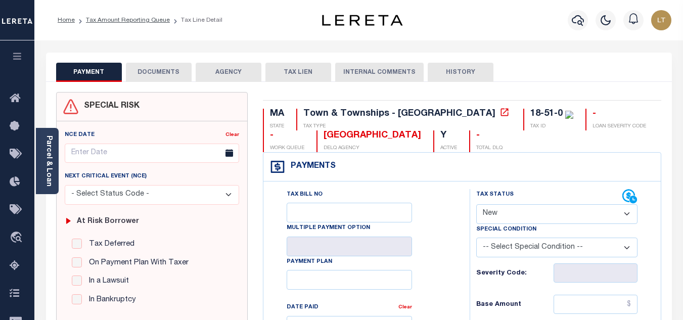
click at [163, 69] on button "DOCUMENTS" at bounding box center [159, 72] width 66 height 19
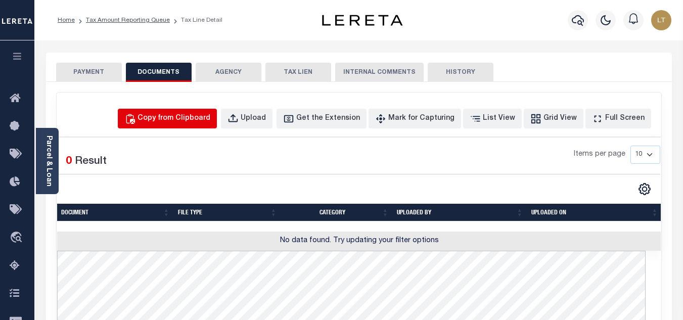
click at [185, 119] on div "Copy from Clipboard" at bounding box center [173, 118] width 73 height 11
select select "POP"
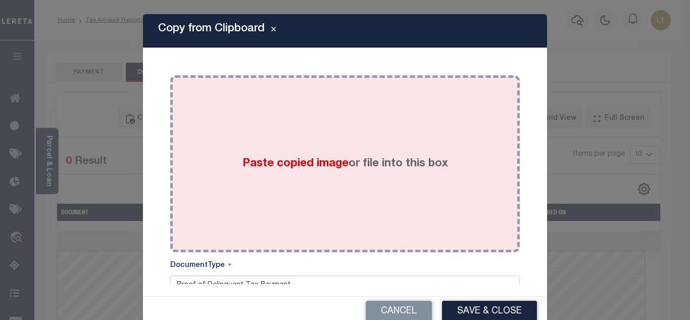
click at [213, 136] on div "Paste copied image or file into this box" at bounding box center [345, 164] width 335 height 162
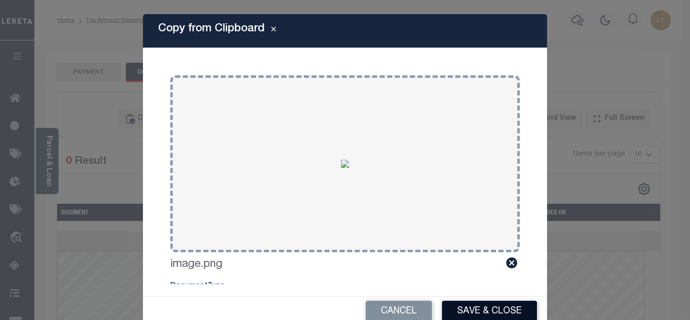
click at [476, 314] on button "Save & Close" at bounding box center [489, 312] width 95 height 22
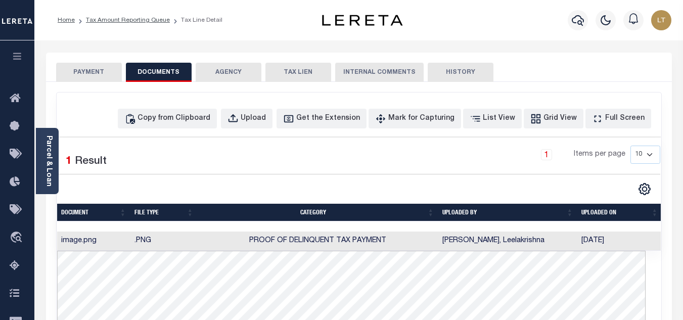
click at [72, 72] on button "PAYMENT" at bounding box center [89, 72] width 66 height 19
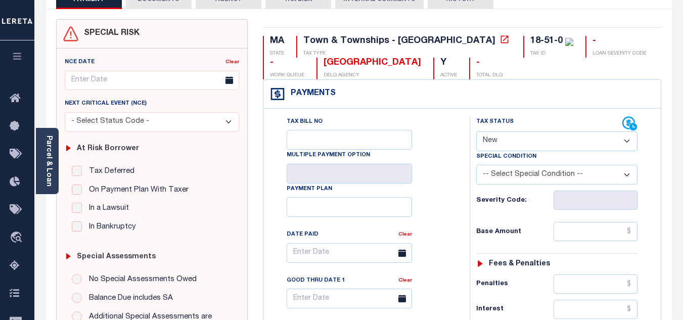
scroll to position [101, 0]
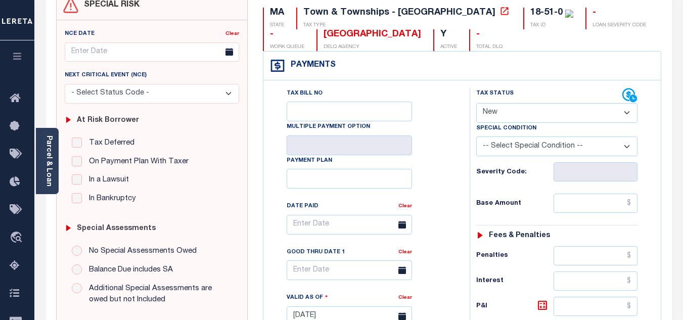
click at [508, 114] on select "- Select Status Code - Open Due/Unpaid Paid Incomplete No Tax Due Internal Refu…" at bounding box center [556, 113] width 161 height 20
select select "PYD"
click at [476, 104] on select "- Select Status Code - Open Due/Unpaid Paid Incomplete No Tax Due Internal Refu…" at bounding box center [556, 113] width 161 height 20
type input "[DATE]"
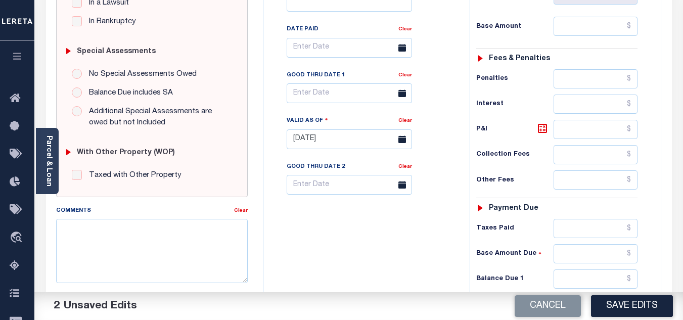
scroll to position [303, 0]
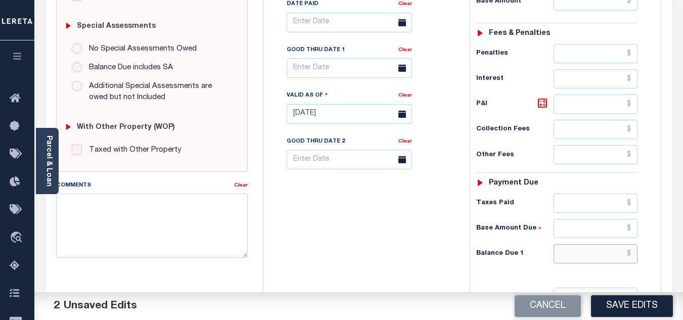
click at [634, 253] on input "text" at bounding box center [595, 253] width 84 height 19
type input "$0.00"
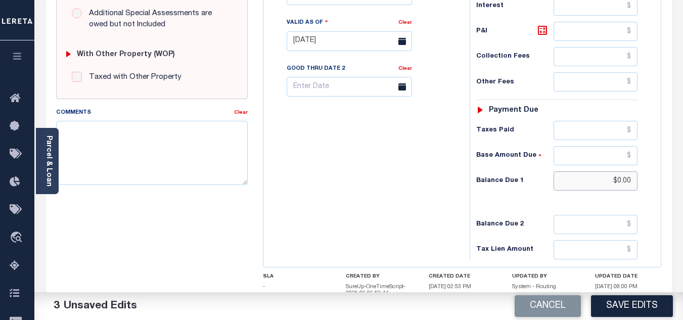
scroll to position [449, 0]
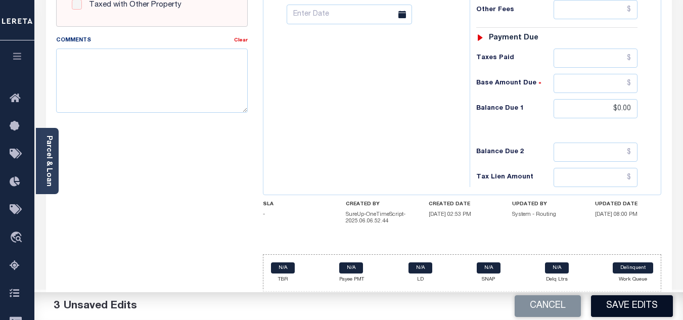
click at [629, 300] on button "Save Edits" at bounding box center [632, 306] width 82 height 22
checkbox input "false"
type input "$0"
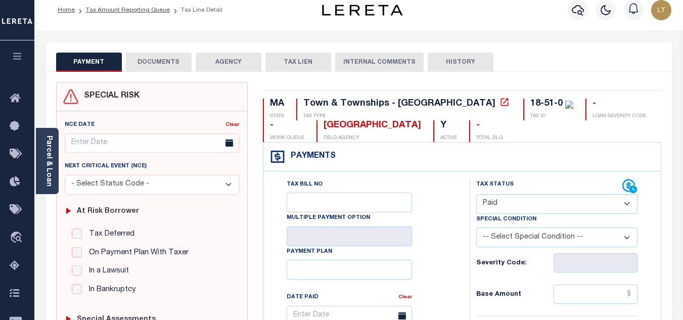
scroll to position [0, 0]
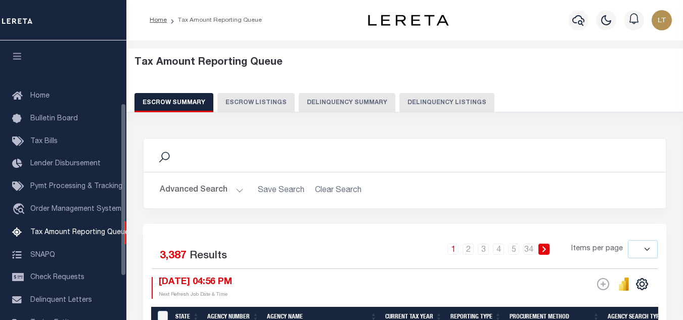
select select
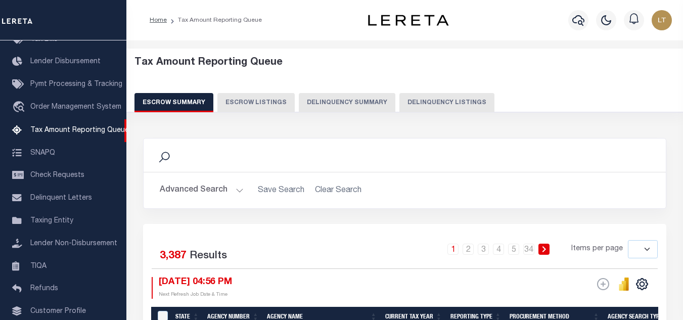
click at [427, 97] on button "Delinquency Listings" at bounding box center [446, 102] width 95 height 19
select select "100"
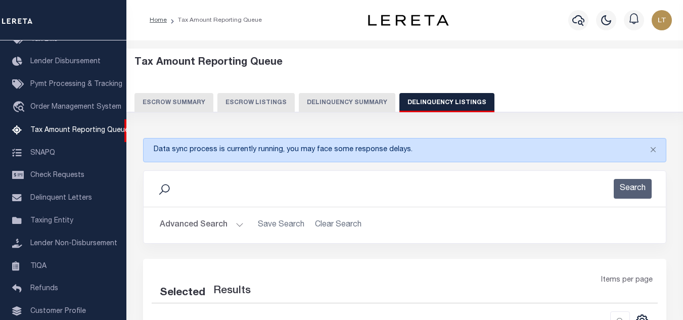
select select "100"
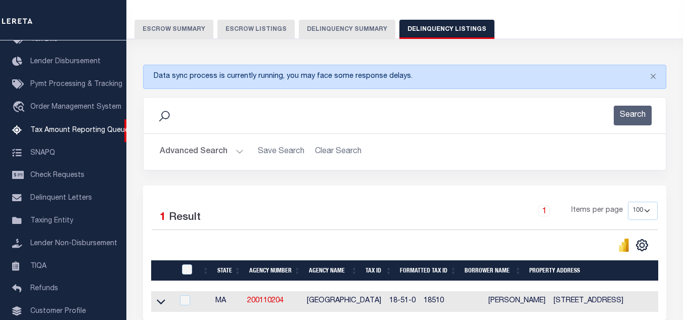
scroll to position [101, 0]
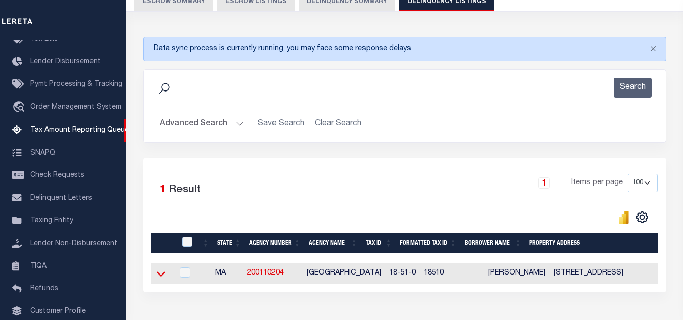
click at [160, 274] on icon at bounding box center [161, 273] width 9 height 11
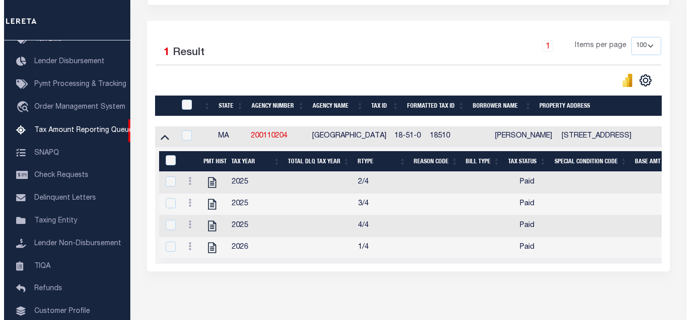
scroll to position [253, 0]
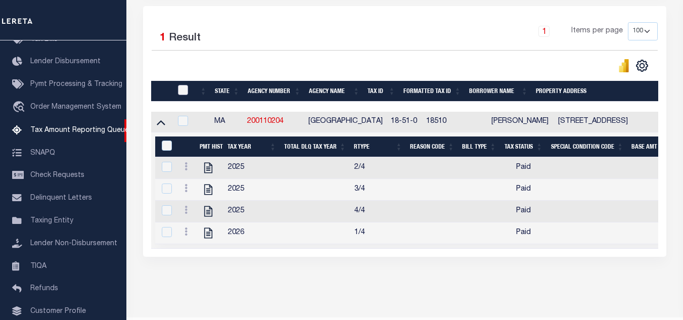
click at [184, 95] on input "checkbox" at bounding box center [183, 90] width 10 height 10
checkbox input "true"
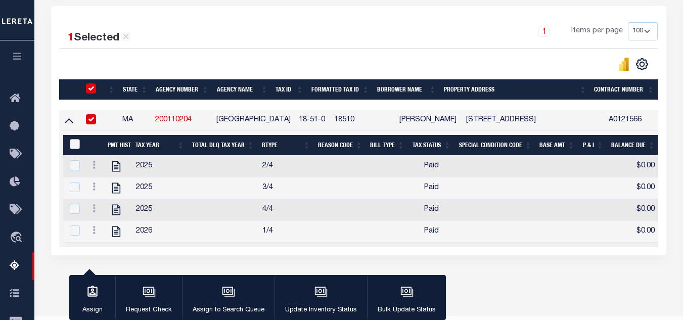
click at [74, 148] on input "&nbsp;" at bounding box center [75, 144] width 10 height 10
checkbox input "true"
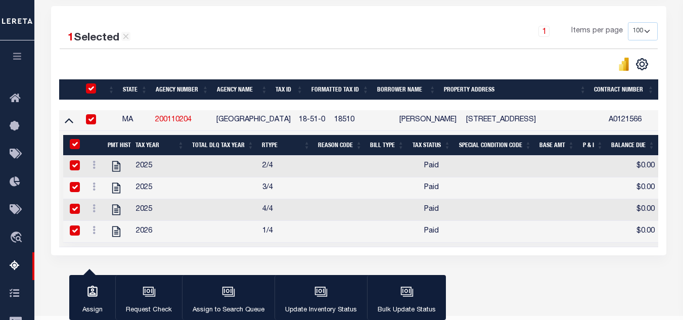
checkbox input "true"
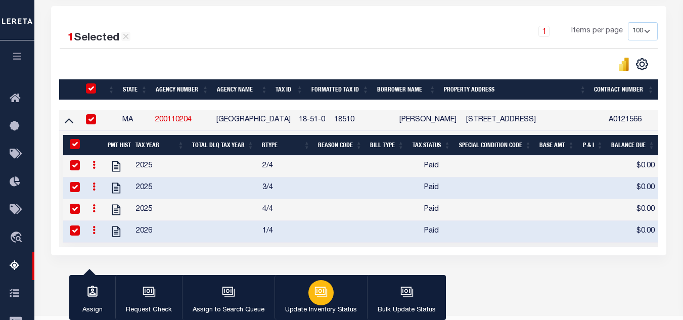
click at [321, 290] on icon "button" at bounding box center [320, 291] width 8 height 5
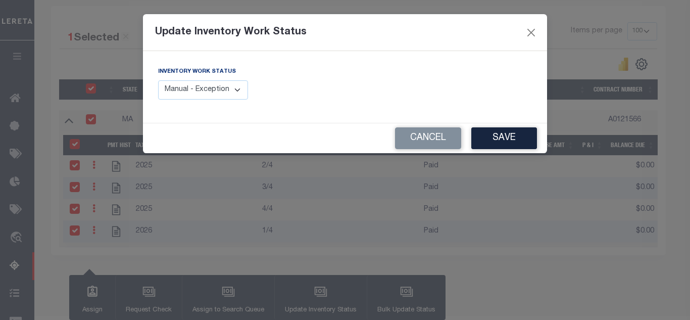
click at [204, 94] on select "Manual - Exception Pended - Awaiting Search Late Add Exception Completed" at bounding box center [203, 90] width 90 height 20
select select "4"
click at [158, 80] on select "Manual - Exception Pended - Awaiting Search Late Add Exception Completed" at bounding box center [203, 90] width 90 height 20
click at [516, 135] on button "Save" at bounding box center [504, 138] width 66 height 22
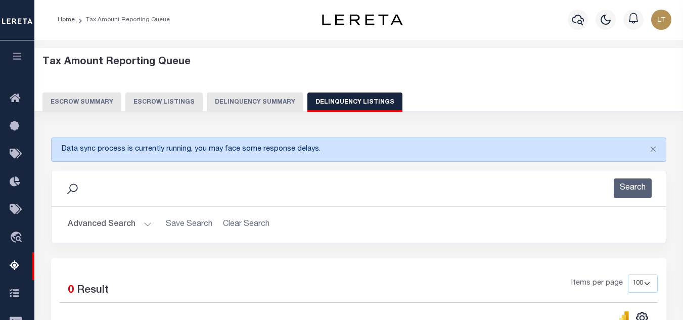
scroll to position [0, 0]
click at [108, 225] on button "Advanced Search" at bounding box center [110, 225] width 84 height 20
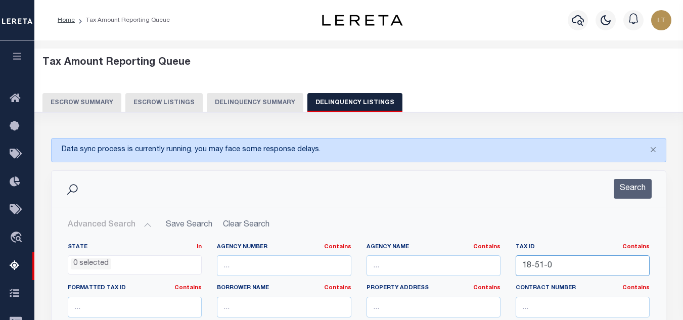
drag, startPoint x: 554, startPoint y: 264, endPoint x: 462, endPoint y: 274, distance: 93.0
paste input "23-37-0"
type input "23-37-0"
click at [639, 189] on button "Search" at bounding box center [632, 189] width 38 height 20
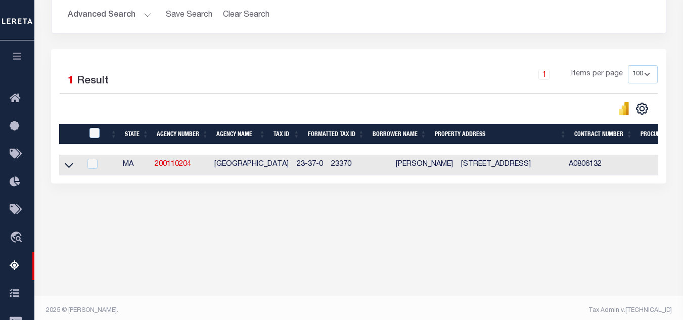
scroll to position [216, 0]
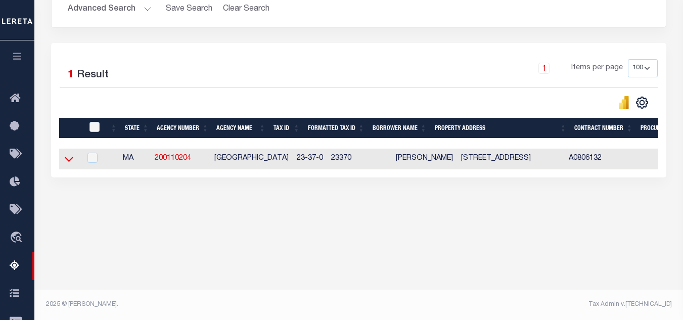
click at [73, 160] on icon at bounding box center [69, 159] width 9 height 5
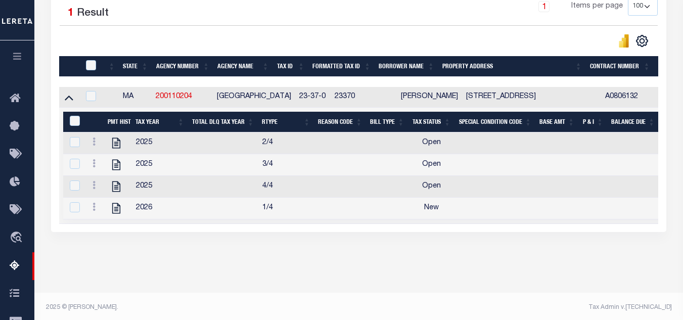
scroll to position [292, 0]
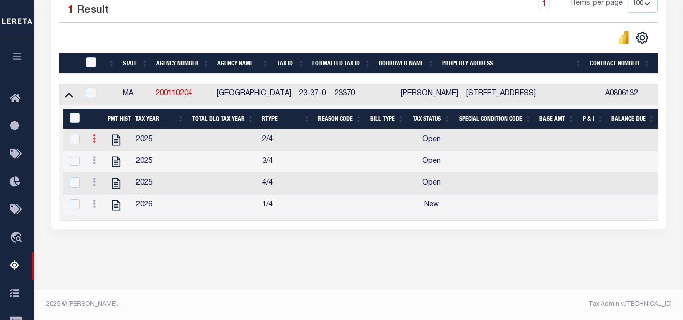
click at [95, 134] on icon at bounding box center [93, 138] width 3 height 8
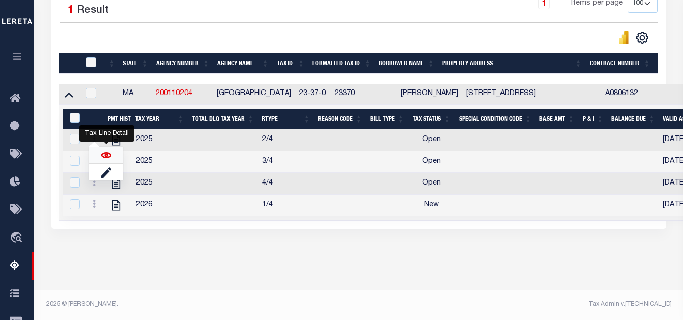
click at [105, 153] on img "" at bounding box center [106, 155] width 10 height 10
checkbox input "false"
checkbox input "true"
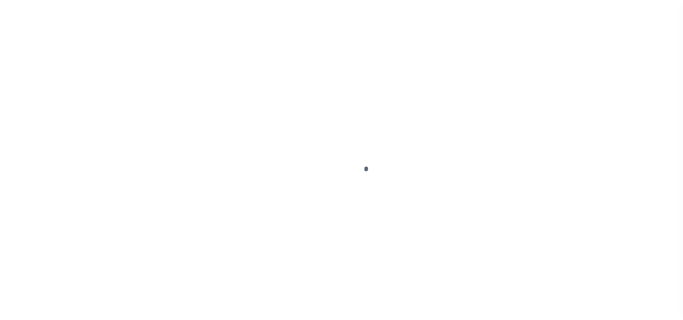
select select "OP2"
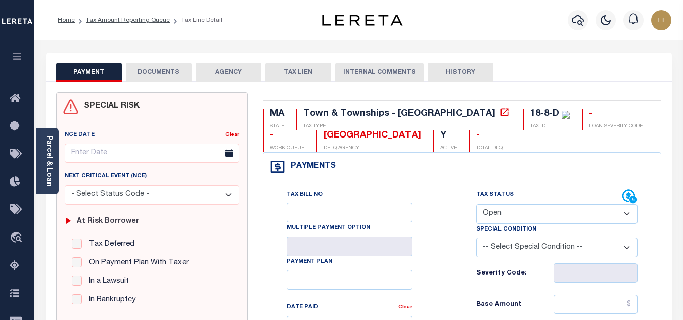
click at [157, 74] on button "DOCUMENTS" at bounding box center [159, 72] width 66 height 19
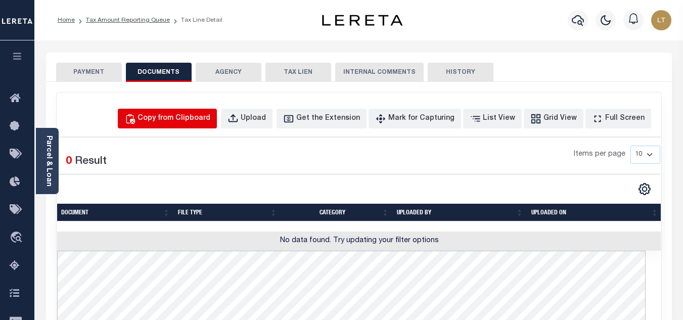
click at [195, 124] on button "Copy from Clipboard" at bounding box center [167, 119] width 99 height 20
select select "POP"
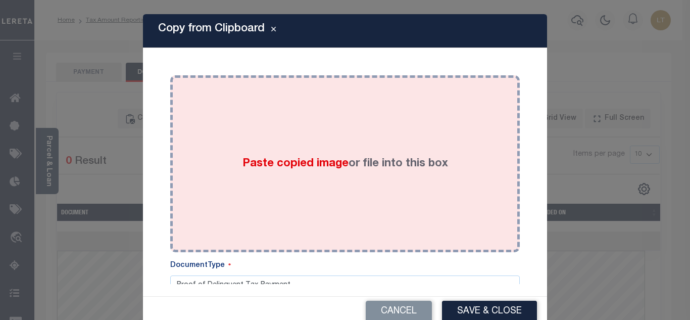
click at [235, 147] on div "Paste copied image or file into this box" at bounding box center [345, 164] width 335 height 162
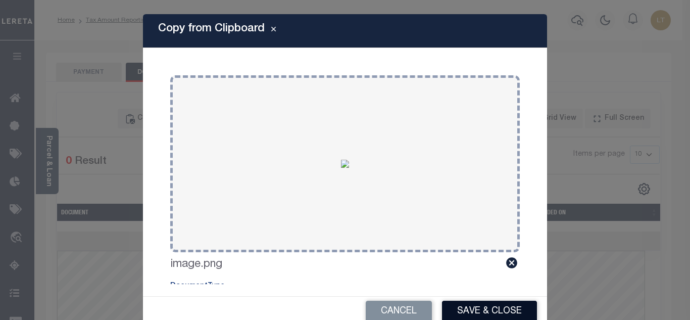
click at [489, 310] on button "Save & Close" at bounding box center [489, 312] width 95 height 22
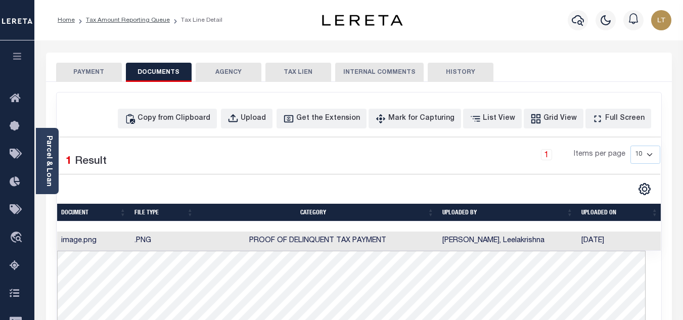
click at [99, 74] on button "PAYMENT" at bounding box center [89, 72] width 66 height 19
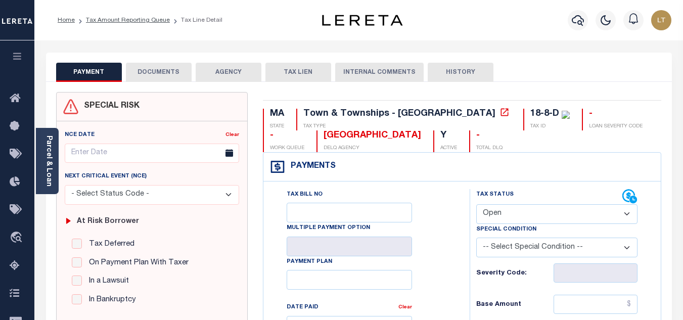
click at [523, 218] on select "- Select Status Code - Open Due/Unpaid Paid Incomplete No Tax Due Internal Refu…" at bounding box center [556, 214] width 161 height 20
select select "PYD"
click at [476, 205] on select "- Select Status Code - Open Due/Unpaid Paid Incomplete No Tax Due Internal Refu…" at bounding box center [556, 214] width 161 height 20
type input "[DATE]"
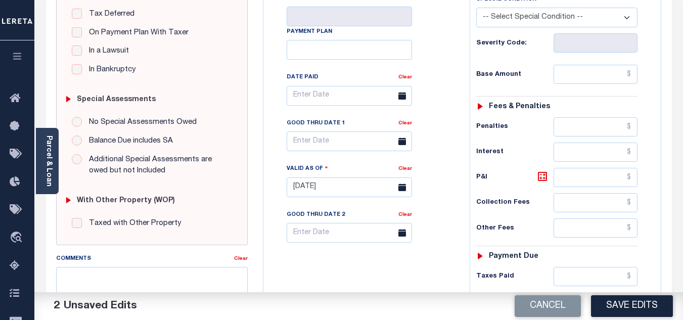
scroll to position [303, 0]
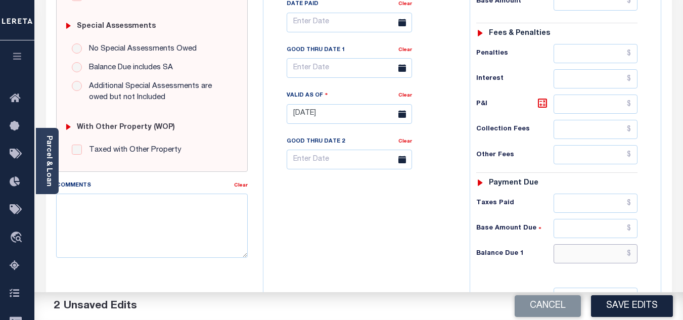
click at [630, 253] on input "text" at bounding box center [595, 253] width 84 height 19
type input "$0.00"
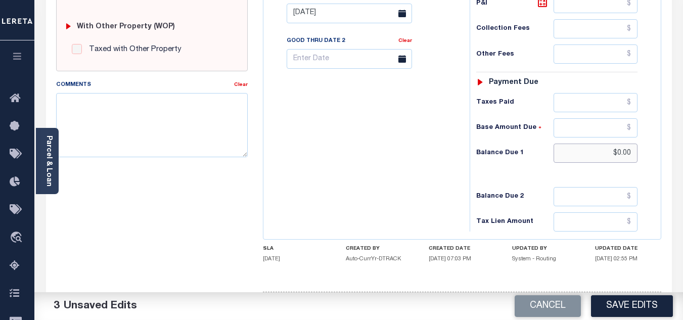
scroll to position [404, 0]
click at [632, 305] on button "Save Edits" at bounding box center [632, 306] width 82 height 22
checkbox input "false"
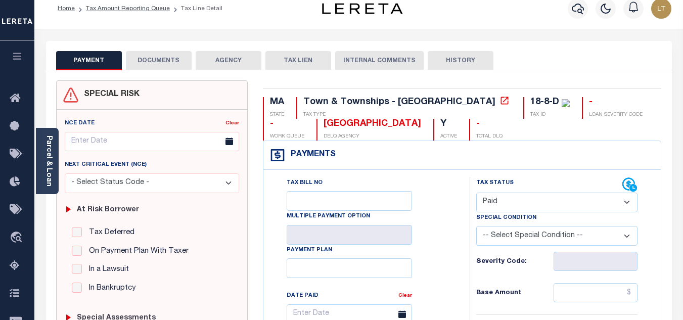
scroll to position [0, 0]
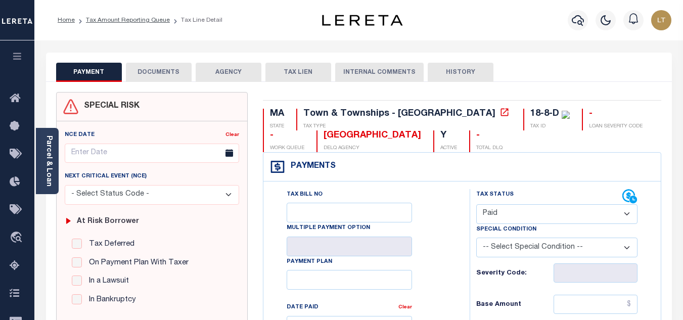
click at [157, 70] on button "DOCUMENTS" at bounding box center [159, 72] width 66 height 19
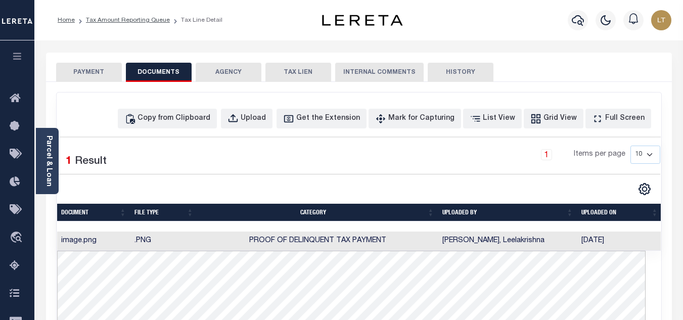
click at [84, 65] on button "PAYMENT" at bounding box center [89, 72] width 66 height 19
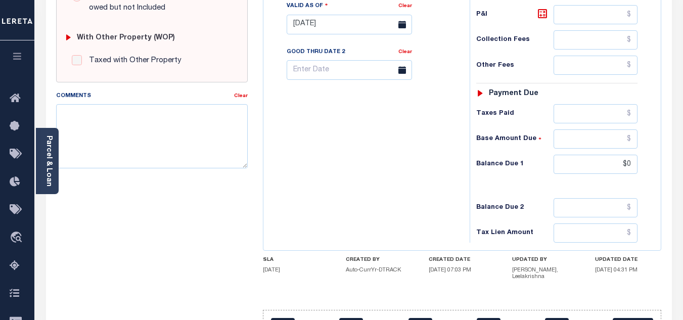
scroll to position [404, 0]
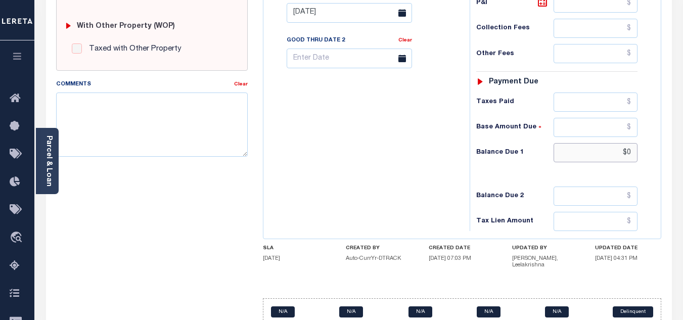
click at [627, 152] on input "$0" at bounding box center [595, 152] width 84 height 19
type input "$0.00"
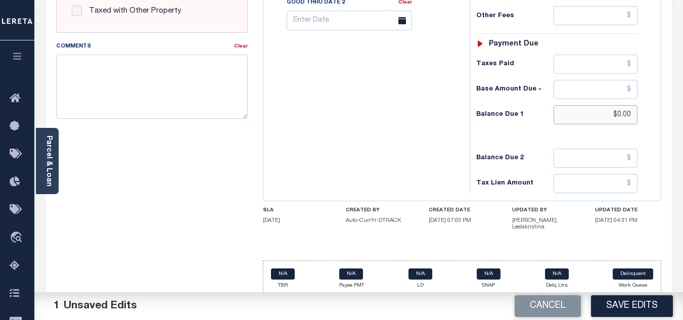
scroll to position [443, 0]
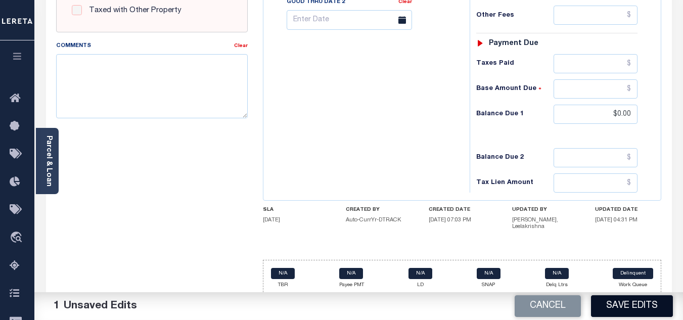
click at [627, 298] on button "Save Edits" at bounding box center [632, 306] width 82 height 22
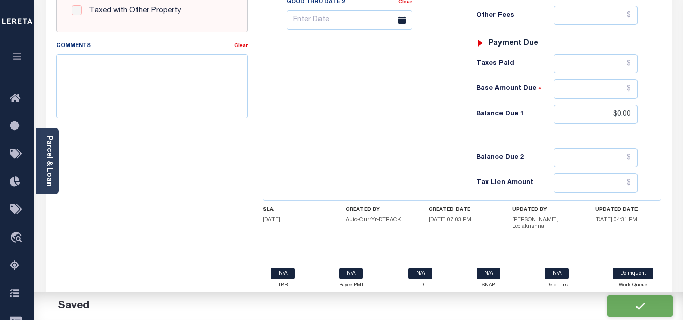
checkbox input "false"
type input "$0"
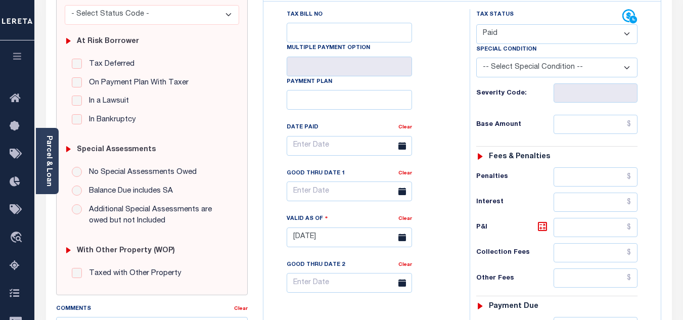
scroll to position [89, 0]
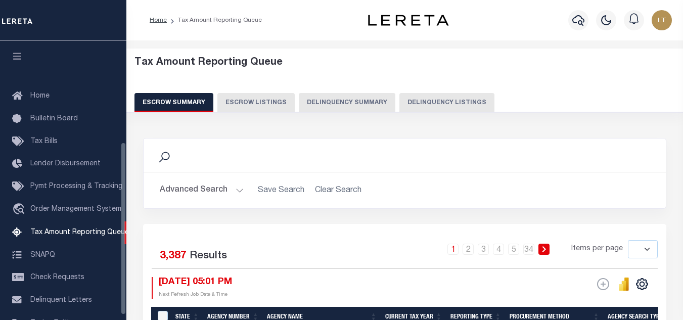
select select
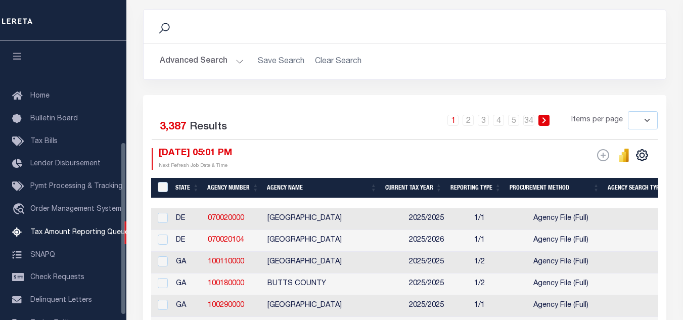
scroll to position [165, 0]
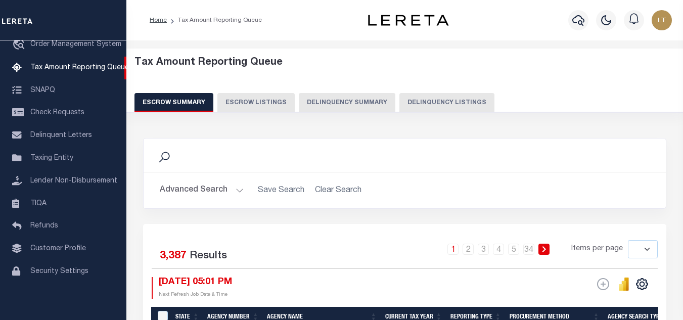
click at [446, 111] on button "Delinquency Listings" at bounding box center [446, 102] width 95 height 19
select select "100"
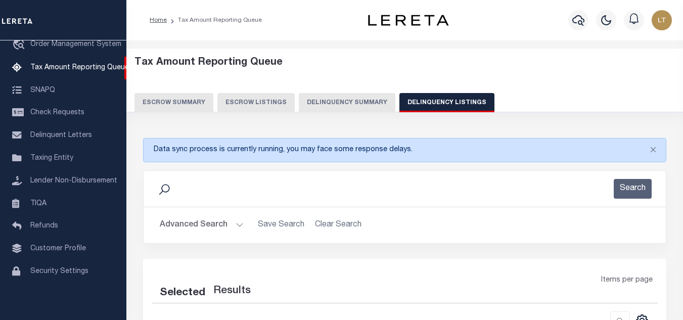
select select "100"
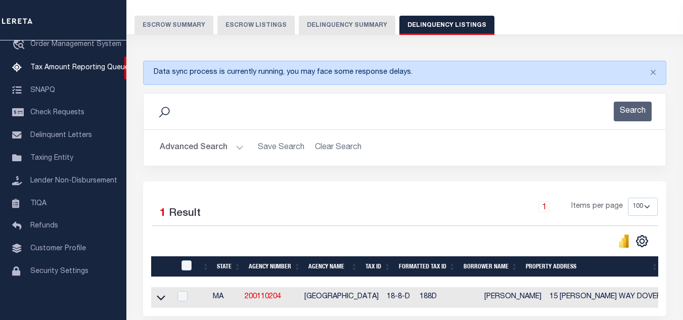
scroll to position [101, 0]
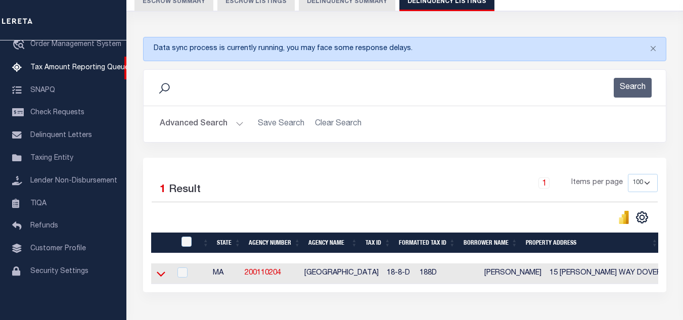
click at [159, 277] on icon at bounding box center [161, 273] width 9 height 11
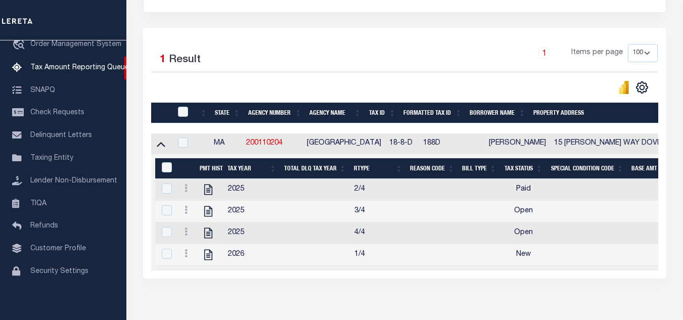
scroll to position [253, 0]
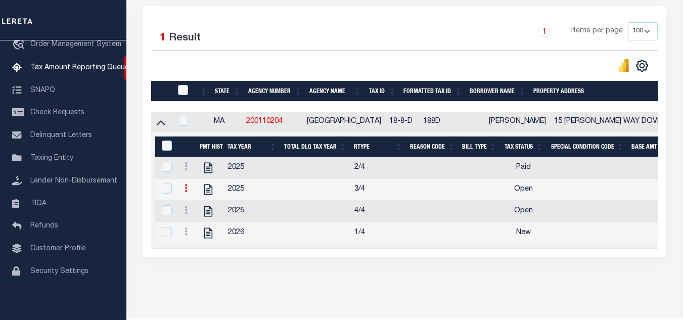
click at [187, 192] on icon at bounding box center [185, 188] width 3 height 8
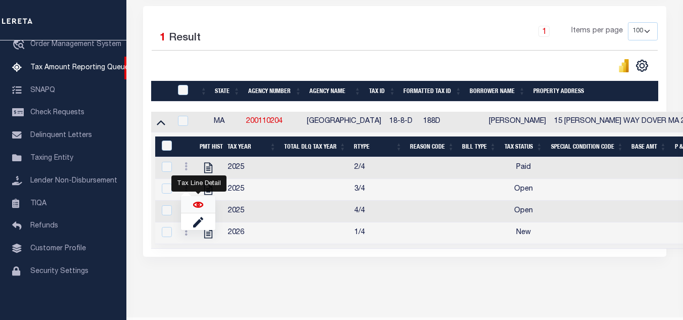
click at [198, 209] on img "" at bounding box center [198, 205] width 10 height 10
checkbox input "true"
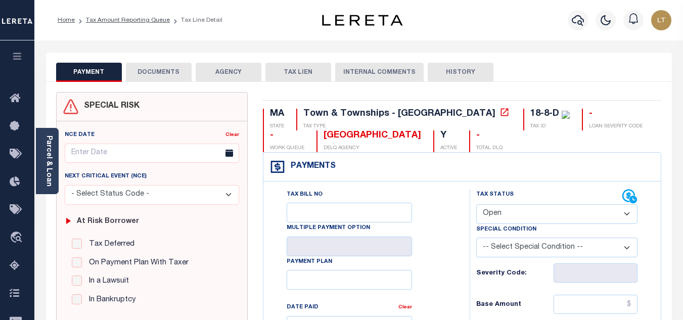
click at [490, 216] on select "- Select Status Code - Open Due/Unpaid Paid Incomplete No Tax Due Internal Refu…" at bounding box center [556, 214] width 161 height 20
select select "PYD"
click at [476, 205] on select "- Select Status Code - Open Due/Unpaid Paid Incomplete No Tax Due Internal Refu…" at bounding box center [556, 214] width 161 height 20
type input "[DATE]"
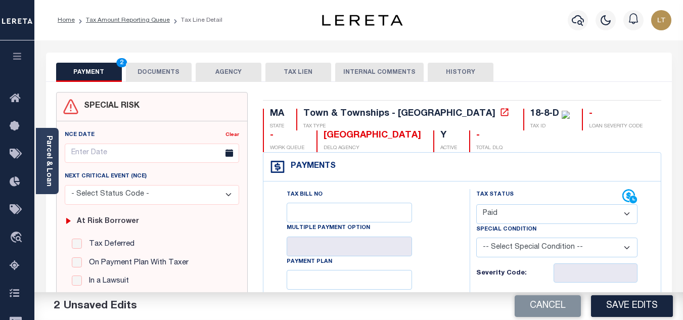
click at [147, 76] on button "DOCUMENTS" at bounding box center [159, 72] width 66 height 19
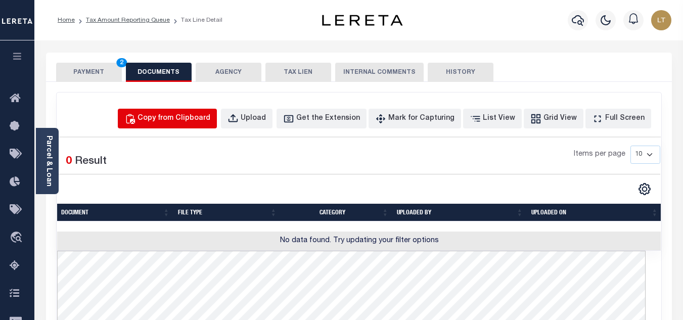
click at [195, 119] on div "Copy from Clipboard" at bounding box center [173, 118] width 73 height 11
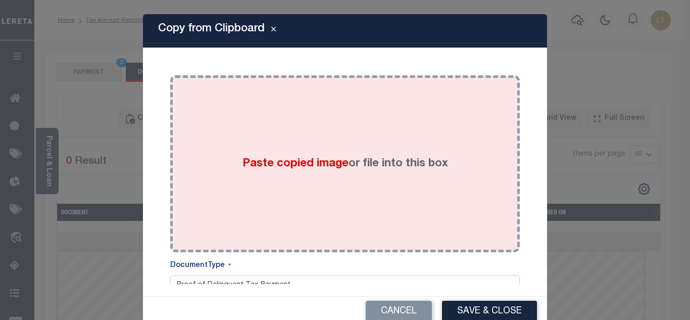
click at [221, 173] on div "Paste copied image or file into this box" at bounding box center [345, 164] width 335 height 162
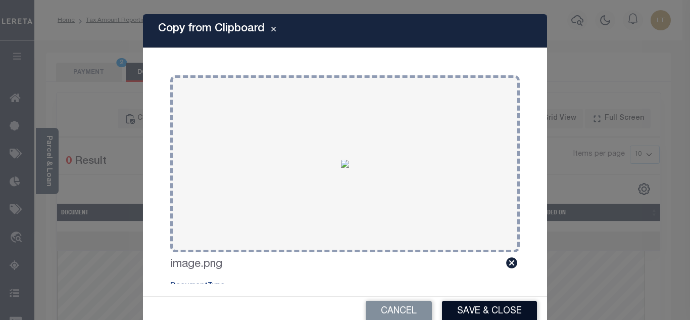
click at [491, 312] on button "Save & Close" at bounding box center [489, 312] width 95 height 22
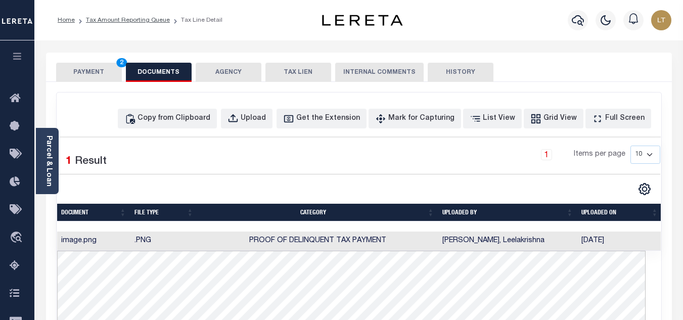
click at [94, 75] on button "PAYMENT 2" at bounding box center [89, 72] width 66 height 19
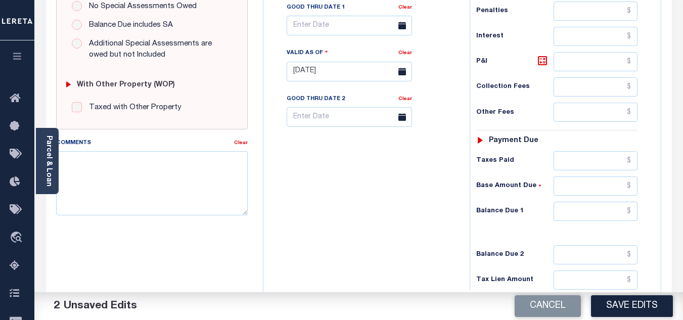
scroll to position [354, 0]
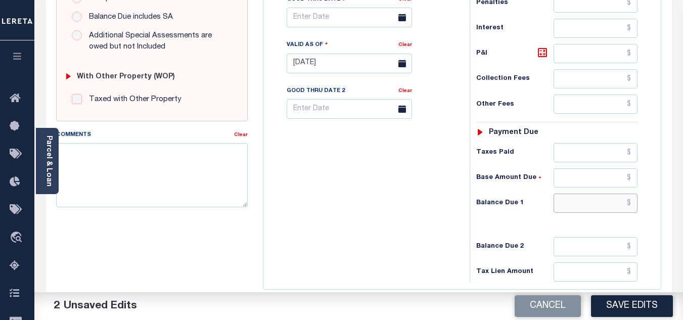
click at [631, 203] on input "text" at bounding box center [595, 203] width 84 height 19
type input "$0.00"
click at [624, 309] on button "Save Edits" at bounding box center [632, 306] width 82 height 22
checkbox input "false"
type input "$0"
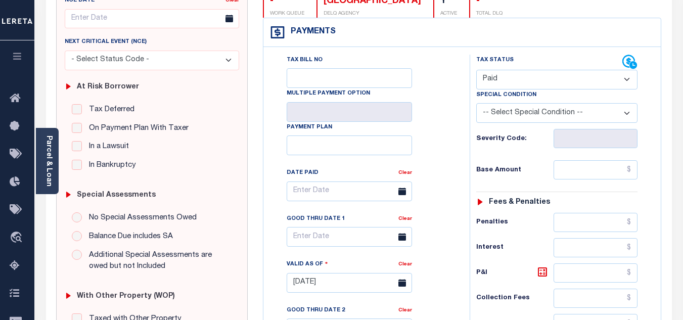
scroll to position [0, 0]
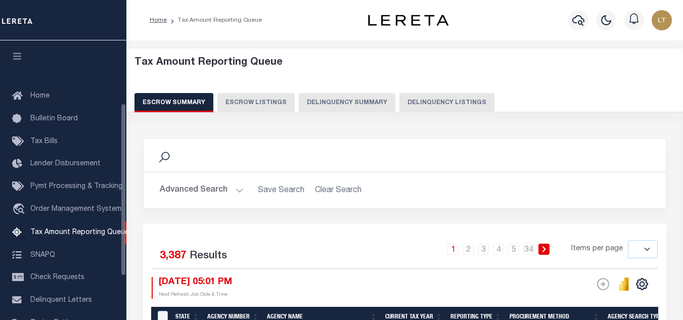
select select
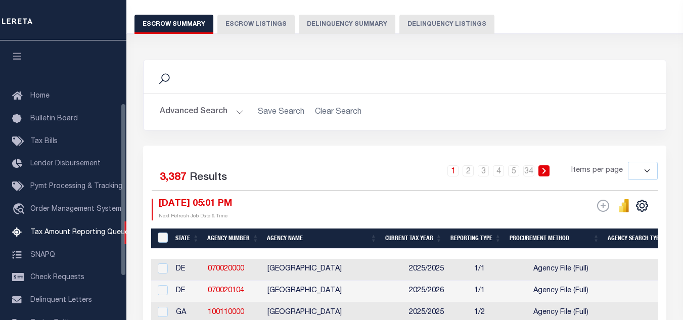
scroll to position [31, 0]
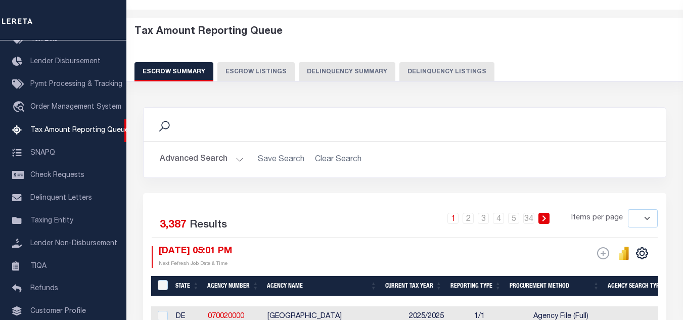
click at [455, 72] on button "Delinquency Listings" at bounding box center [446, 71] width 95 height 19
select select "100"
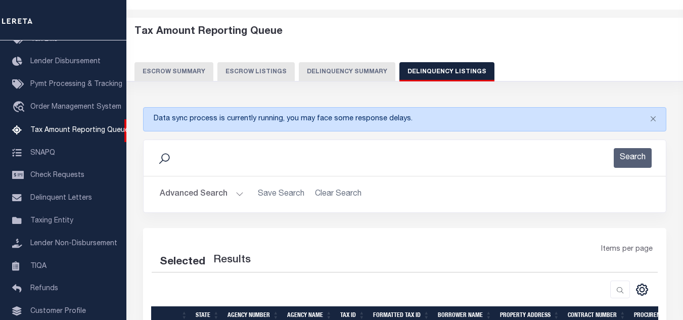
select select "100"
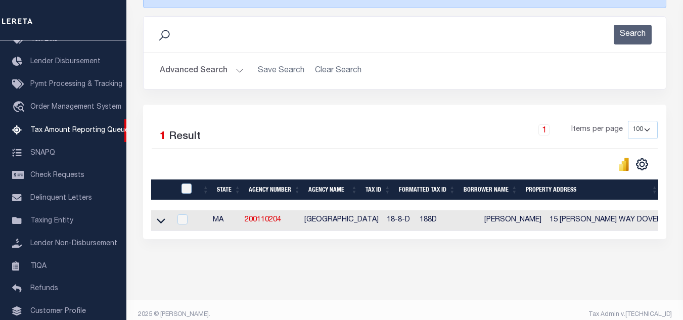
scroll to position [173, 0]
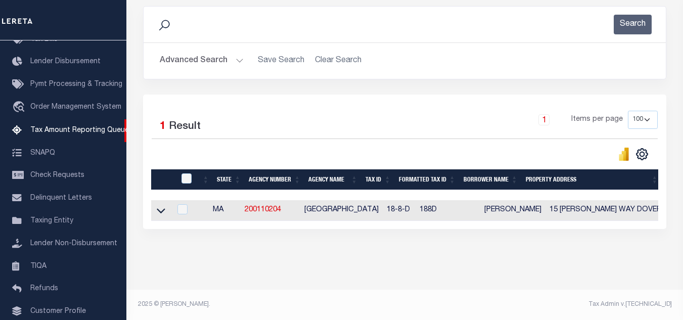
click at [160, 205] on icon at bounding box center [161, 210] width 9 height 11
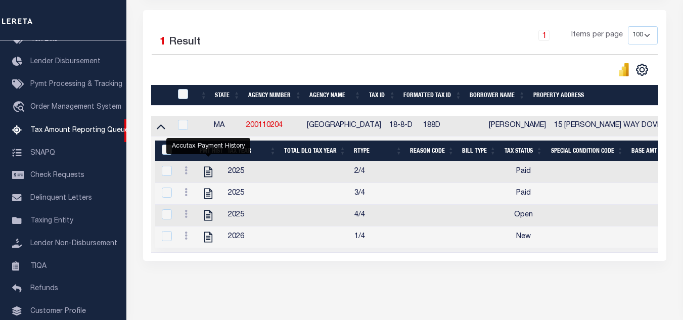
scroll to position [274, 0]
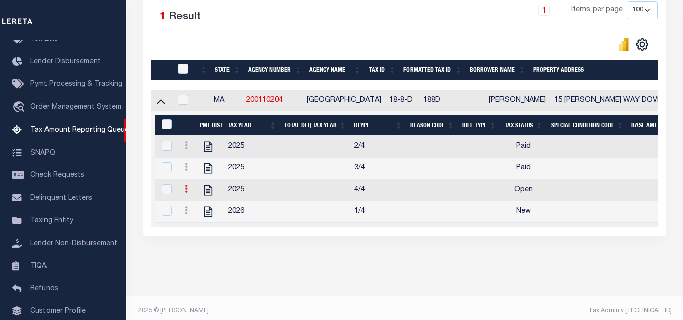
click at [185, 193] on icon at bounding box center [185, 188] width 3 height 8
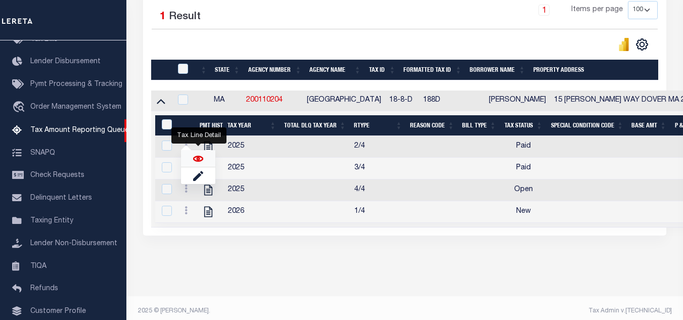
click at [197, 159] on img "" at bounding box center [198, 159] width 10 height 10
checkbox input "true"
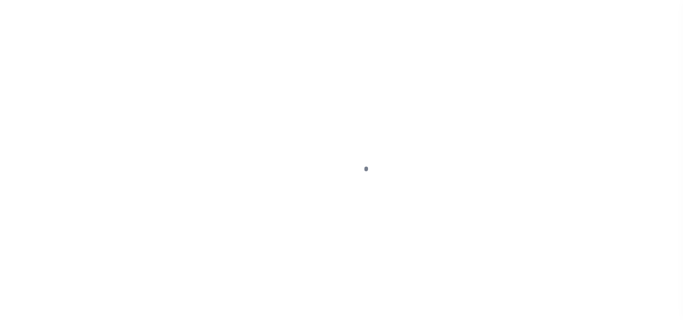
select select "OP2"
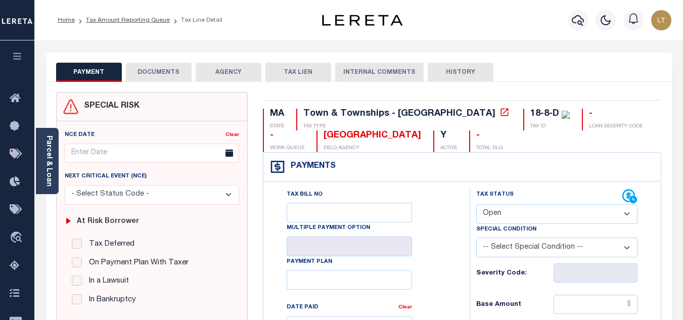
click at [154, 73] on button "DOCUMENTS" at bounding box center [159, 72] width 66 height 19
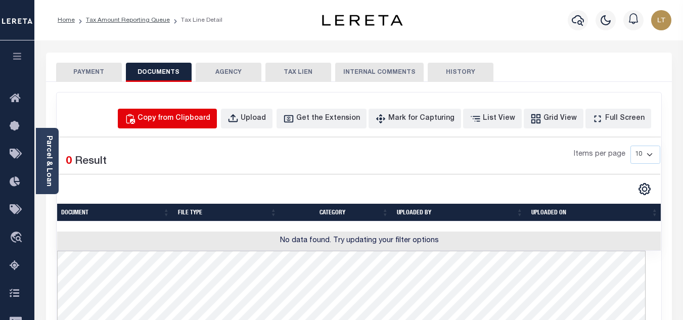
click at [179, 116] on div "Copy from Clipboard" at bounding box center [173, 118] width 73 height 11
select select "POP"
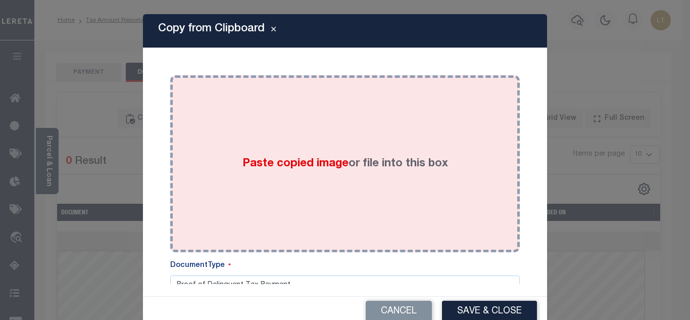
click at [193, 119] on div "Paste copied image or file into this box" at bounding box center [345, 164] width 335 height 162
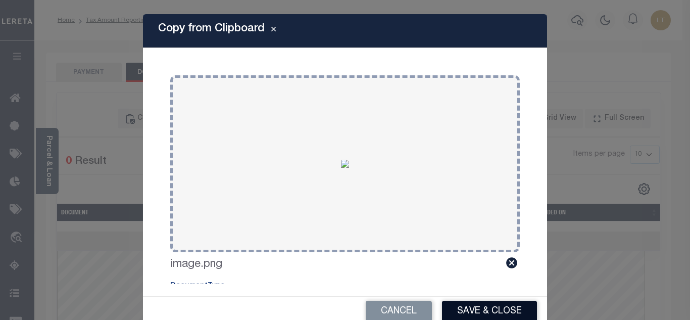
click at [483, 312] on button "Save & Close" at bounding box center [489, 312] width 95 height 22
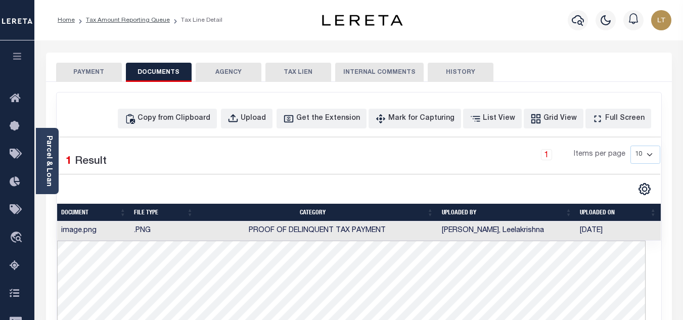
click at [95, 73] on button "PAYMENT" at bounding box center [89, 72] width 66 height 19
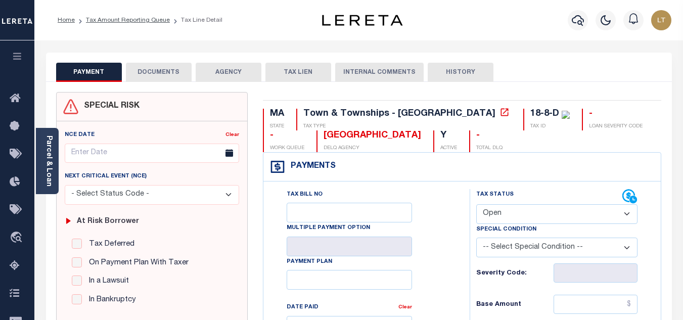
click at [500, 216] on select "- Select Status Code - Open Due/Unpaid Paid Incomplete No Tax Due Internal Refu…" at bounding box center [556, 214] width 161 height 20
select select "PYD"
click at [476, 205] on select "- Select Status Code - Open Due/Unpaid Paid Incomplete No Tax Due Internal Refu…" at bounding box center [556, 214] width 161 height 20
type input "[DATE]"
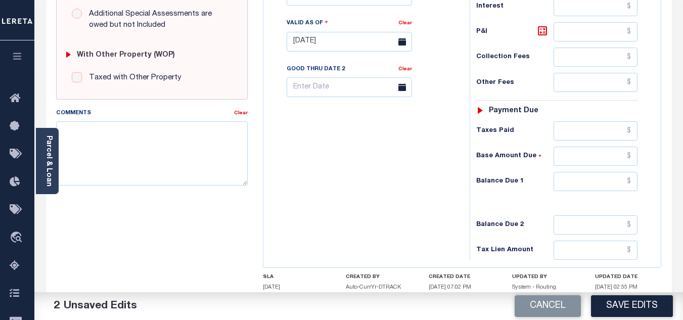
scroll to position [404, 0]
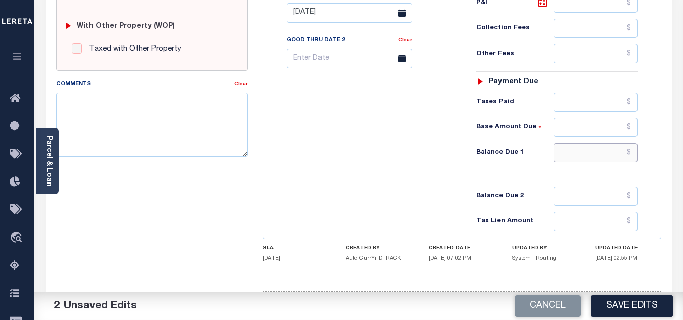
click at [633, 152] on input "text" at bounding box center [595, 152] width 84 height 19
type input "$0.00"
click at [619, 306] on button "Save Edits" at bounding box center [632, 306] width 82 height 22
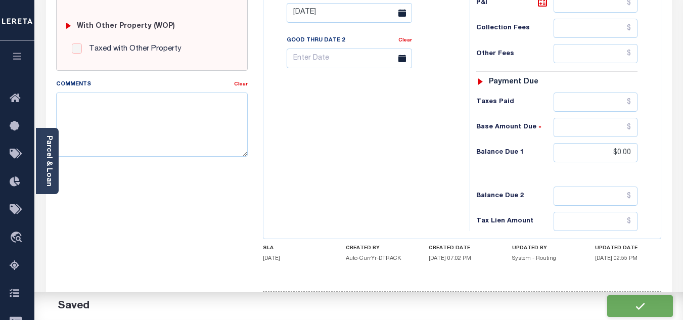
checkbox input "false"
type input "$0"
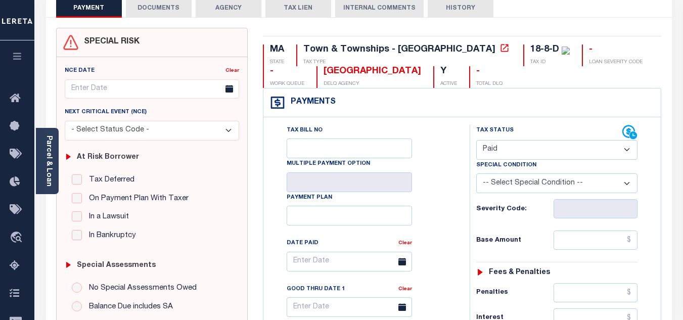
scroll to position [0, 0]
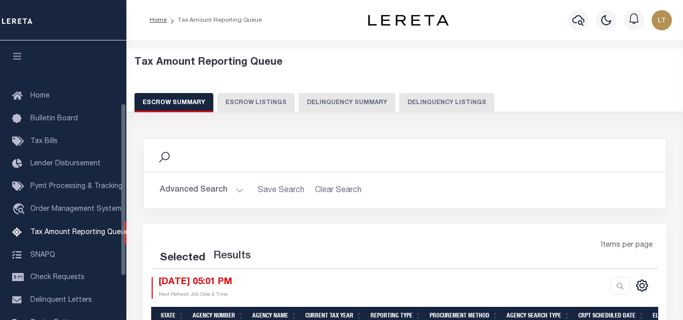
select select
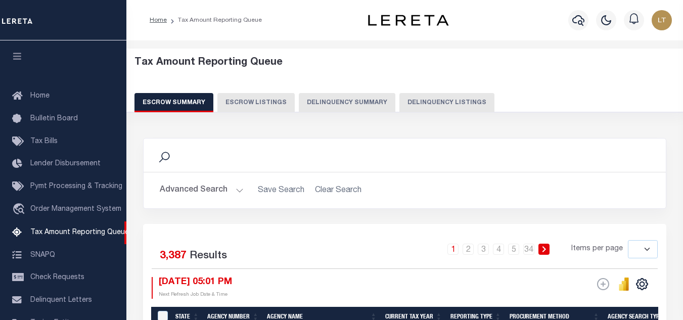
scroll to position [102, 0]
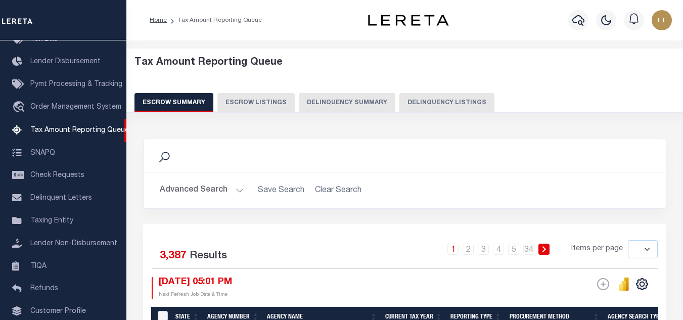
click at [440, 91] on div "Tax Amount Reporting Queue Escrow Summary Escrow Listings Delinquency Summary" at bounding box center [404, 85] width 541 height 56
click at [437, 97] on button "Delinquency Listings" at bounding box center [446, 102] width 95 height 19
select select "100"
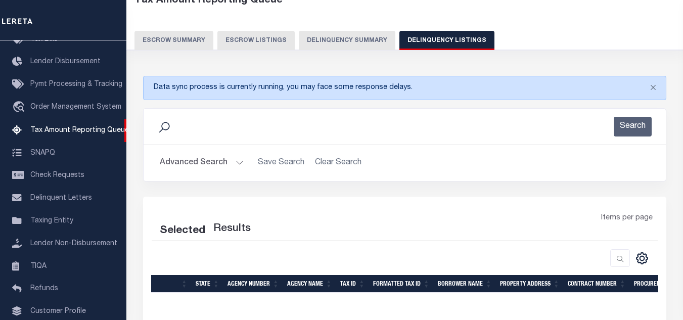
select select "100"
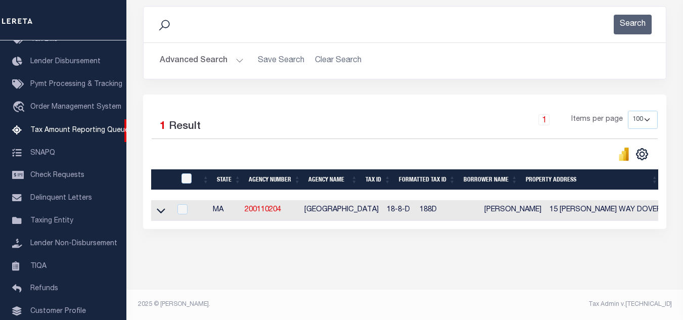
scroll to position [173, 0]
click at [161, 205] on icon at bounding box center [161, 210] width 9 height 11
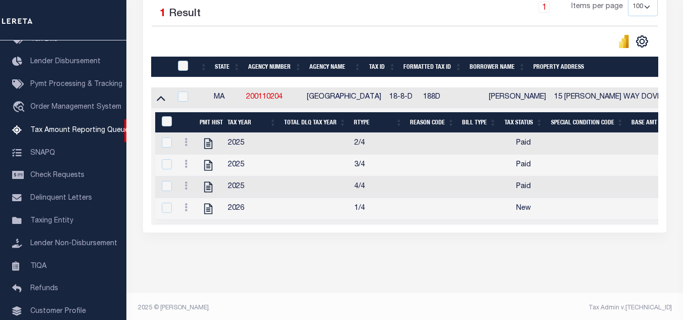
scroll to position [292, 0]
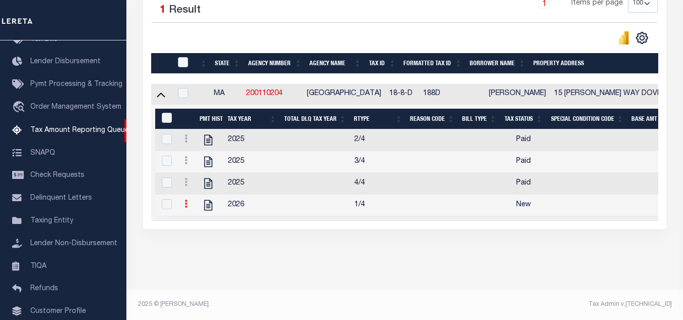
click at [186, 200] on icon at bounding box center [185, 204] width 3 height 8
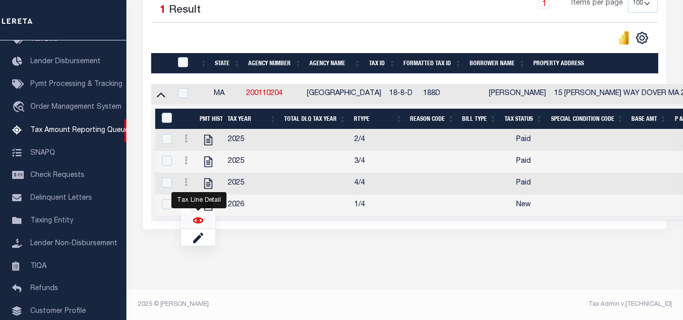
click at [198, 222] on img "" at bounding box center [198, 220] width 10 height 10
checkbox input "true"
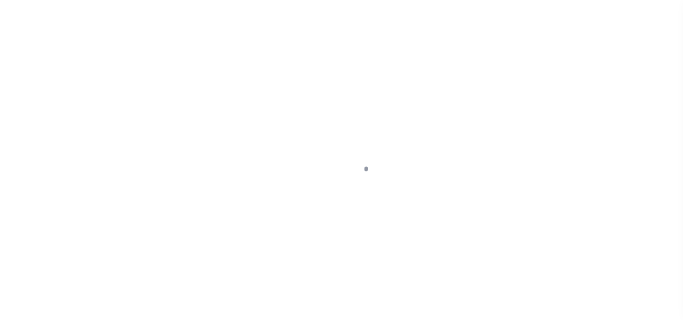
select select "NW2"
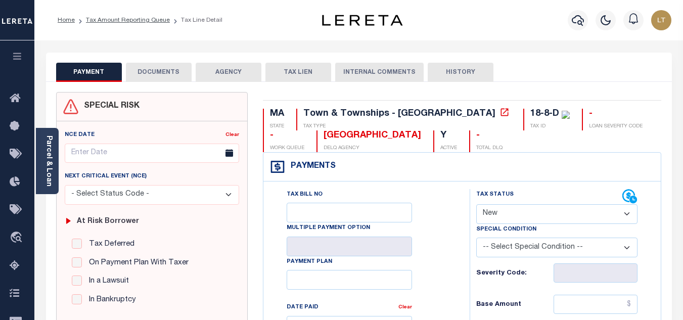
click at [160, 72] on button "DOCUMENTS" at bounding box center [159, 72] width 66 height 19
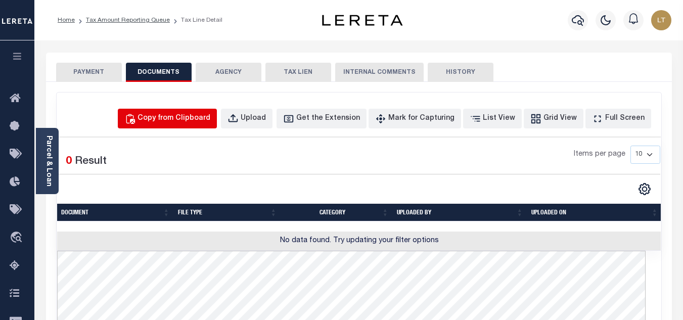
click at [205, 117] on div "Copy from Clipboard" at bounding box center [173, 118] width 73 height 11
select select "POP"
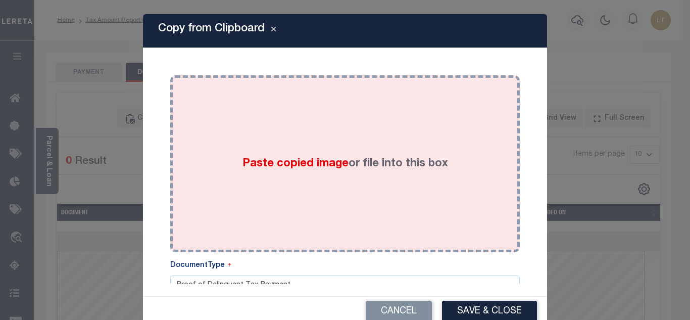
click at [207, 134] on div "Paste copied image or file into this box" at bounding box center [345, 164] width 335 height 162
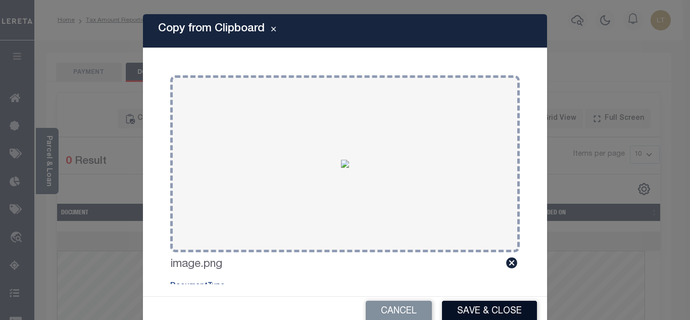
click at [471, 306] on button "Save & Close" at bounding box center [489, 312] width 95 height 22
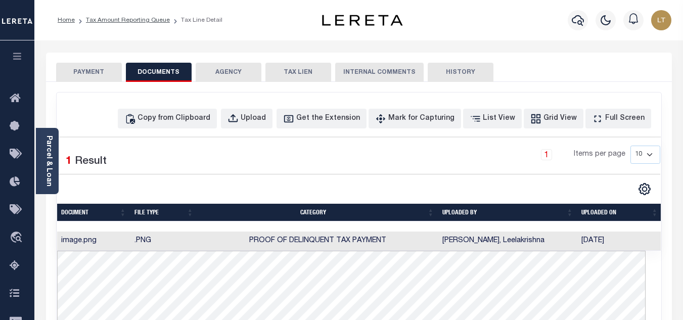
click at [92, 67] on button "PAYMENT" at bounding box center [89, 72] width 66 height 19
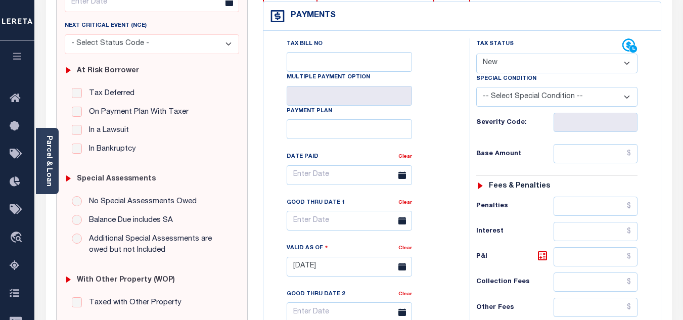
scroll to position [152, 0]
click at [481, 57] on select "- Select Status Code - Open Due/Unpaid Paid Incomplete No Tax Due Internal Refu…" at bounding box center [556, 63] width 161 height 20
select select "PYD"
click at [476, 53] on select "- Select Status Code - Open Due/Unpaid Paid Incomplete No Tax Due Internal Refu…" at bounding box center [556, 63] width 161 height 20
type input "[DATE]"
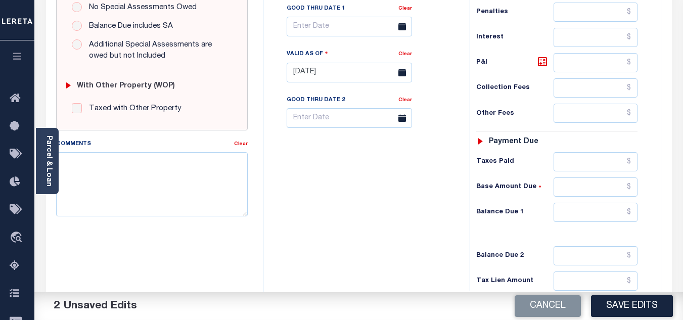
scroll to position [354, 0]
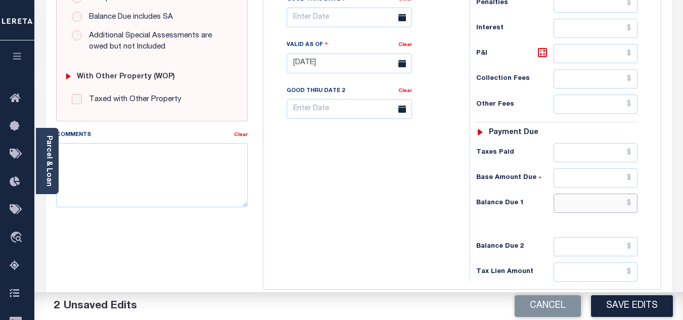
click at [634, 206] on input "text" at bounding box center [595, 203] width 84 height 19
type input "$0.00"
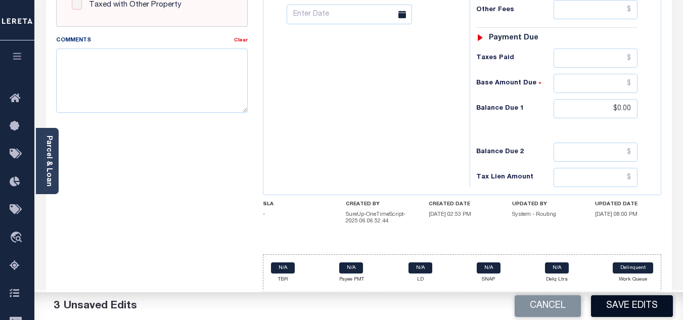
click at [622, 312] on button "Save Edits" at bounding box center [632, 306] width 82 height 22
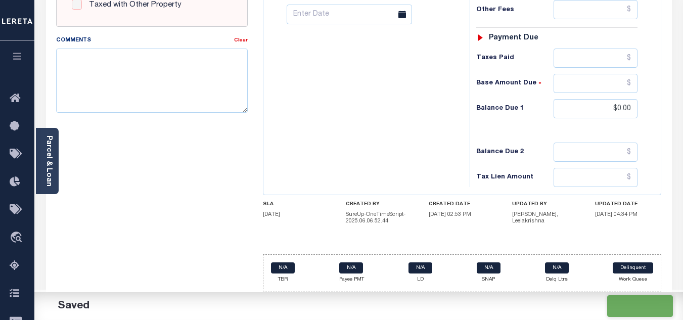
checkbox input "false"
type input "$0"
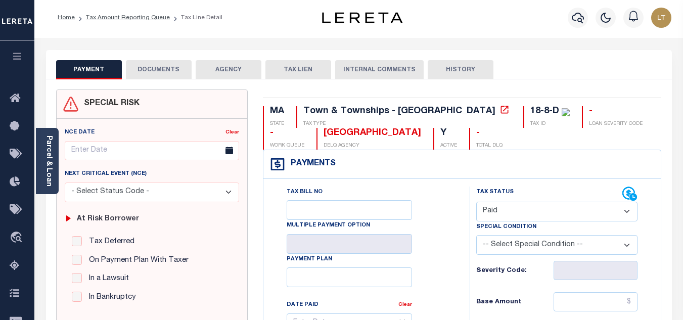
scroll to position [0, 0]
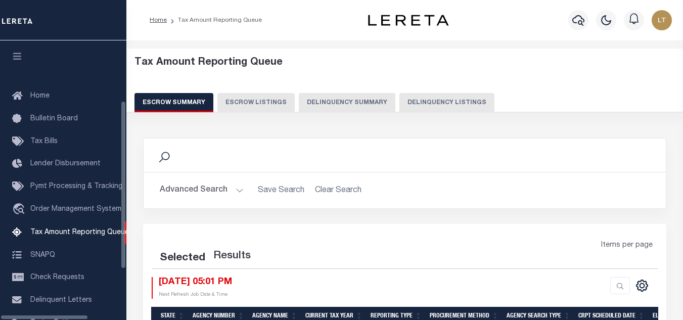
select select
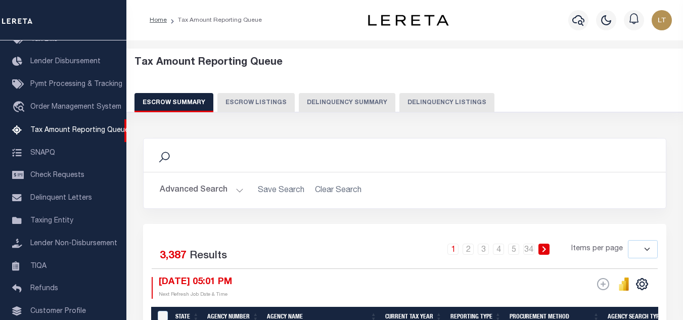
click at [426, 101] on button "Delinquency Listings" at bounding box center [446, 102] width 95 height 19
select select "100"
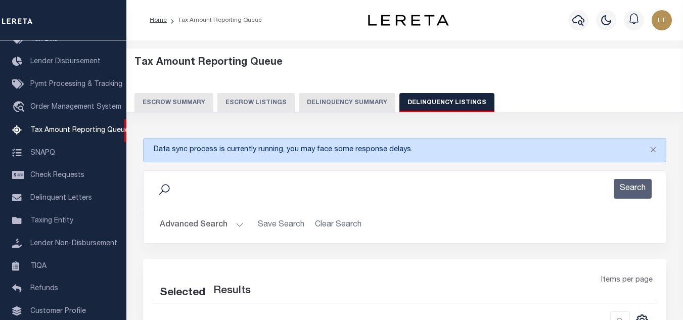
select select "100"
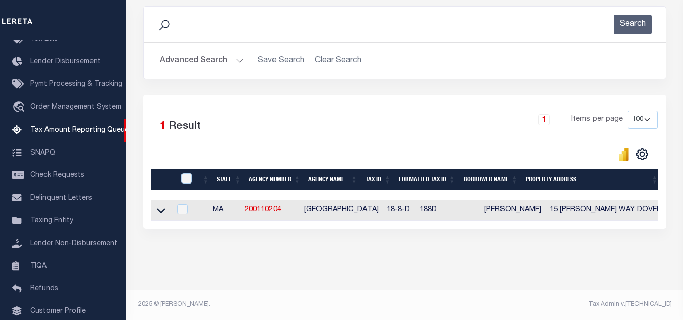
scroll to position [173, 0]
click at [164, 205] on icon at bounding box center [161, 210] width 9 height 11
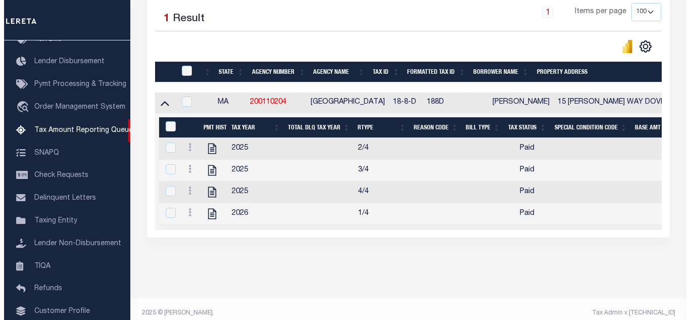
scroll to position [274, 0]
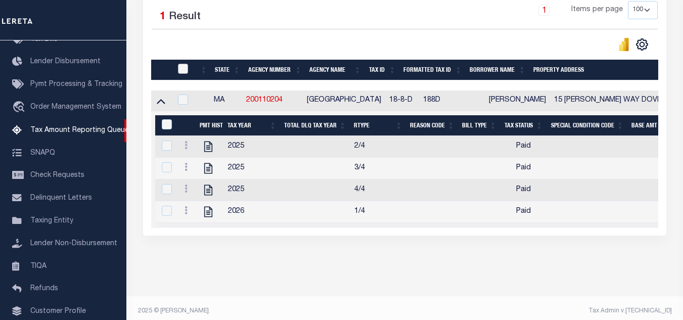
click at [183, 67] on input "checkbox" at bounding box center [183, 69] width 10 height 10
checkbox input "true"
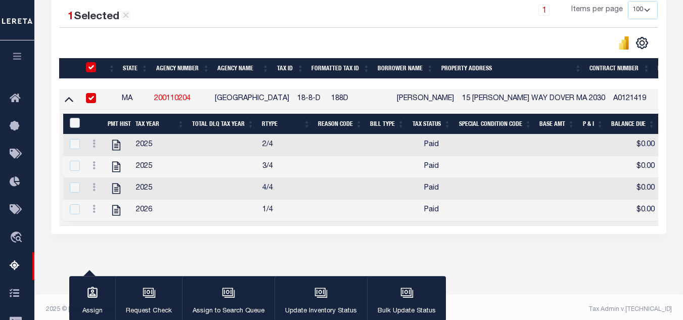
click at [75, 124] on input "&nbsp;" at bounding box center [75, 123] width 10 height 10
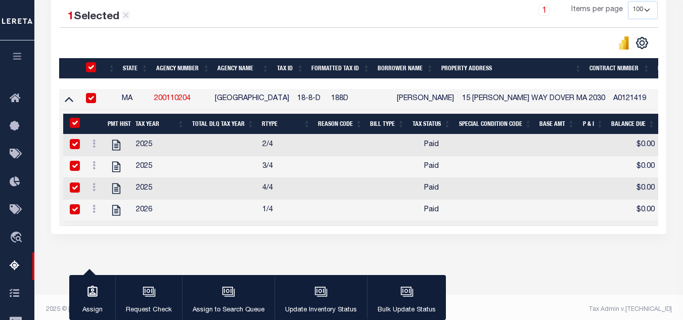
checkbox input "true"
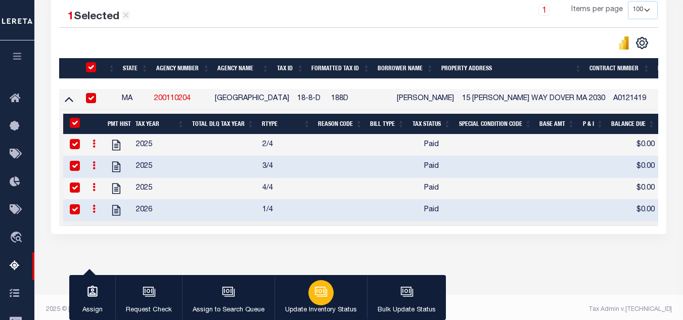
click at [326, 295] on div "button" at bounding box center [320, 292] width 25 height 25
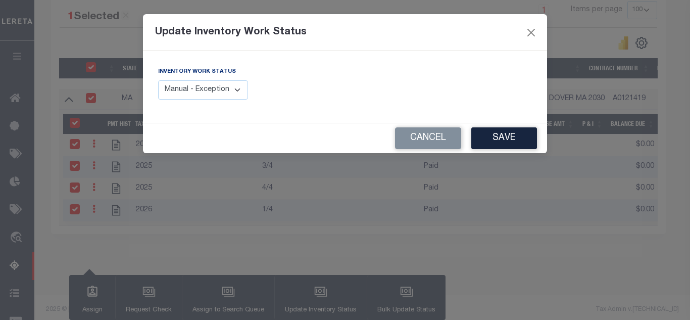
click at [219, 87] on select "Manual - Exception Pended - Awaiting Search Late Add Exception Completed" at bounding box center [203, 90] width 90 height 20
select select "4"
click at [158, 80] on select "Manual - Exception Pended - Awaiting Search Late Add Exception Completed" at bounding box center [203, 90] width 90 height 20
click at [522, 134] on button "Save" at bounding box center [504, 138] width 66 height 22
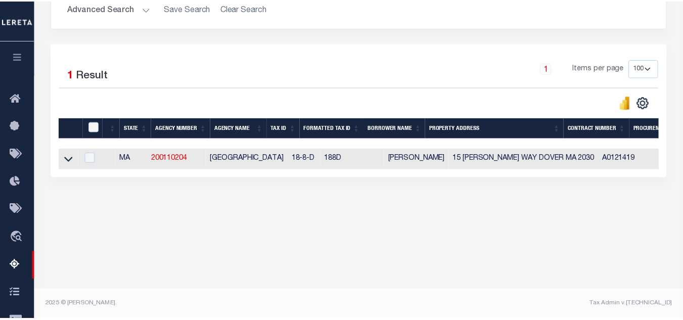
scroll to position [216, 0]
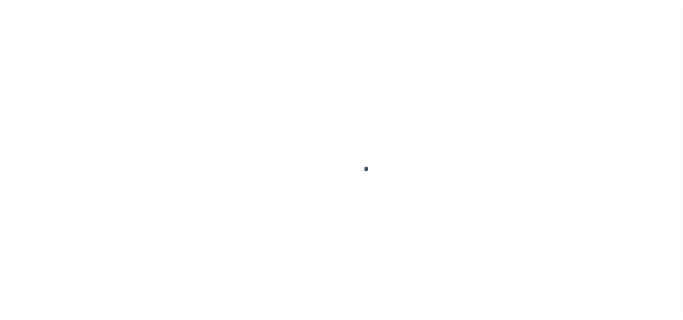
select select "OP2"
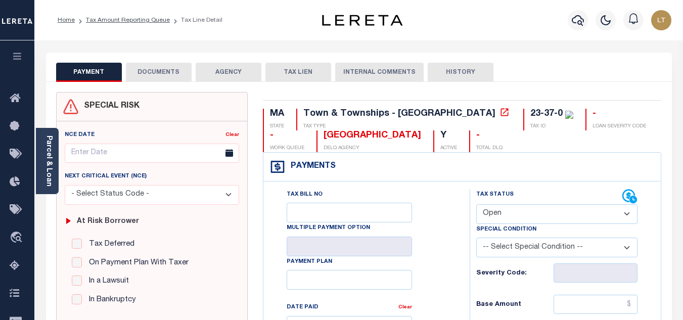
click at [154, 64] on button "DOCUMENTS" at bounding box center [159, 72] width 66 height 19
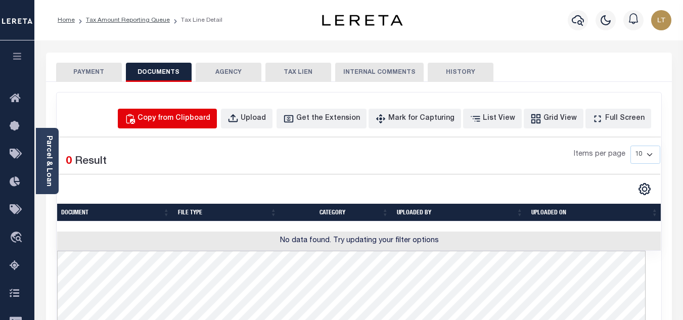
click at [176, 115] on div "Copy from Clipboard" at bounding box center [173, 118] width 73 height 11
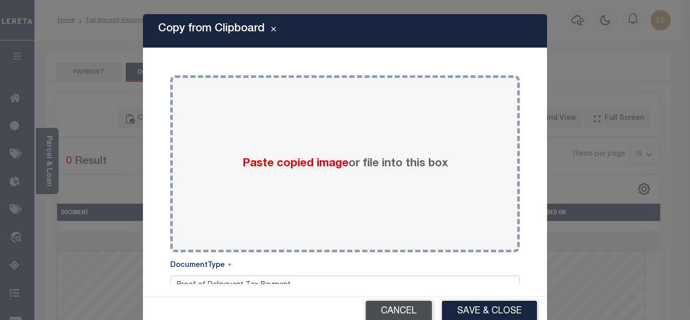
click at [406, 308] on button "Cancel" at bounding box center [399, 312] width 66 height 22
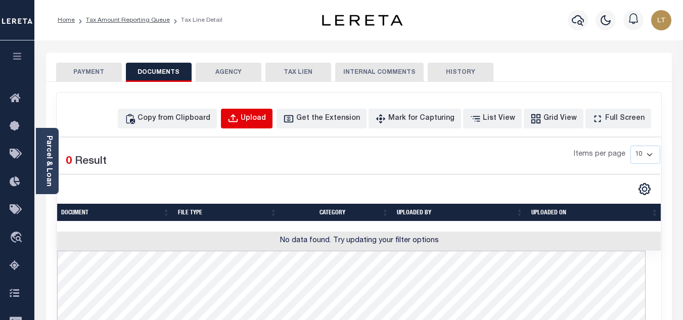
click at [260, 116] on button "Upload" at bounding box center [247, 119] width 52 height 20
select select "POP"
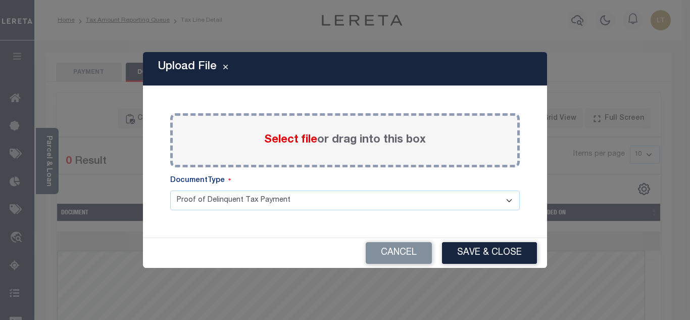
click at [281, 136] on span "Select file" at bounding box center [290, 139] width 53 height 11
click at [0, 0] on input "Select file or drag into this box" at bounding box center [0, 0] width 0 height 0
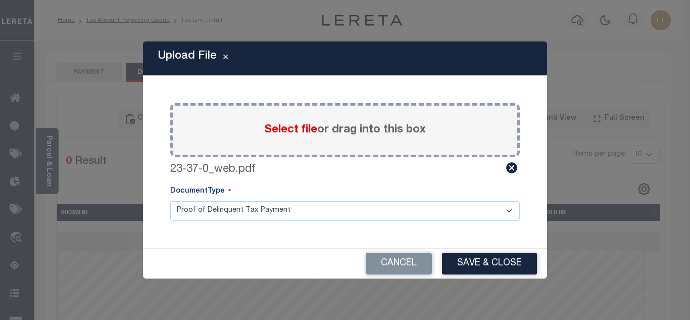
click at [482, 259] on button "Save & Close" at bounding box center [489, 264] width 95 height 22
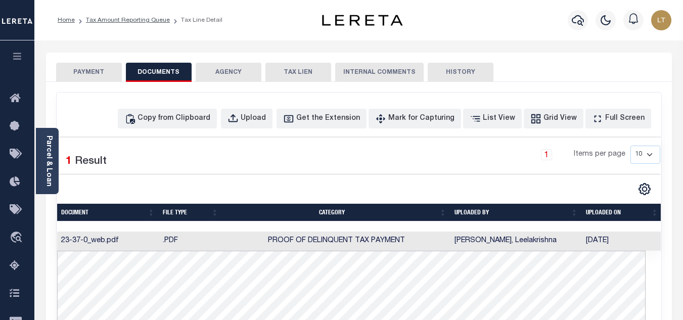
click at [92, 74] on button "PAYMENT" at bounding box center [89, 72] width 66 height 19
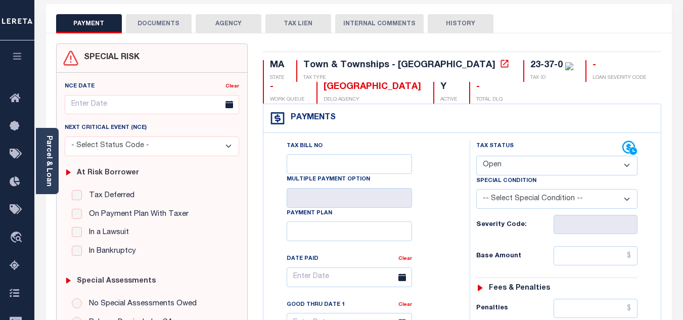
scroll to position [51, 0]
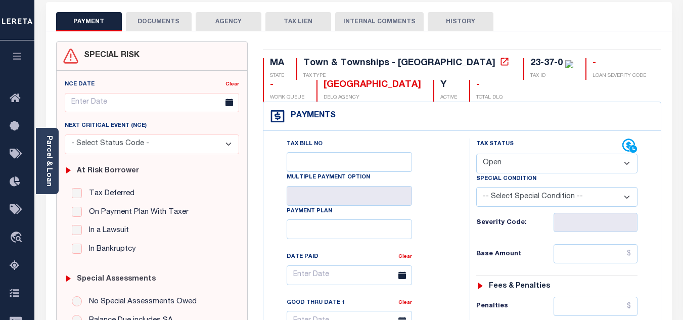
click at [492, 163] on select "- Select Status Code - Open Due/Unpaid Paid Incomplete No Tax Due Internal Refu…" at bounding box center [556, 164] width 161 height 20
select select "PYD"
click at [476, 154] on select "- Select Status Code - Open Due/Unpaid Paid Incomplete No Tax Due Internal Refu…" at bounding box center [556, 164] width 161 height 20
type input "[DATE]"
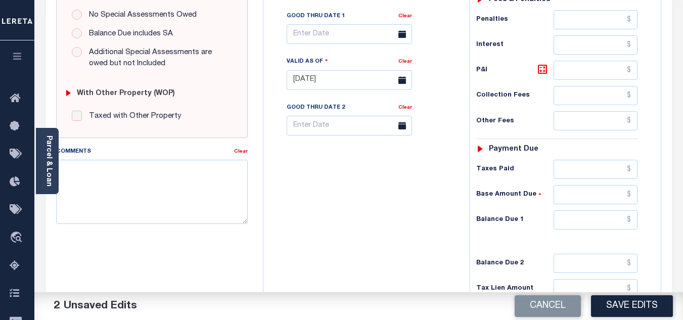
scroll to position [354, 0]
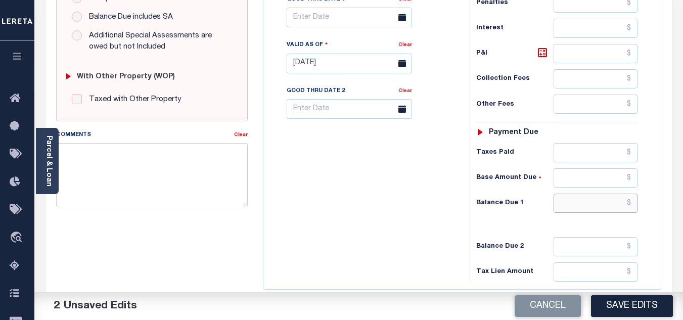
click at [632, 207] on input "text" at bounding box center [595, 203] width 84 height 19
type input "$0.00"
click at [626, 301] on button "Save Edits" at bounding box center [632, 306] width 82 height 22
checkbox input "false"
type input "$0"
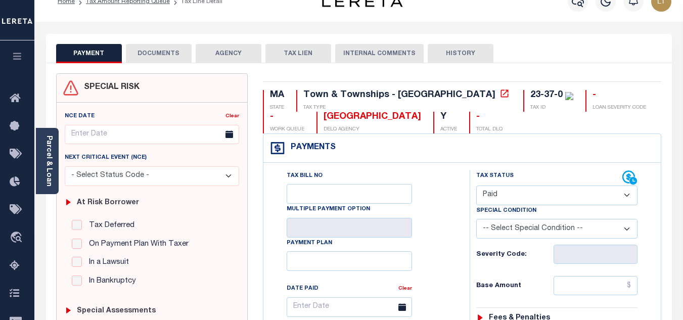
scroll to position [0, 0]
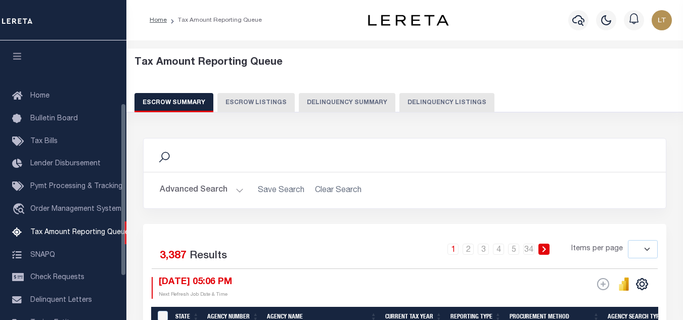
select select
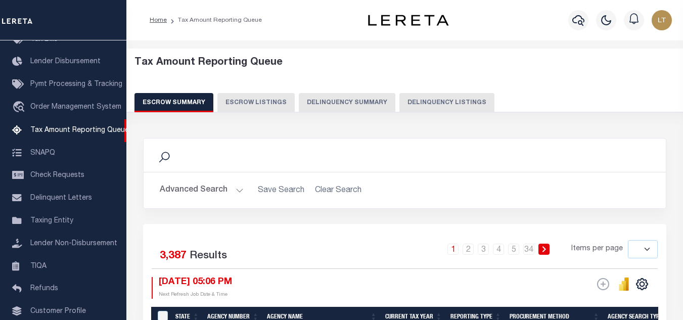
click at [456, 102] on button "Delinquency Listings" at bounding box center [446, 102] width 95 height 19
select select "100"
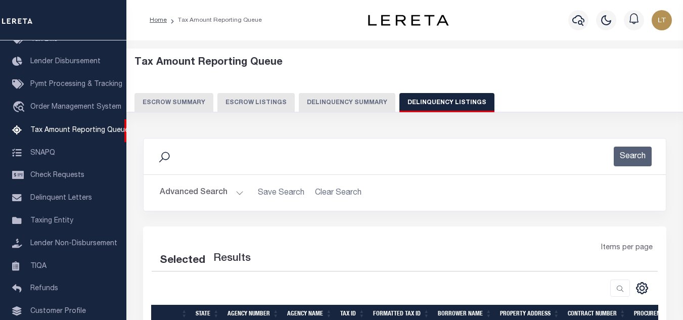
select select "100"
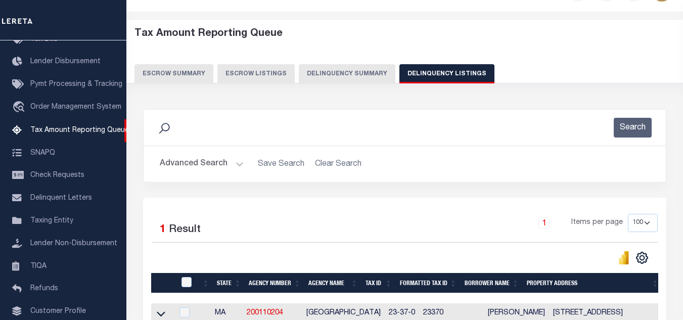
scroll to position [101, 0]
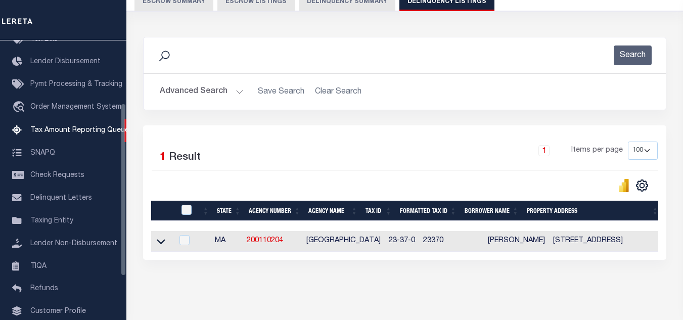
click at [157, 241] on icon at bounding box center [161, 241] width 9 height 11
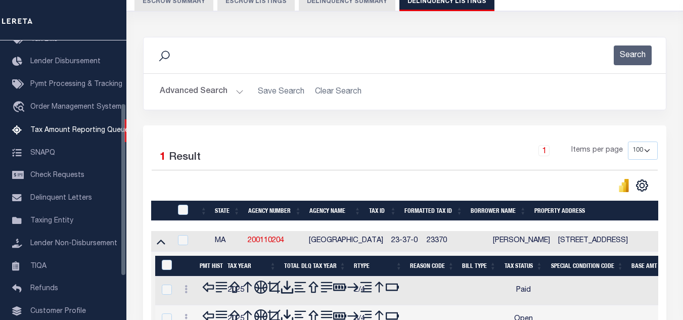
scroll to position [202, 0]
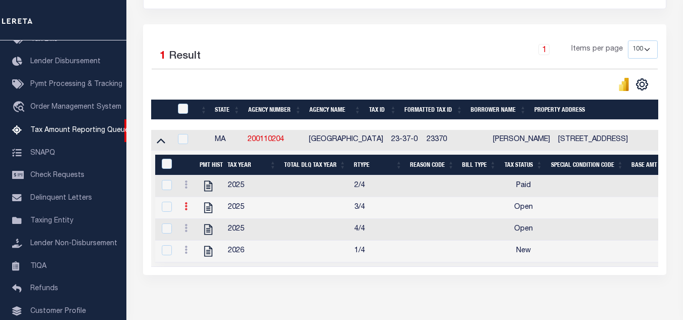
click at [185, 209] on icon at bounding box center [185, 206] width 3 height 8
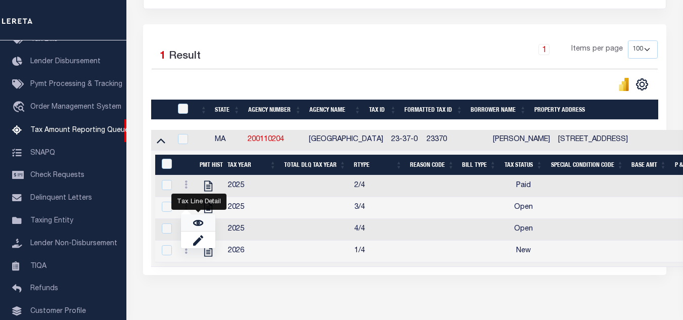
click at [200, 227] on img "" at bounding box center [198, 223] width 10 height 10
checkbox input "true"
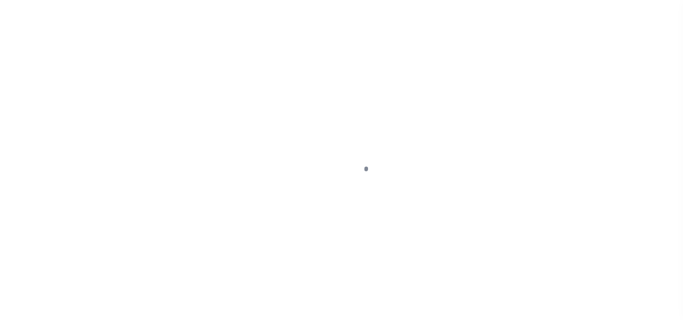
select select "OP2"
